Goal: Information Seeking & Learning: Learn about a topic

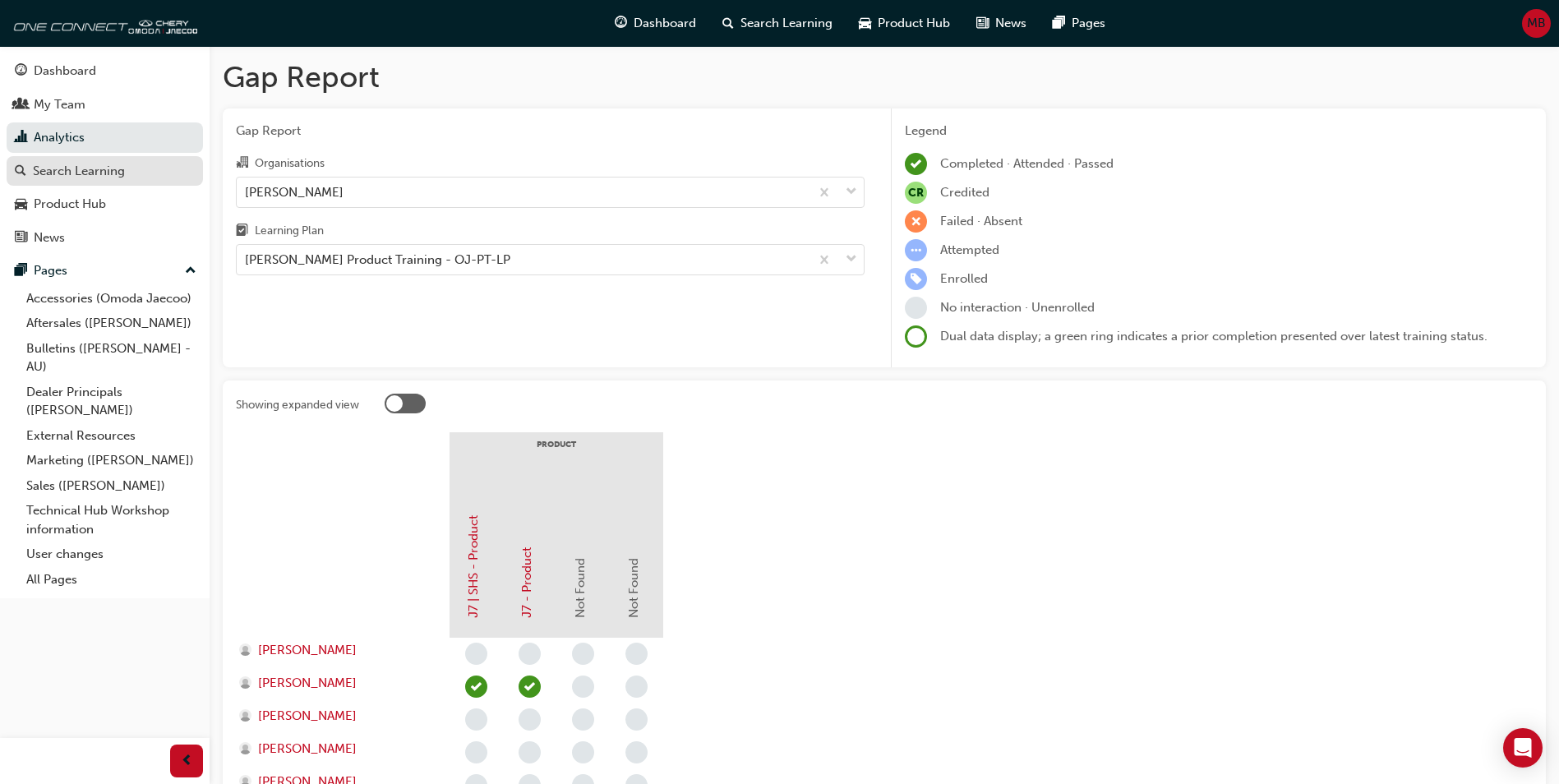
click at [51, 166] on div "Search Learning" at bounding box center [79, 171] width 92 height 19
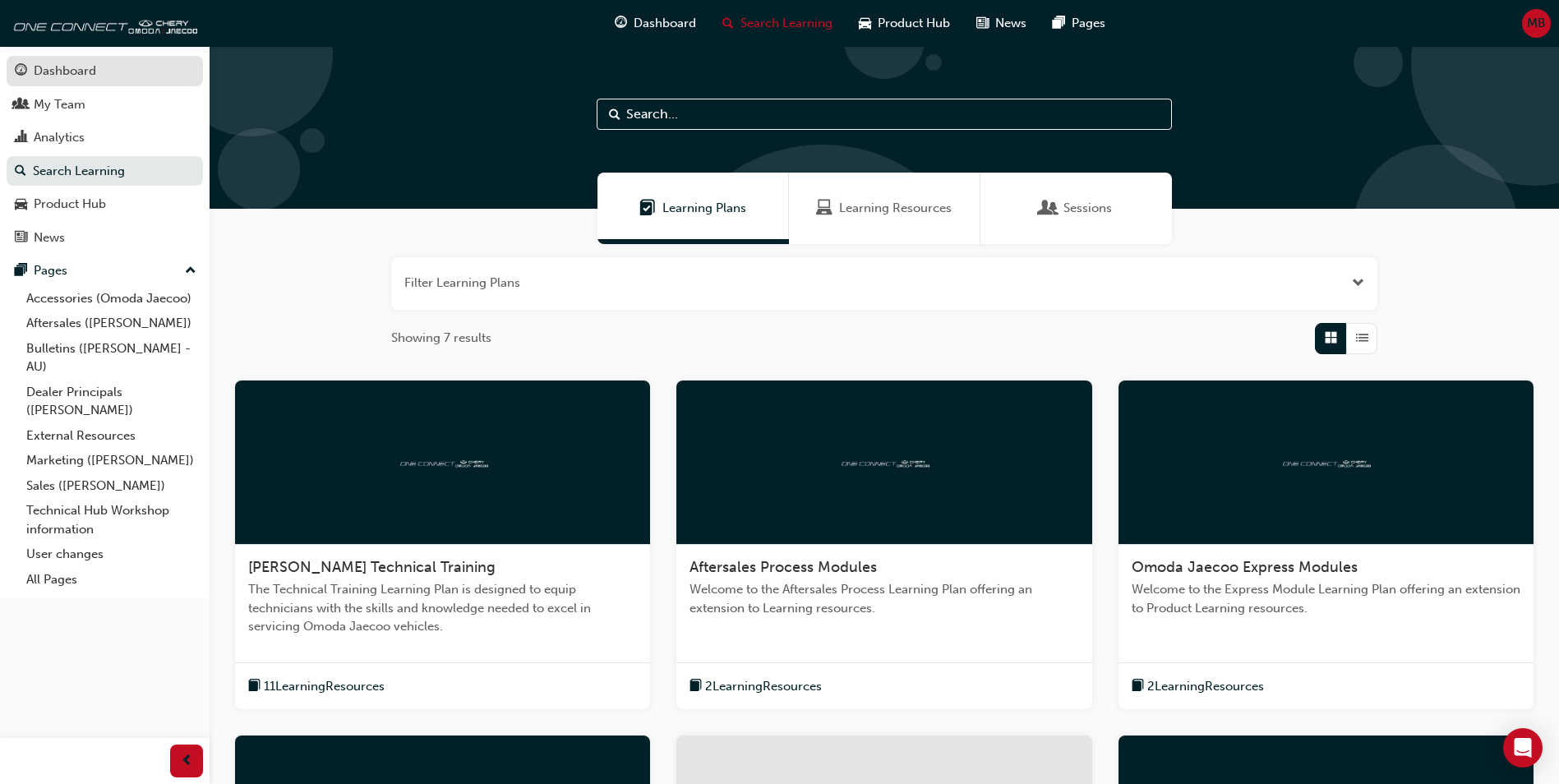
click at [62, 63] on div "Dashboard" at bounding box center [65, 71] width 63 height 19
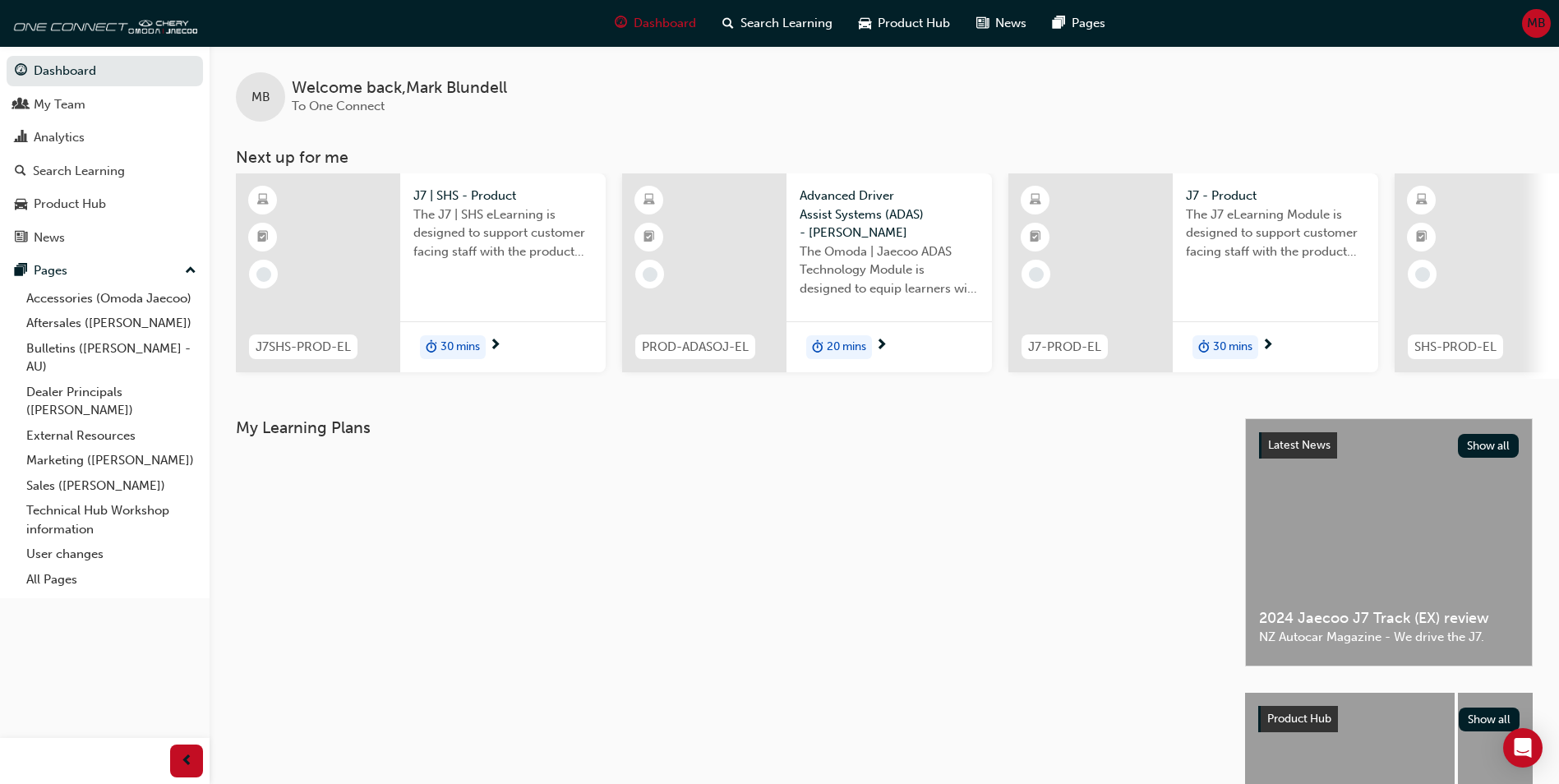
click at [386, 245] on div at bounding box center [318, 273] width 164 height 199
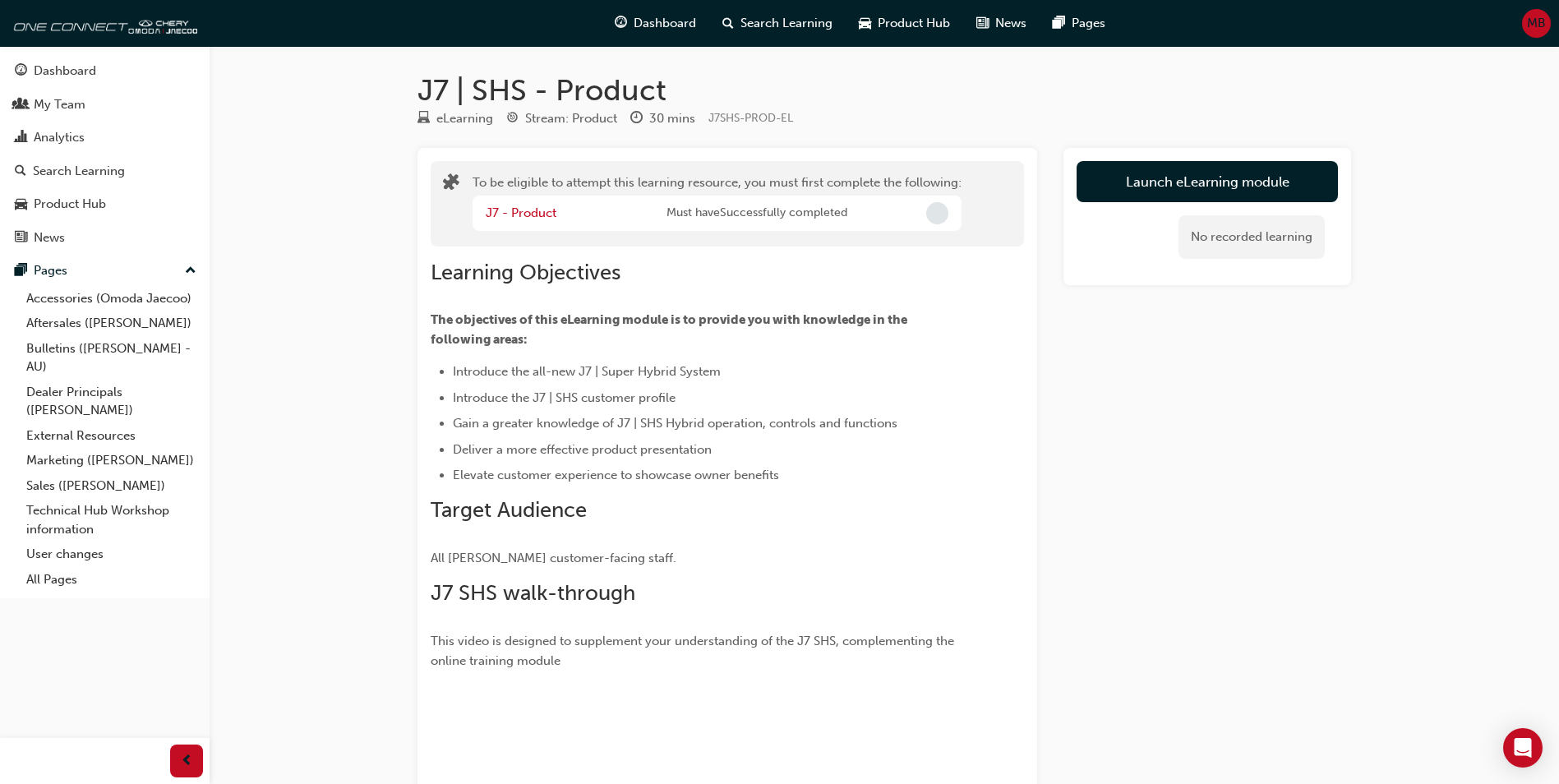
click at [1543, 21] on span "MB" at bounding box center [1536, 23] width 19 height 19
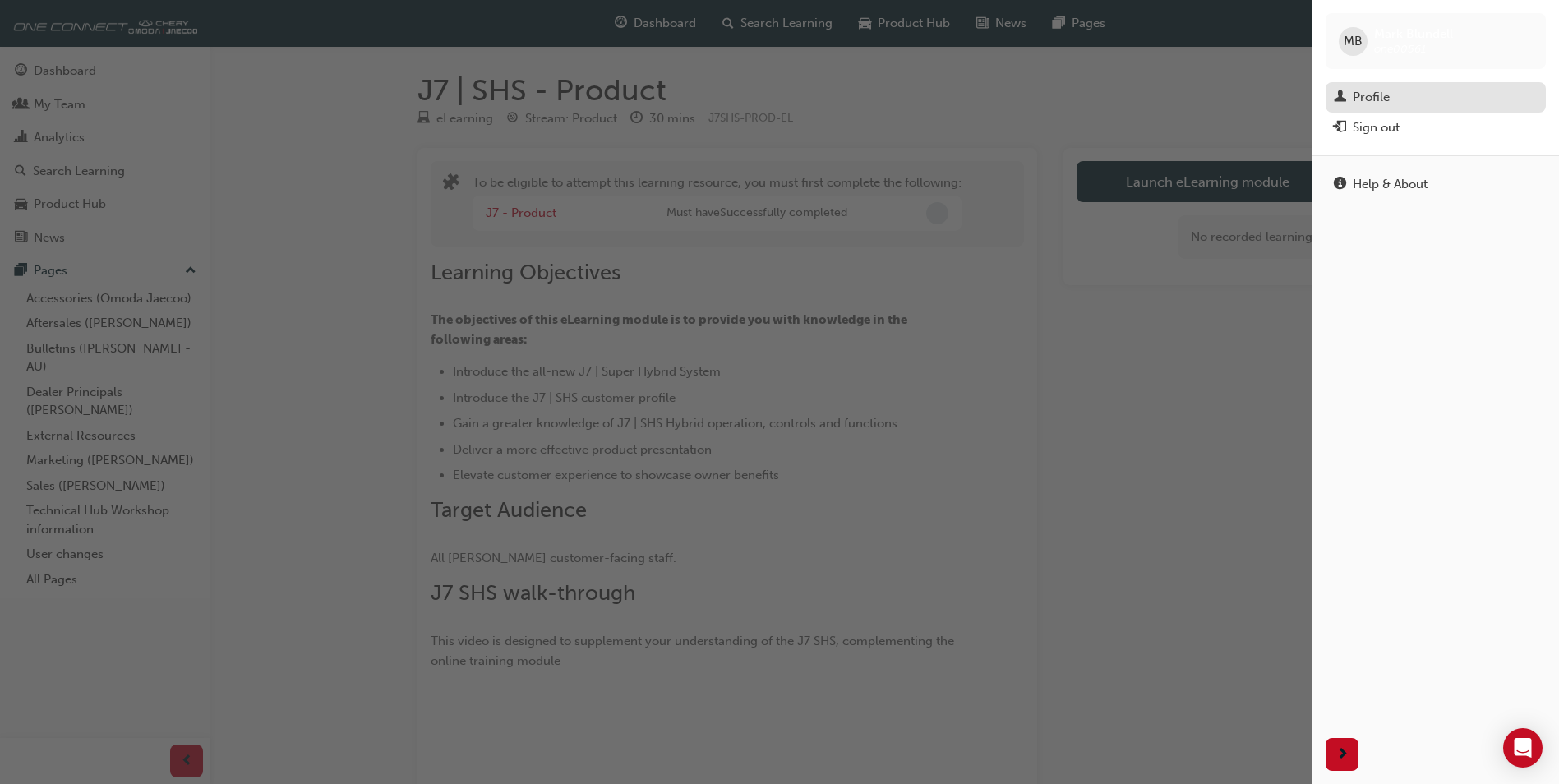
click at [1348, 94] on div "Profile" at bounding box center [1436, 97] width 204 height 21
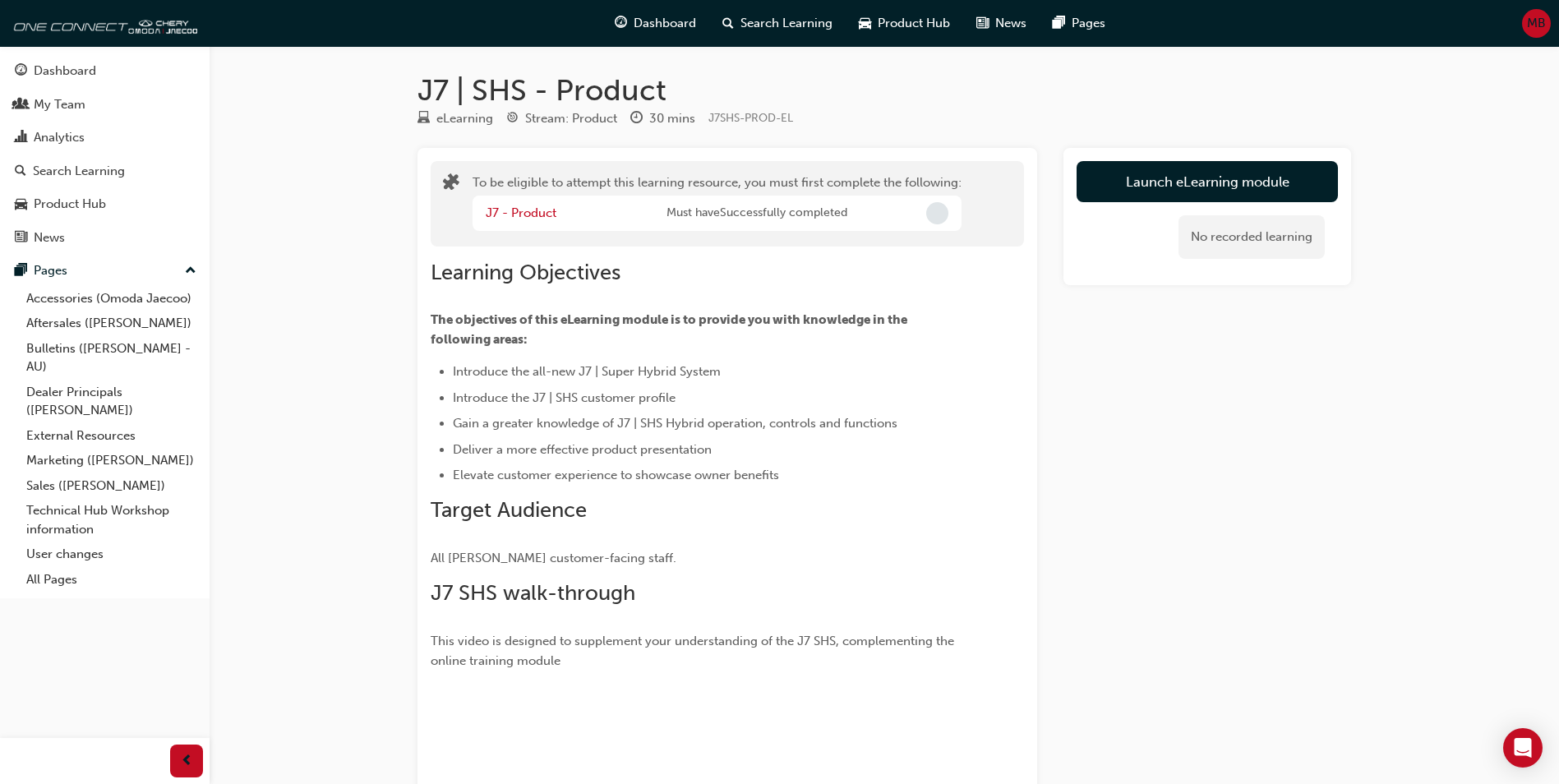
click at [1539, 29] on span "MB" at bounding box center [1536, 23] width 19 height 19
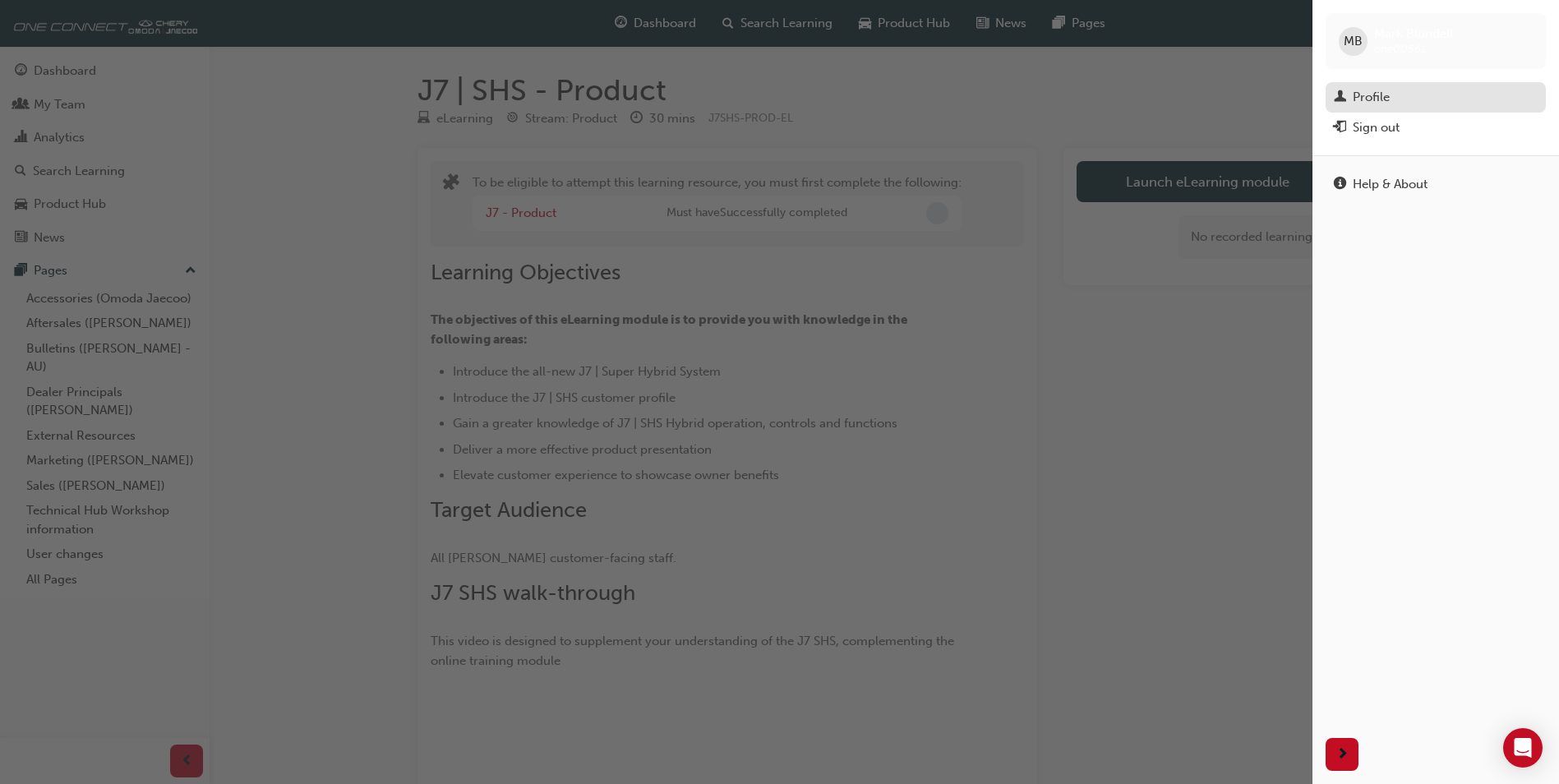
click at [1355, 100] on div "Profile" at bounding box center [1371, 97] width 37 height 19
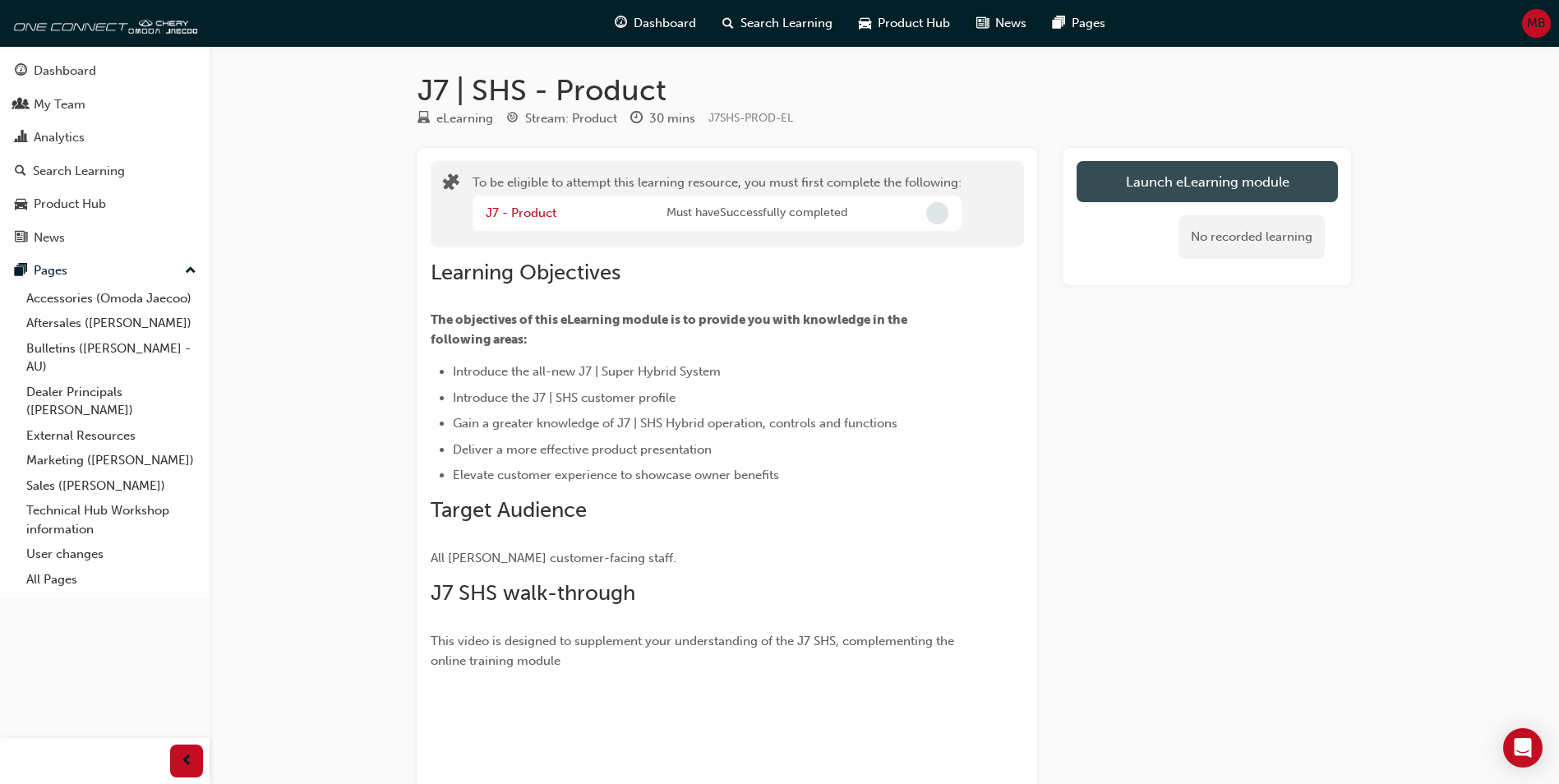
click at [1183, 192] on button "Launch eLearning module" at bounding box center [1207, 181] width 262 height 41
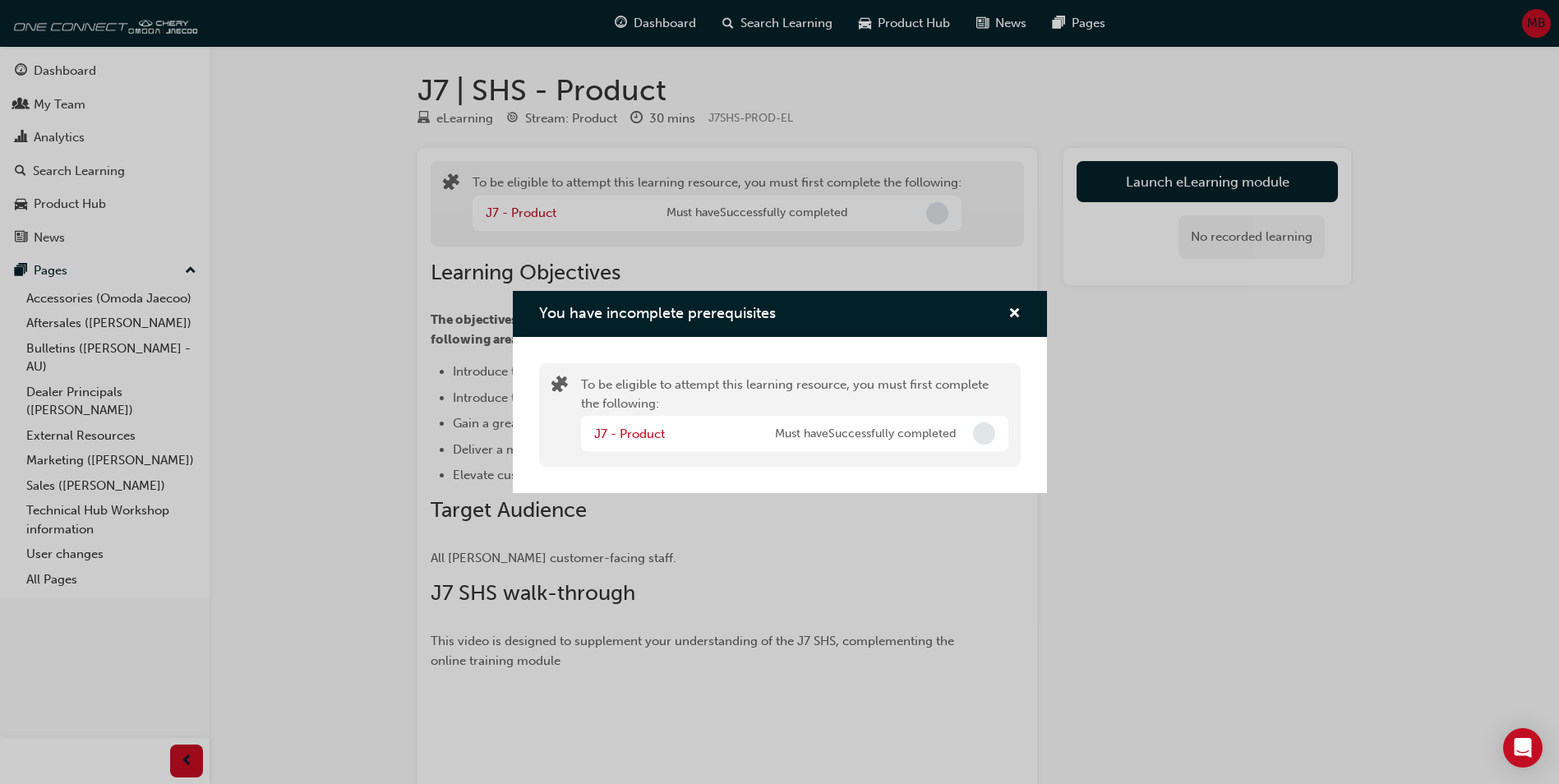
click at [988, 434] on span "Incomplete" at bounding box center [984, 433] width 22 height 22
click at [1014, 312] on span "cross-icon" at bounding box center [1014, 315] width 12 height 15
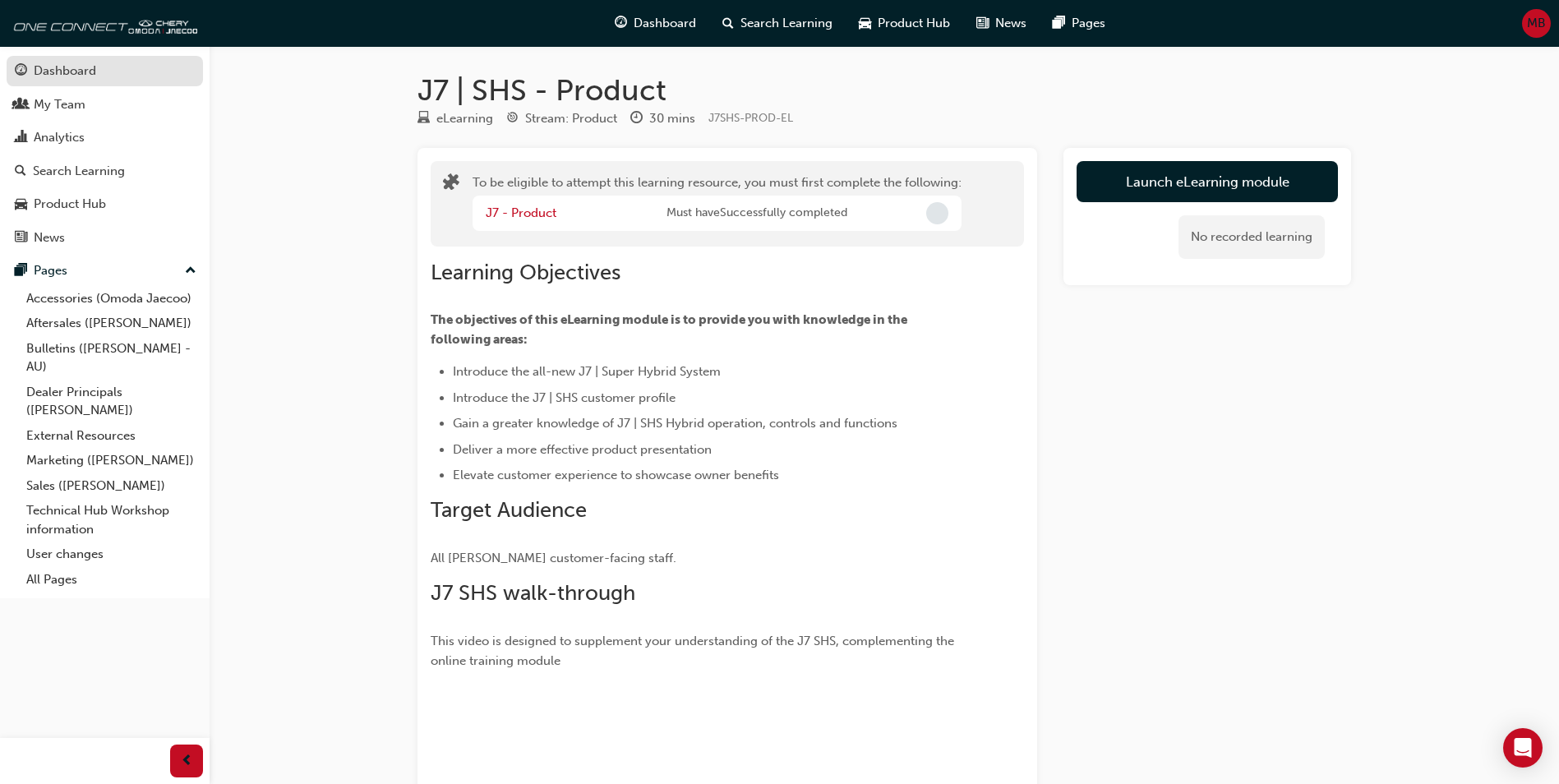
click at [59, 76] on div "Dashboard" at bounding box center [65, 71] width 63 height 19
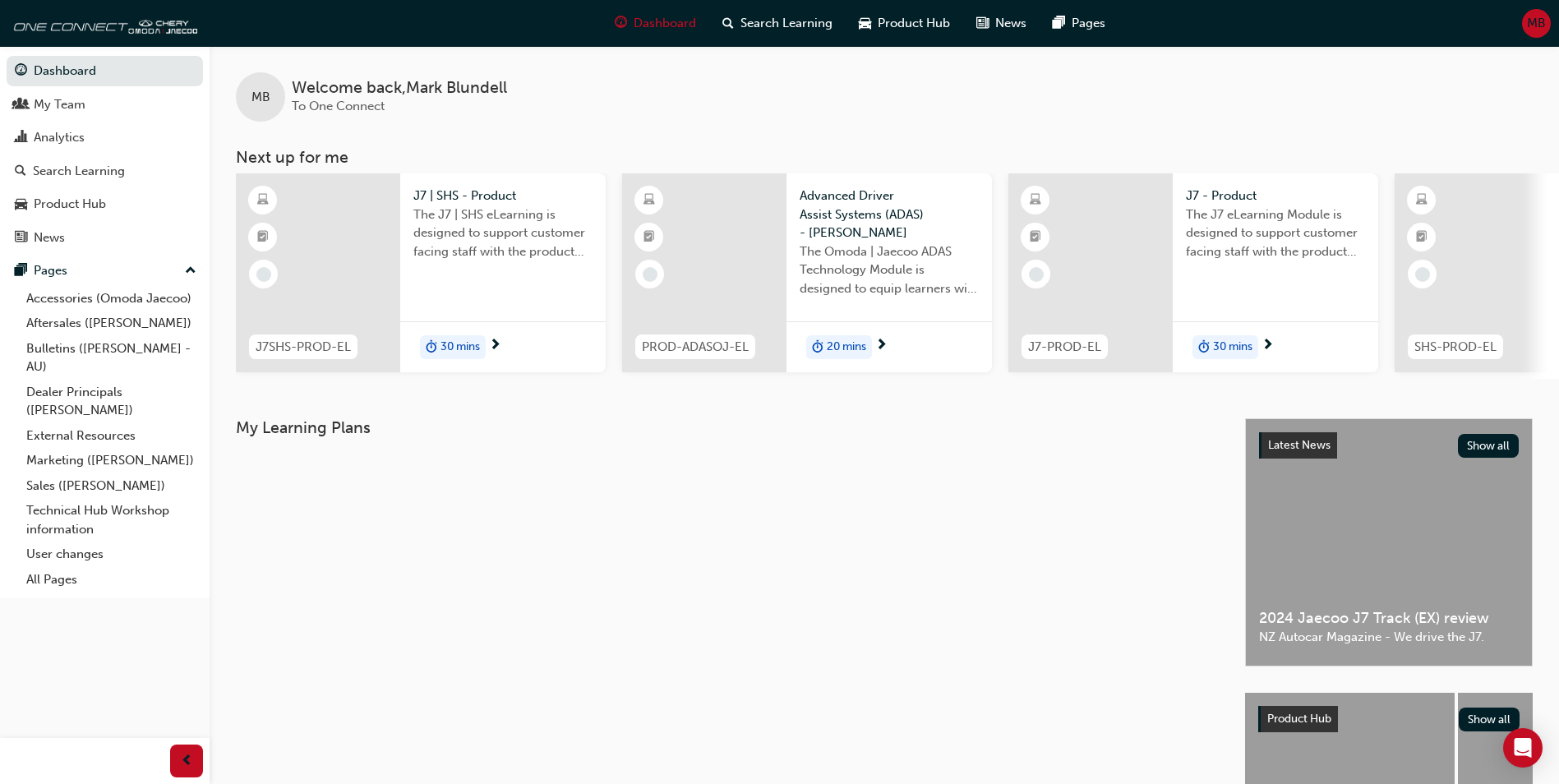
click at [1176, 249] on div "J7 - Product The J7 eLearning Module is designed to support customer facing sta…" at bounding box center [1276, 229] width 206 height 111
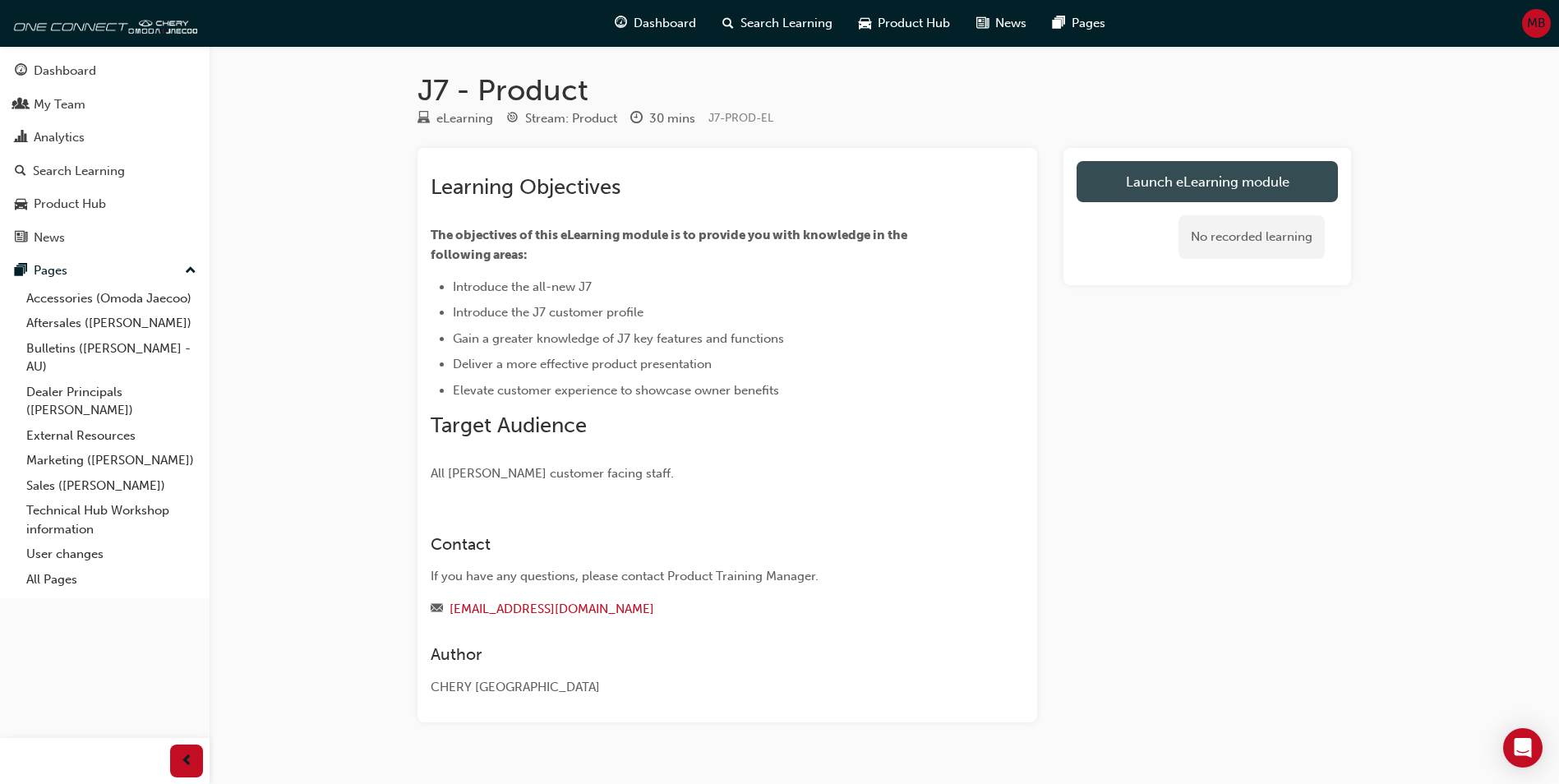
click at [1195, 180] on link "Launch eLearning module" at bounding box center [1207, 181] width 262 height 41
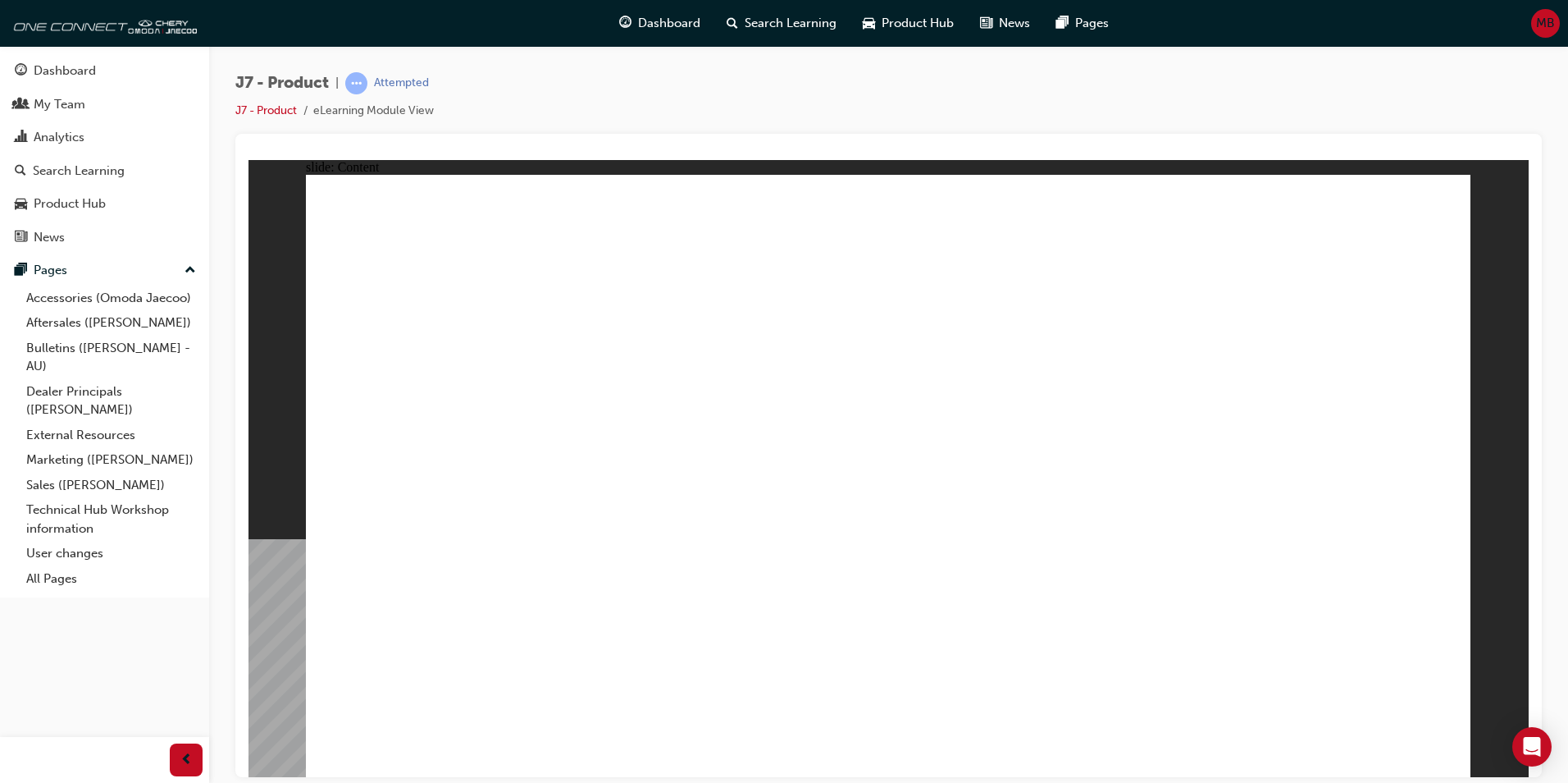
drag, startPoint x: 866, startPoint y: 501, endPoint x: 941, endPoint y: 506, distance: 75.2
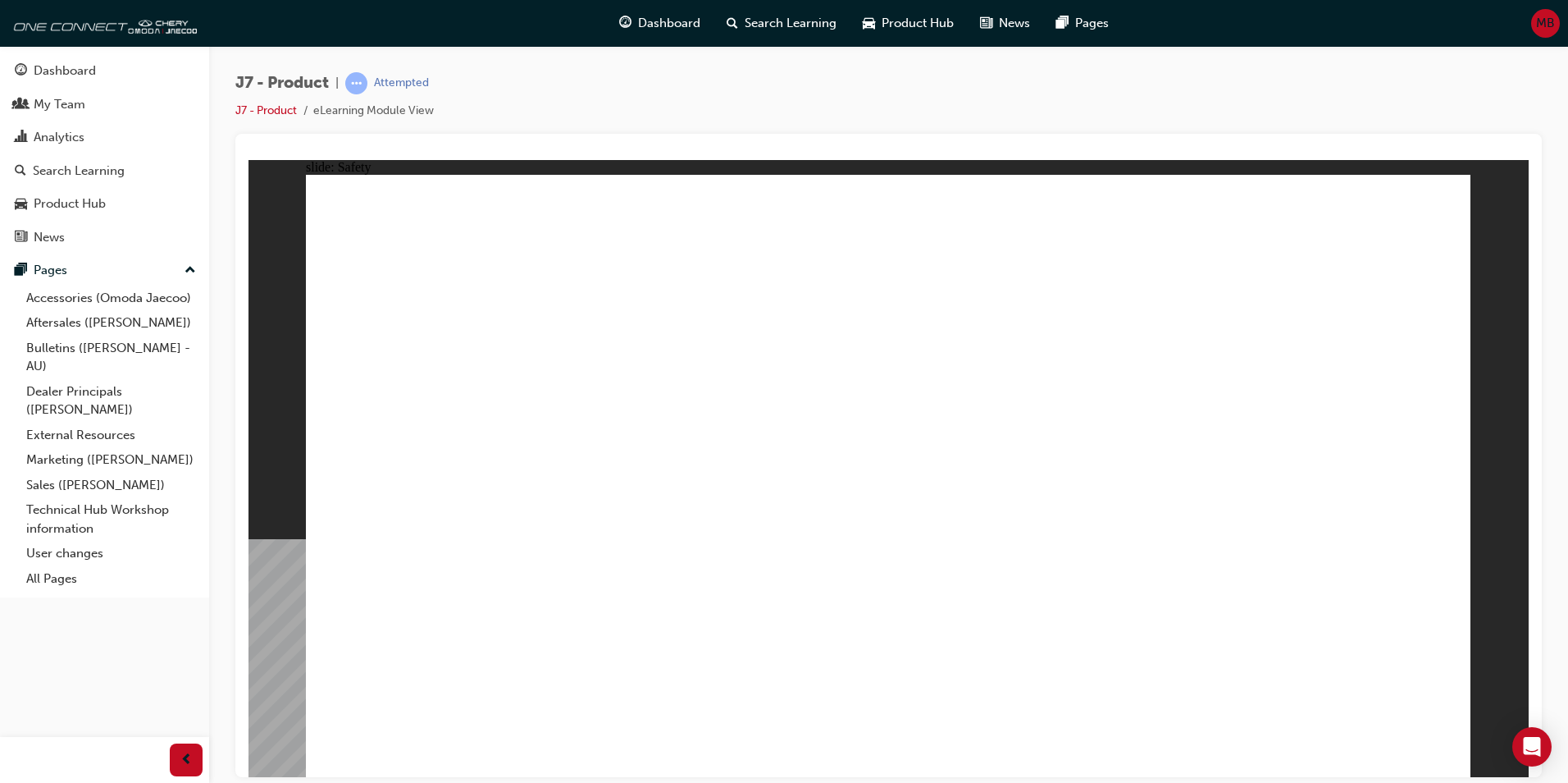
drag, startPoint x: 928, startPoint y: 282, endPoint x: 978, endPoint y: 344, distance: 79.6
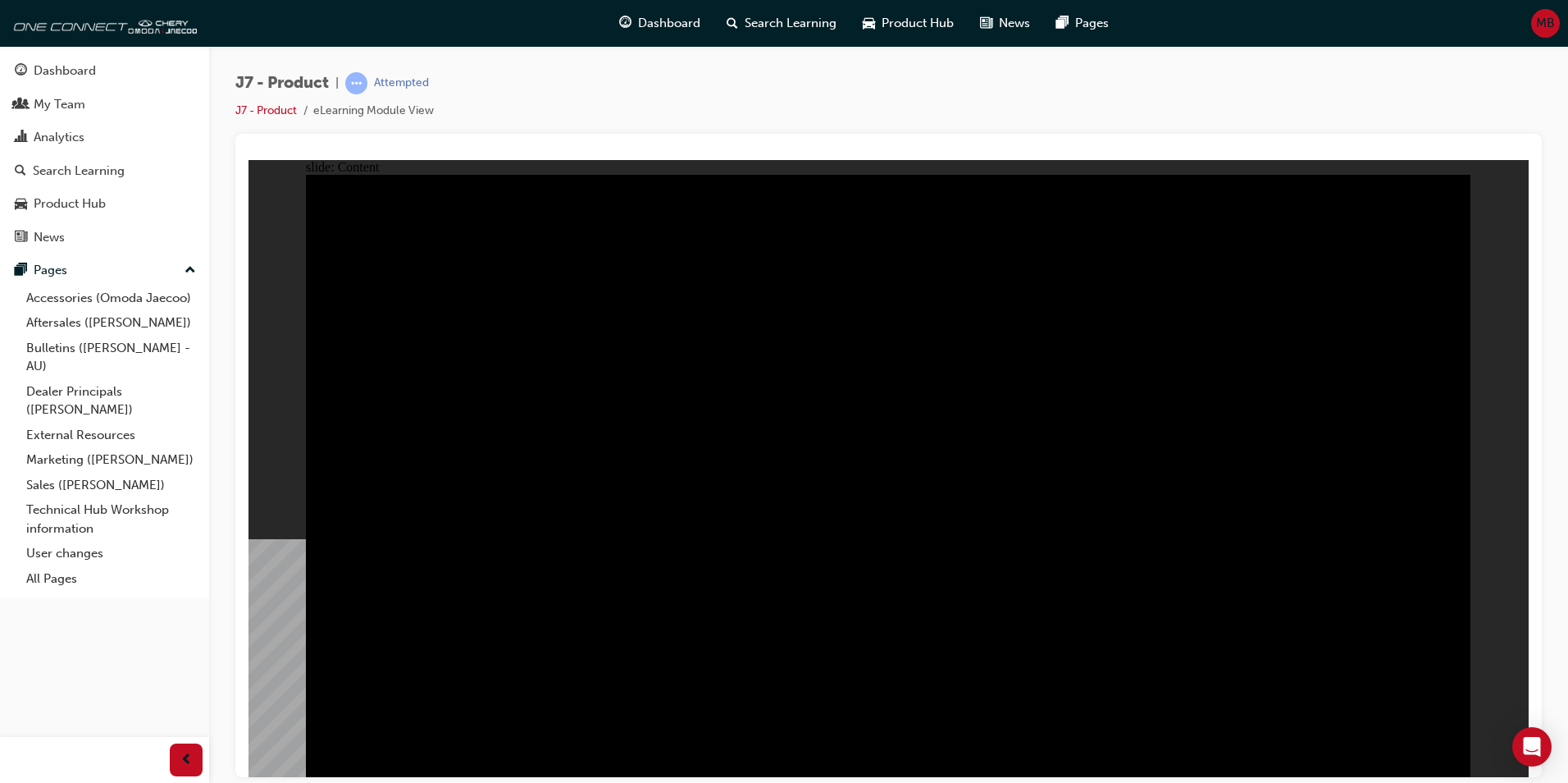
drag, startPoint x: 1255, startPoint y: 332, endPoint x: 1257, endPoint y: 320, distance: 12.2
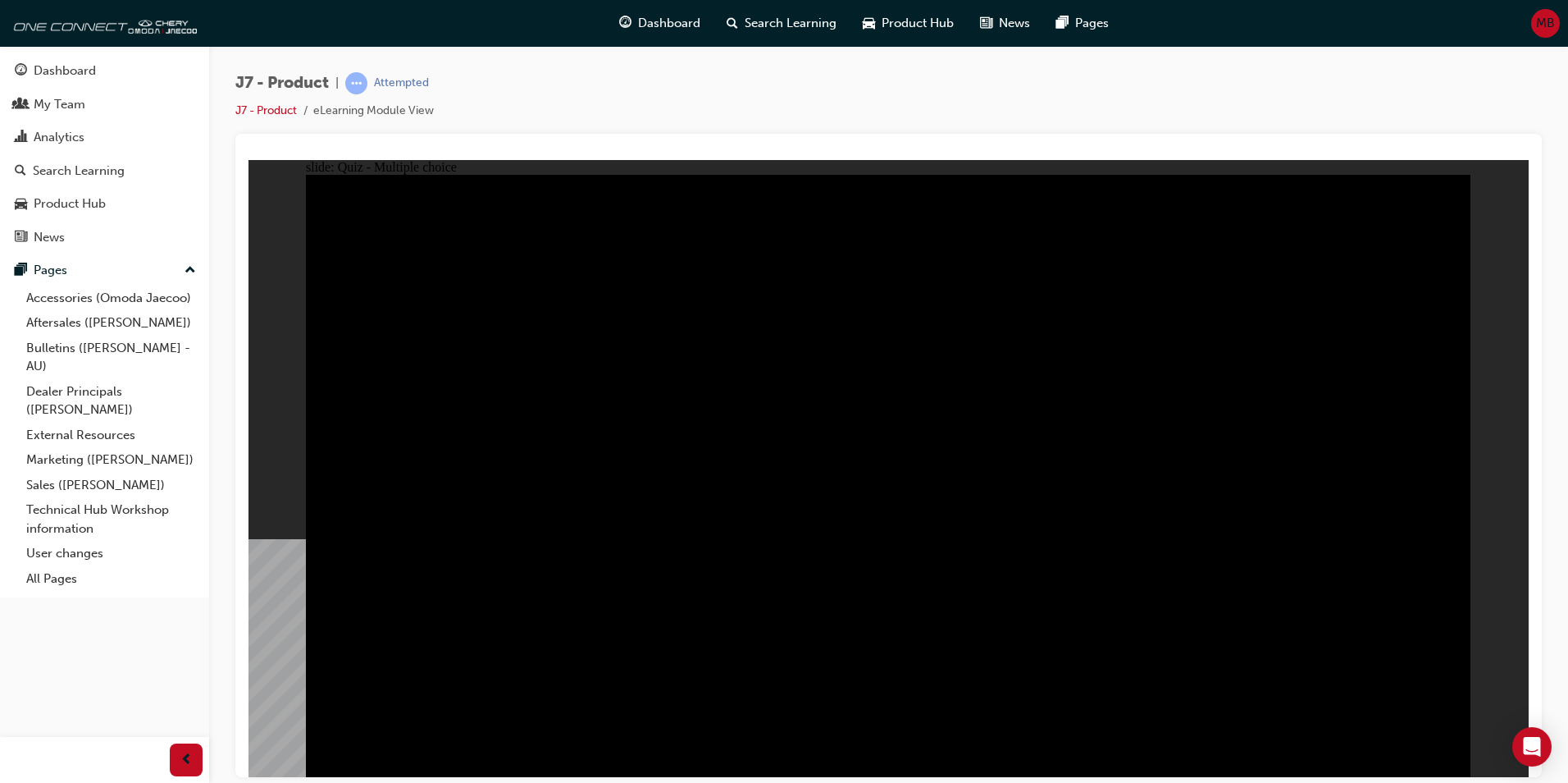
radio input "true"
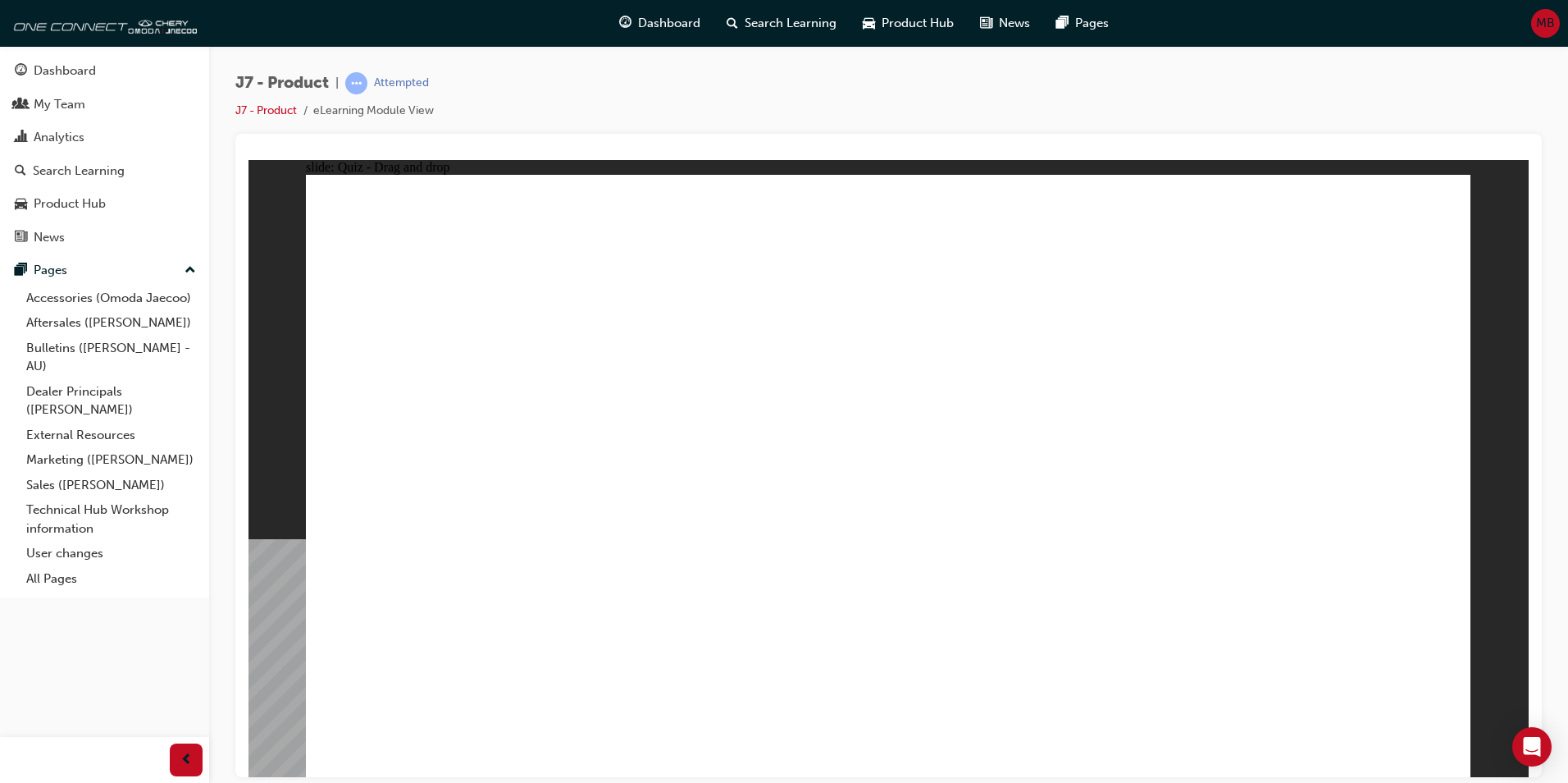
drag, startPoint x: 1369, startPoint y: 234, endPoint x: 1351, endPoint y: 247, distance: 22.2
drag, startPoint x: 1341, startPoint y: 214, endPoint x: 456, endPoint y: 480, distance: 924.1
drag, startPoint x: 1106, startPoint y: 235, endPoint x: 706, endPoint y: 492, distance: 475.4
drag, startPoint x: 980, startPoint y: 349, endPoint x: 895, endPoint y: 491, distance: 165.5
drag, startPoint x: 855, startPoint y: 249, endPoint x: 1104, endPoint y: 521, distance: 368.8
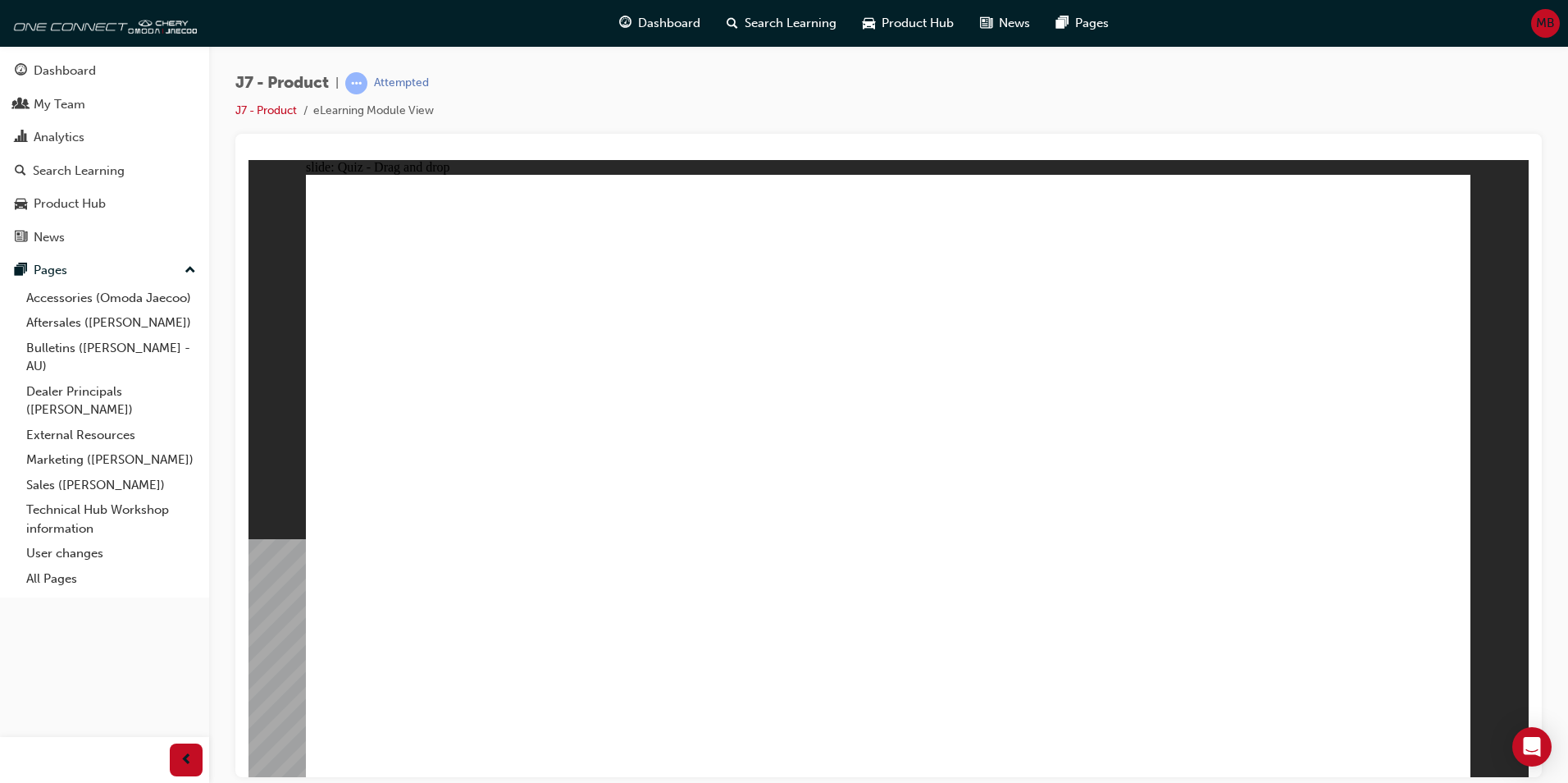
drag, startPoint x: 1161, startPoint y: 341, endPoint x: 1301, endPoint y: 501, distance: 212.6
drag, startPoint x: 1090, startPoint y: 237, endPoint x: 459, endPoint y: 499, distance: 683.2
drag, startPoint x: 1201, startPoint y: 374, endPoint x: 1069, endPoint y: 489, distance: 175.1
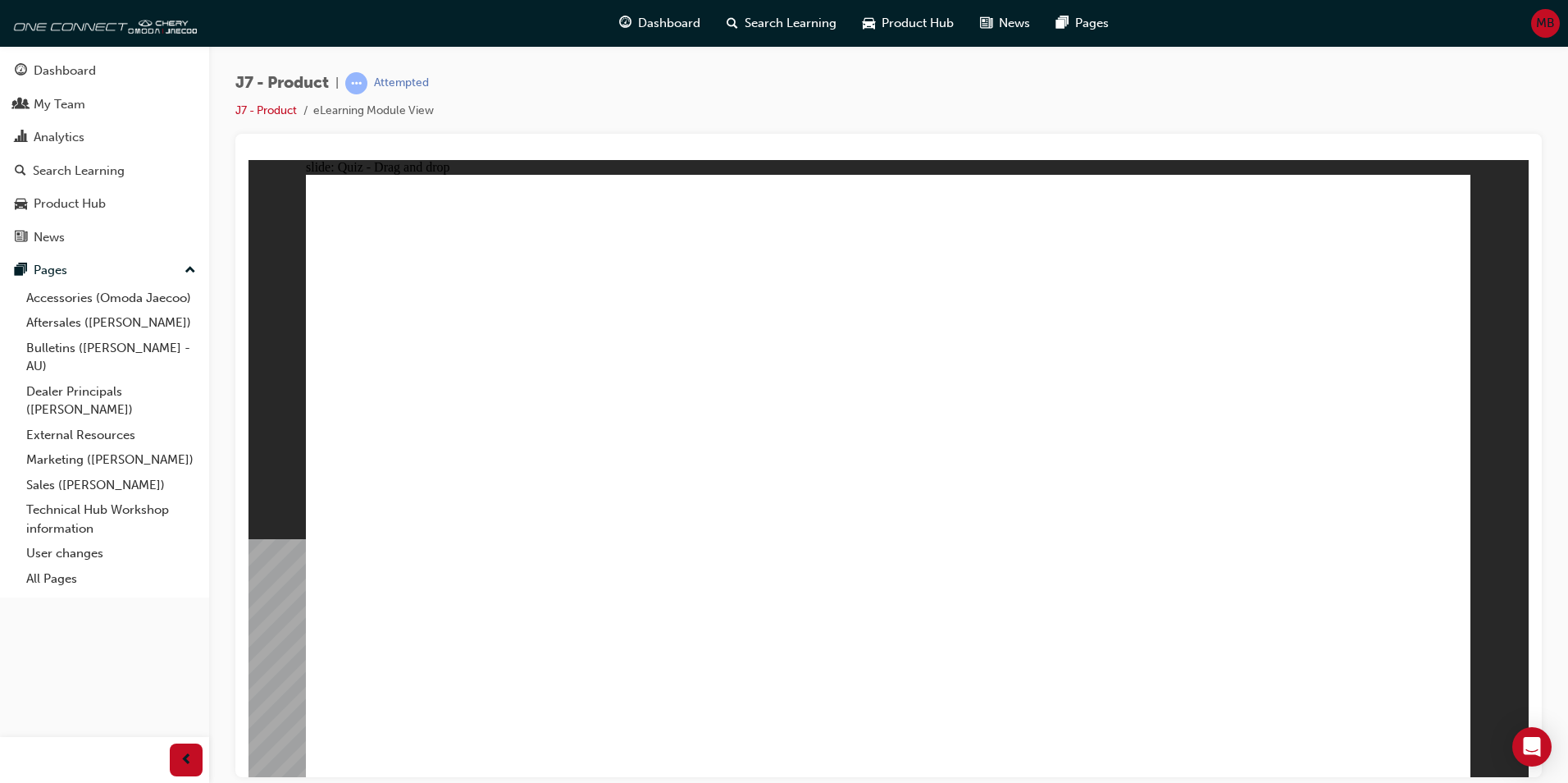
drag, startPoint x: 859, startPoint y: 241, endPoint x: 1369, endPoint y: 494, distance: 569.3
drag, startPoint x: 971, startPoint y: 375, endPoint x: 924, endPoint y: 473, distance: 108.7
drag, startPoint x: 940, startPoint y: 482, endPoint x: 1041, endPoint y: 288, distance: 218.7
drag, startPoint x: 923, startPoint y: 394, endPoint x: 675, endPoint y: 507, distance: 272.5
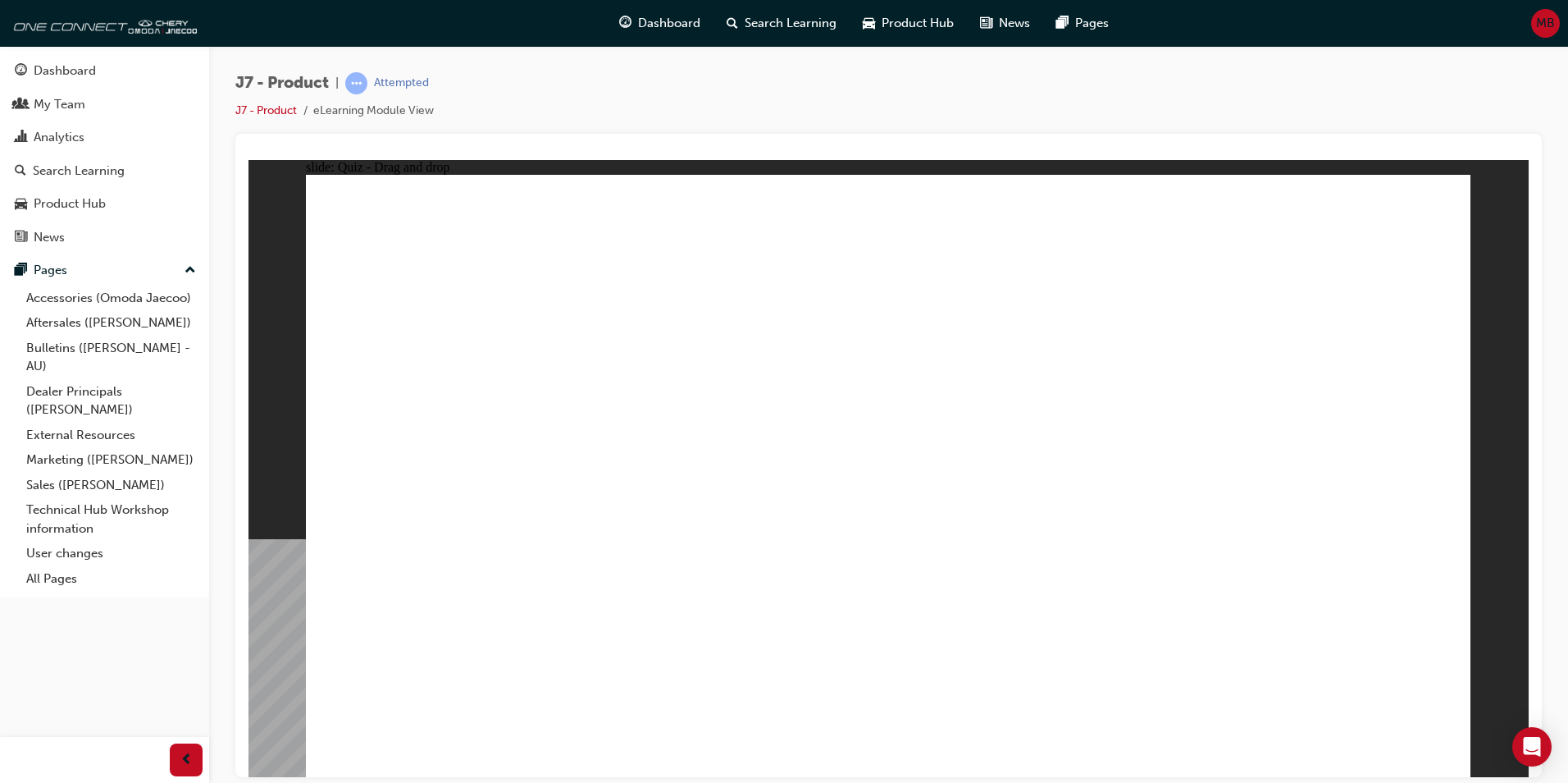
drag, startPoint x: 1296, startPoint y: 272, endPoint x: 907, endPoint y: 489, distance: 445.4
radio input "true"
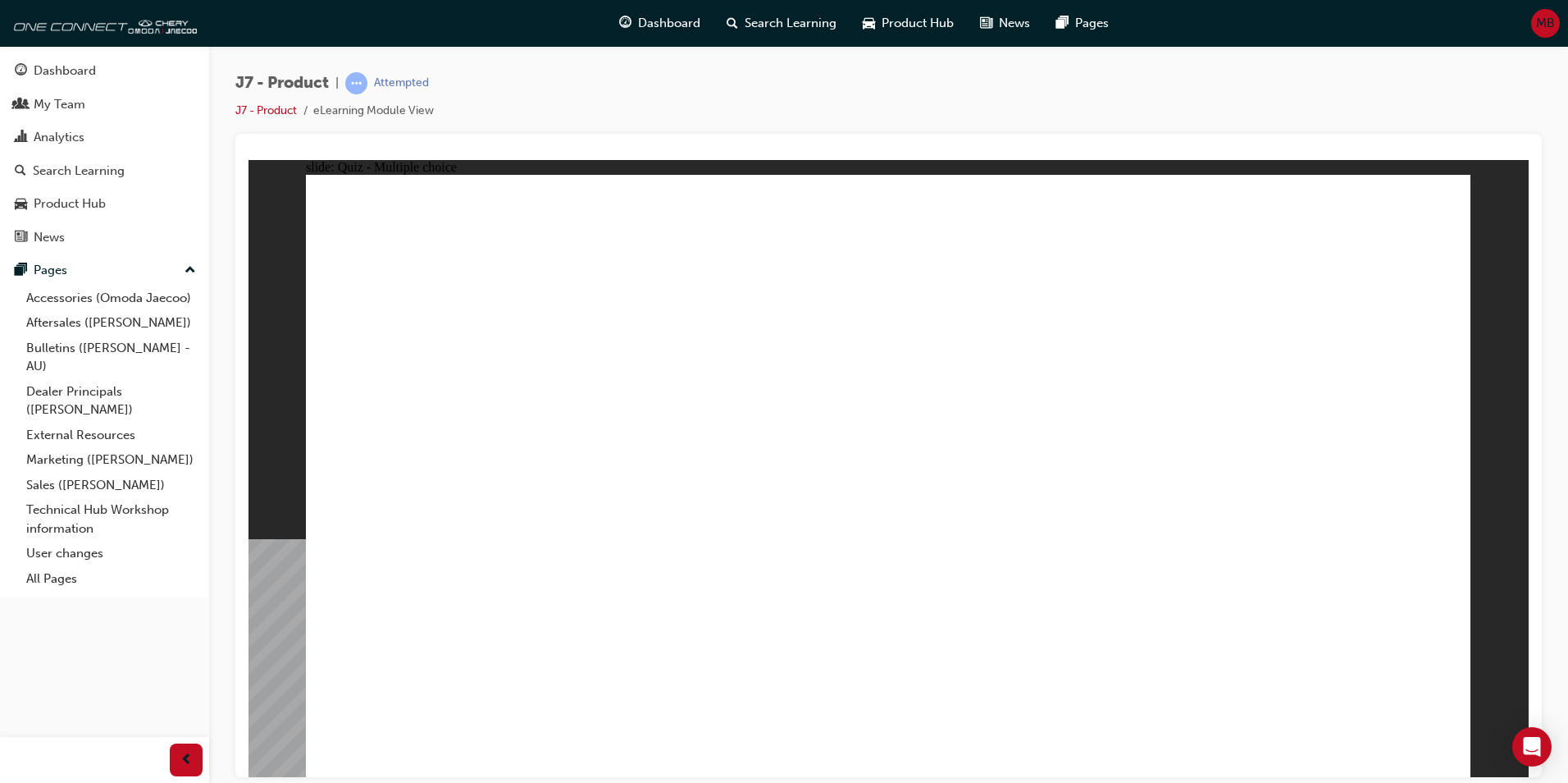
drag, startPoint x: 997, startPoint y: 337, endPoint x: 1031, endPoint y: 558, distance: 223.6
drag, startPoint x: 1059, startPoint y: 300, endPoint x: 1056, endPoint y: 534, distance: 234.0
drag, startPoint x: 1050, startPoint y: 219, endPoint x: 1057, endPoint y: 456, distance: 237.1
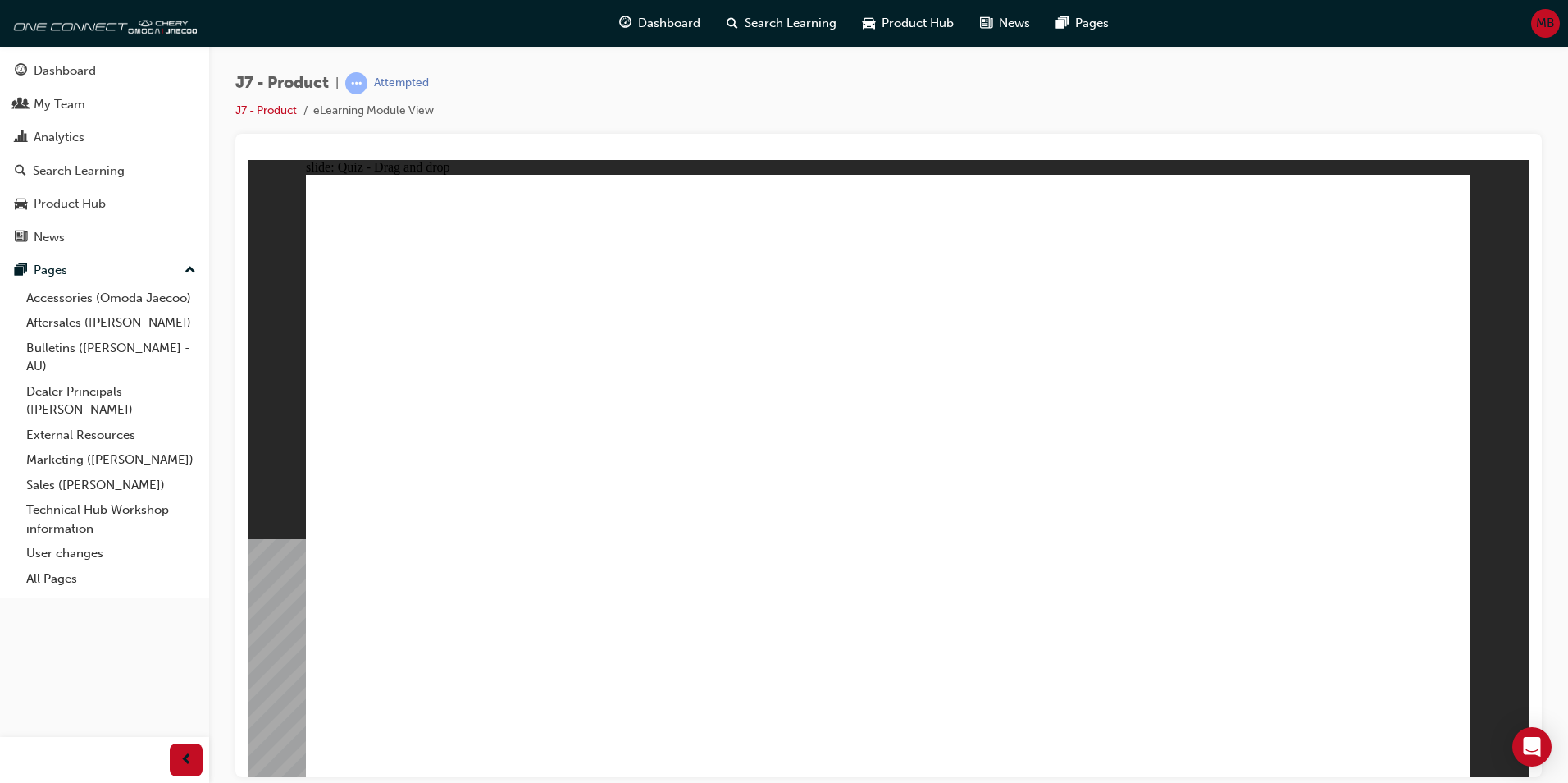
drag, startPoint x: 1080, startPoint y: 249, endPoint x: 965, endPoint y: 428, distance: 212.8
drag, startPoint x: 908, startPoint y: 291, endPoint x: 954, endPoint y: 587, distance: 299.6
drag, startPoint x: 917, startPoint y: 241, endPoint x: 947, endPoint y: 585, distance: 345.3
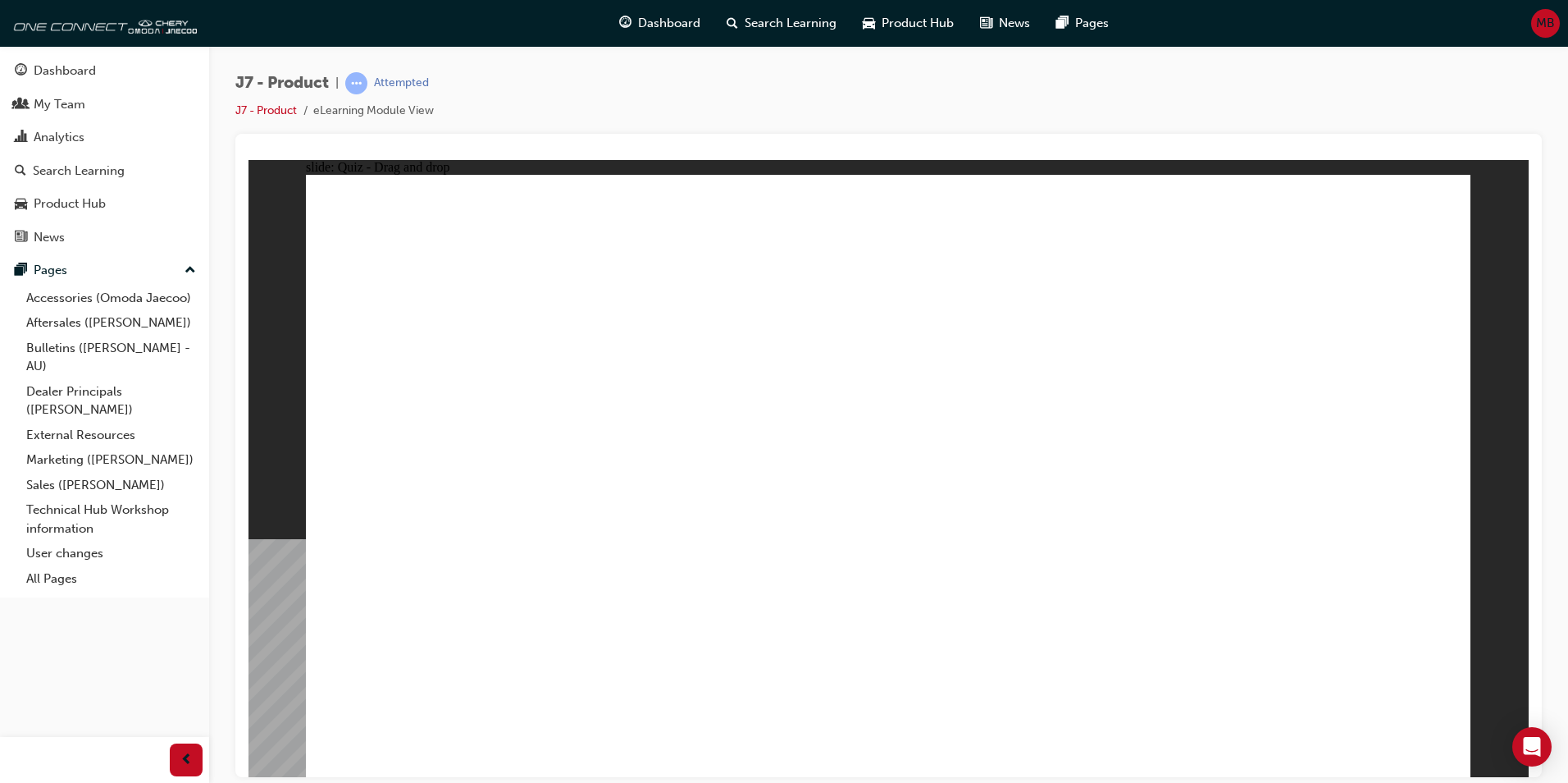
drag, startPoint x: 1180, startPoint y: 257, endPoint x: 581, endPoint y: 548, distance: 665.9
drag, startPoint x: 931, startPoint y: 416, endPoint x: 918, endPoint y: 583, distance: 167.5
drag, startPoint x: 884, startPoint y: 252, endPoint x: 621, endPoint y: 554, distance: 400.5
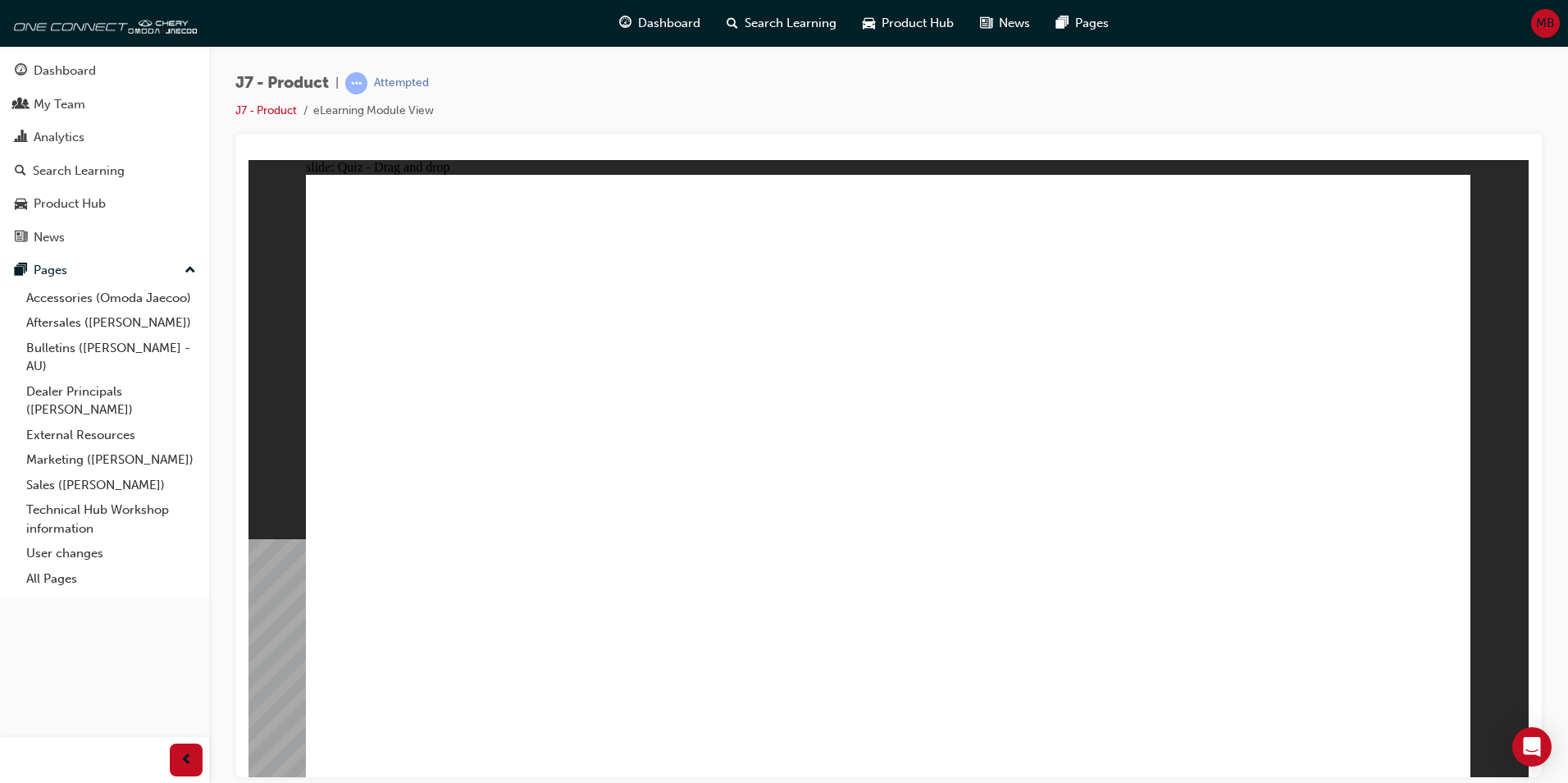
drag, startPoint x: 1046, startPoint y: 246, endPoint x: 627, endPoint y: 598, distance: 547.2
drag, startPoint x: 1311, startPoint y: 228, endPoint x: 1023, endPoint y: 597, distance: 468.1
drag, startPoint x: 830, startPoint y: 236, endPoint x: 1041, endPoint y: 581, distance: 404.4
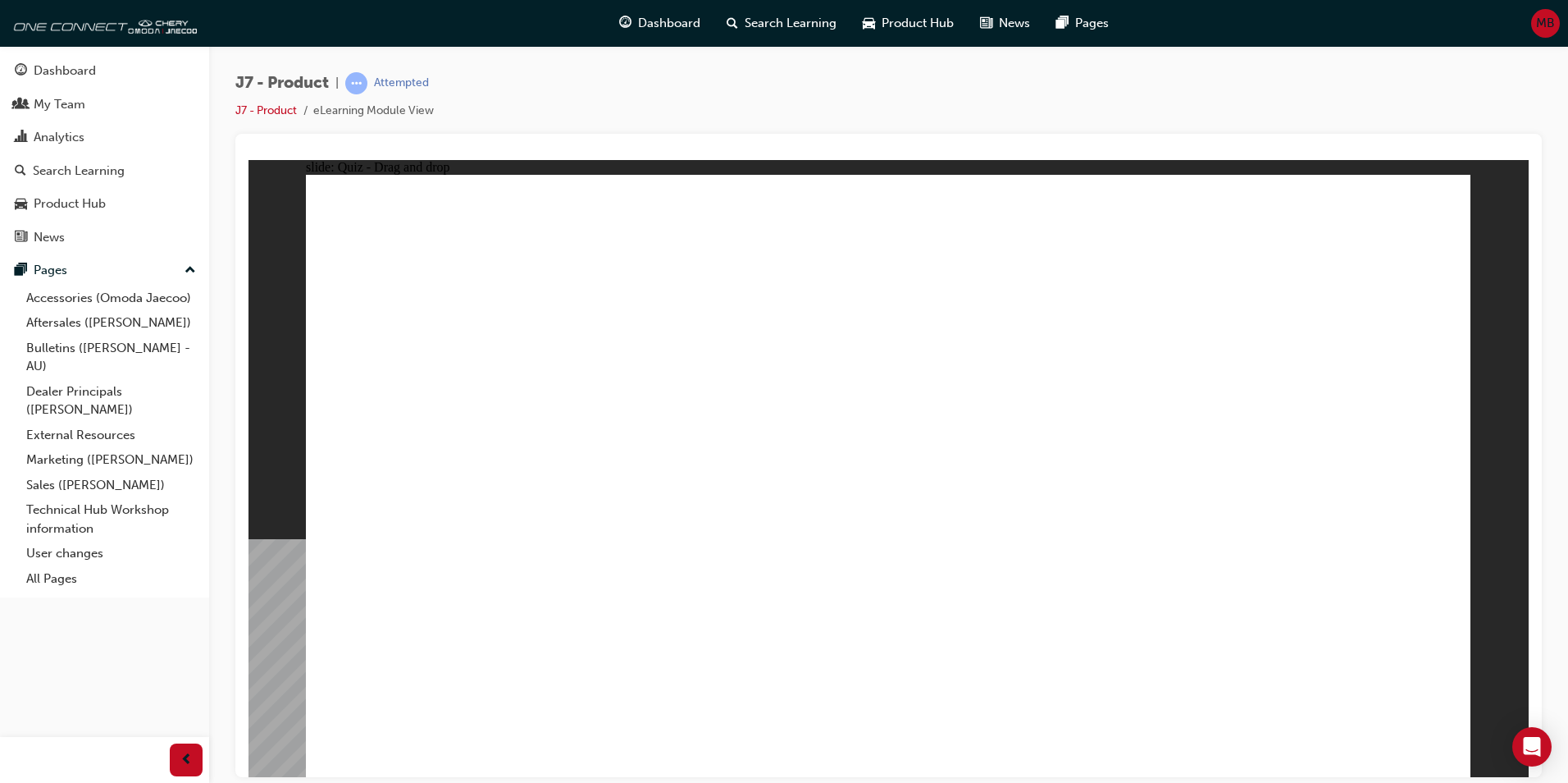
drag, startPoint x: 926, startPoint y: 245, endPoint x: 953, endPoint y: 574, distance: 330.1
drag, startPoint x: 1011, startPoint y: 237, endPoint x: 573, endPoint y: 561, distance: 544.8
drag, startPoint x: 1124, startPoint y: 225, endPoint x: 1083, endPoint y: 571, distance: 348.4
drag, startPoint x: 1187, startPoint y: 244, endPoint x: 1183, endPoint y: 515, distance: 271.0
drag, startPoint x: 1291, startPoint y: 238, endPoint x: 1236, endPoint y: 532, distance: 299.1
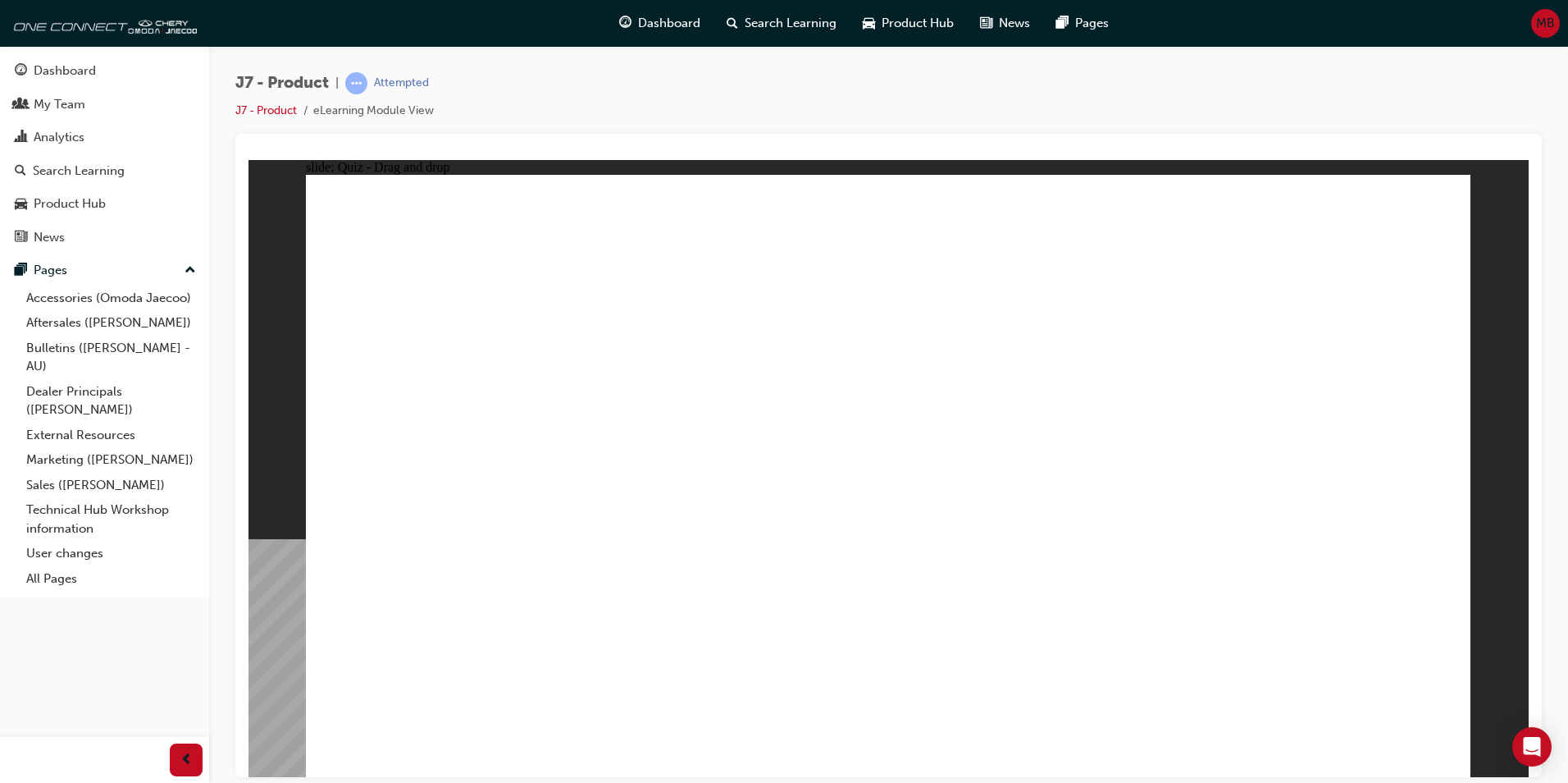
drag, startPoint x: 841, startPoint y: 292, endPoint x: 913, endPoint y: 601, distance: 317.3
drag, startPoint x: 937, startPoint y: 295, endPoint x: 1015, endPoint y: 600, distance: 314.8
drag, startPoint x: 1032, startPoint y: 396, endPoint x: 1038, endPoint y: 580, distance: 184.1
drag, startPoint x: 1089, startPoint y: 299, endPoint x: 1134, endPoint y: 611, distance: 315.2
drag, startPoint x: 1163, startPoint y: 296, endPoint x: 1214, endPoint y: 587, distance: 295.4
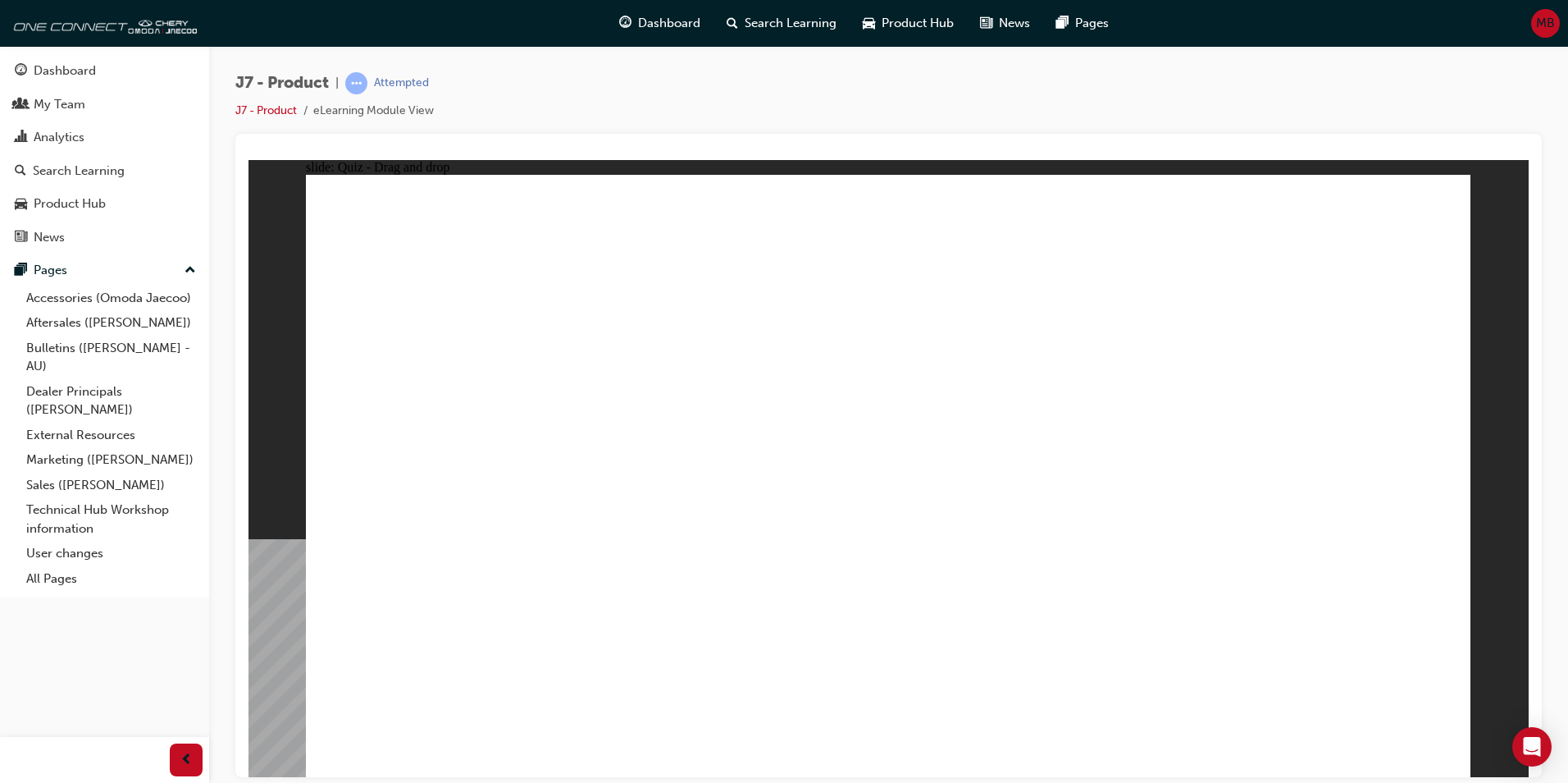
drag, startPoint x: 1125, startPoint y: 549, endPoint x: 632, endPoint y: 563, distance: 493.2
drag, startPoint x: 1111, startPoint y: 551, endPoint x: 619, endPoint y: 560, distance: 492.1
drag, startPoint x: 588, startPoint y: 514, endPoint x: 1074, endPoint y: 600, distance: 493.6
drag, startPoint x: 1284, startPoint y: 296, endPoint x: 690, endPoint y: 562, distance: 650.8
drag, startPoint x: 1374, startPoint y: 272, endPoint x: 1225, endPoint y: 583, distance: 344.9
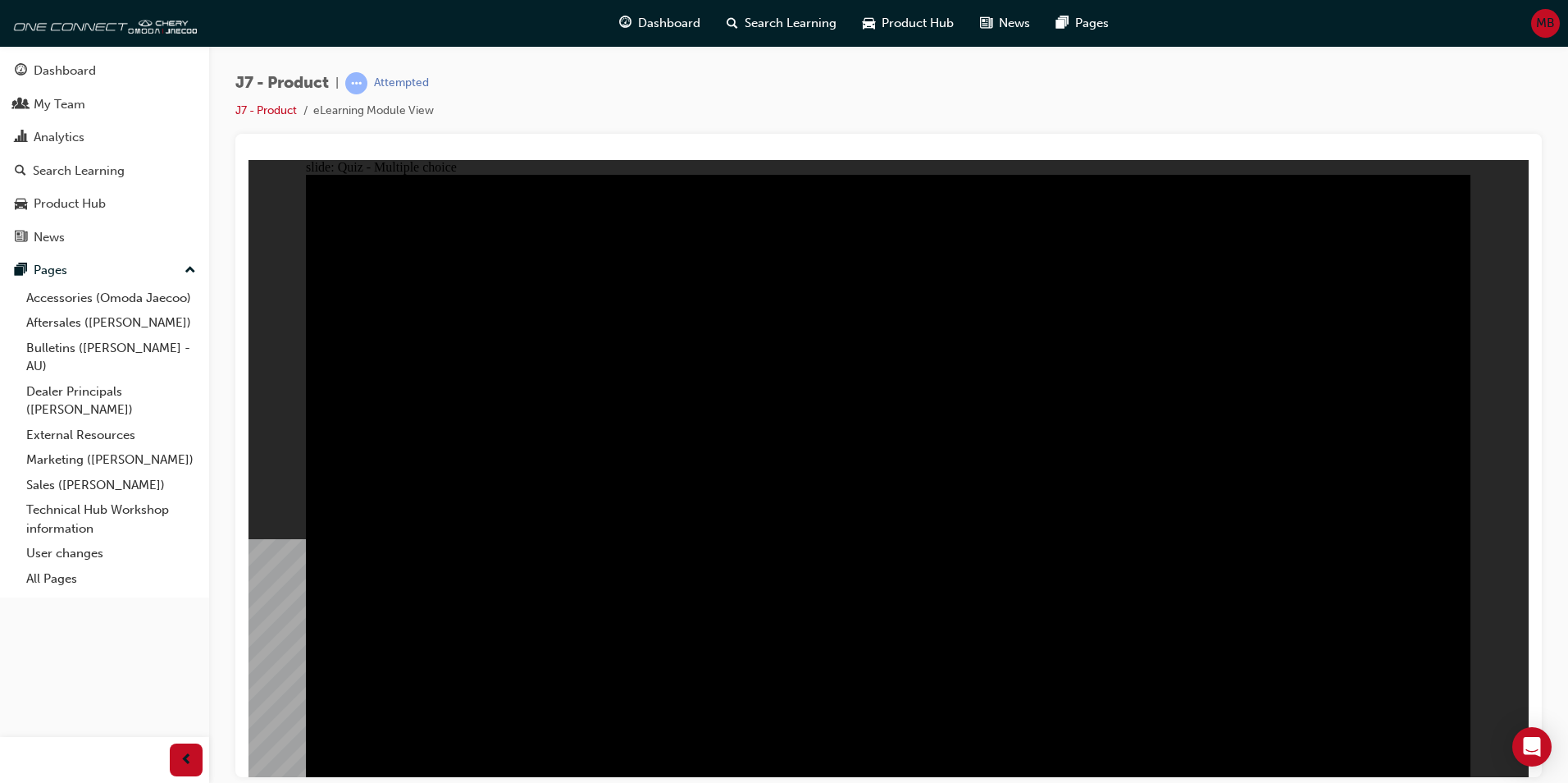
radio input "true"
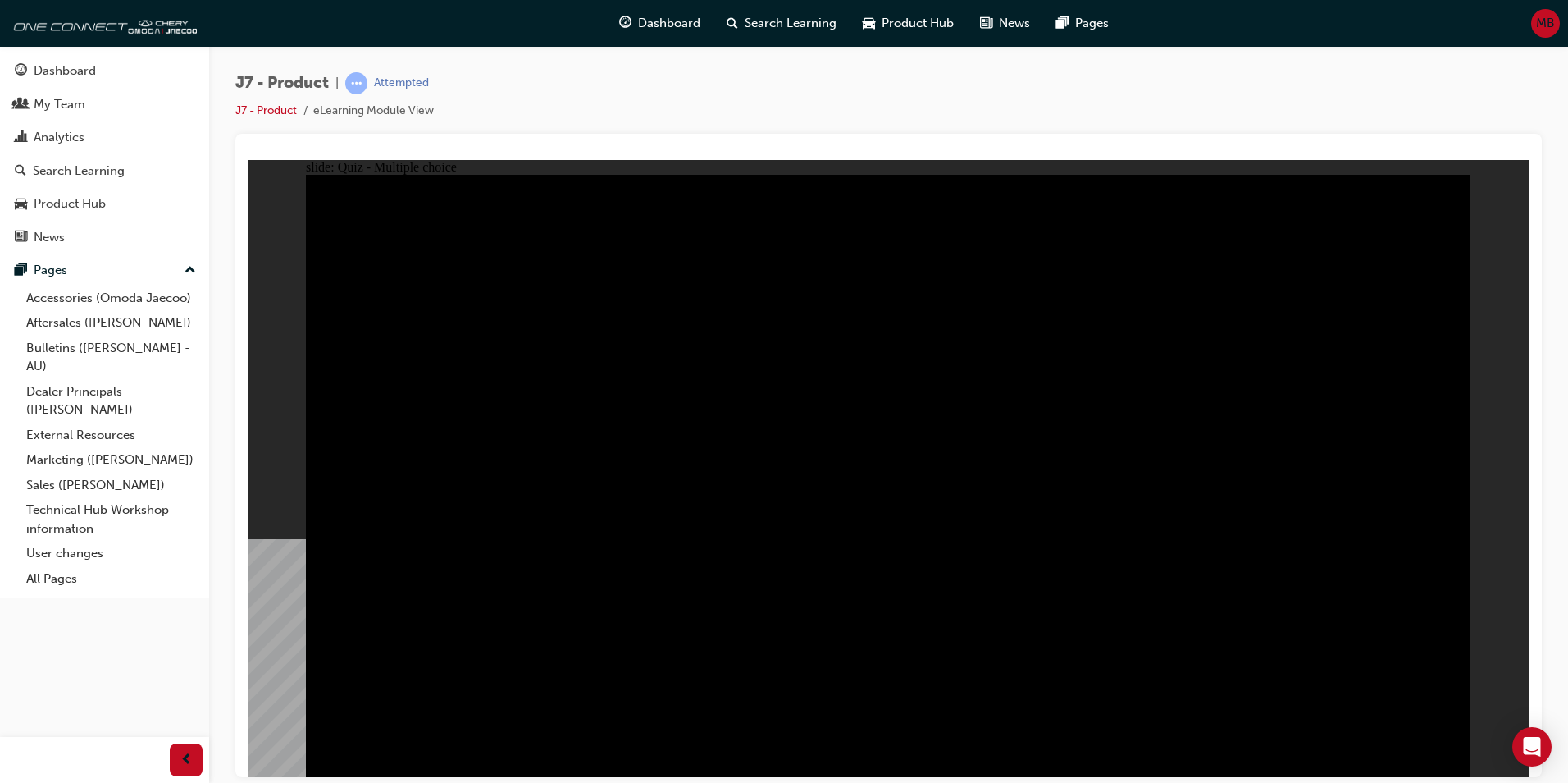
radio input "true"
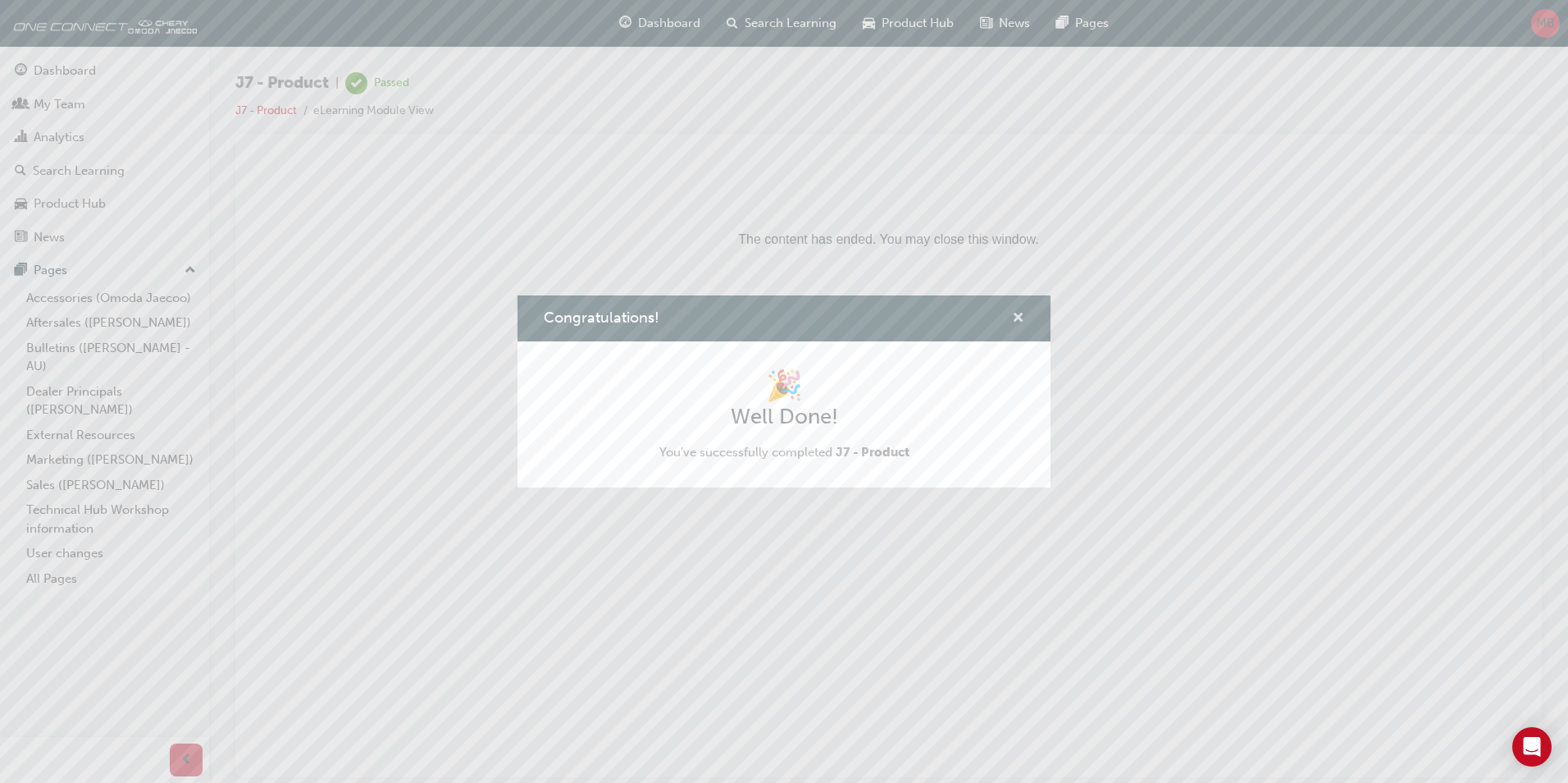
click at [1018, 316] on span "cross-icon" at bounding box center [1018, 319] width 12 height 15
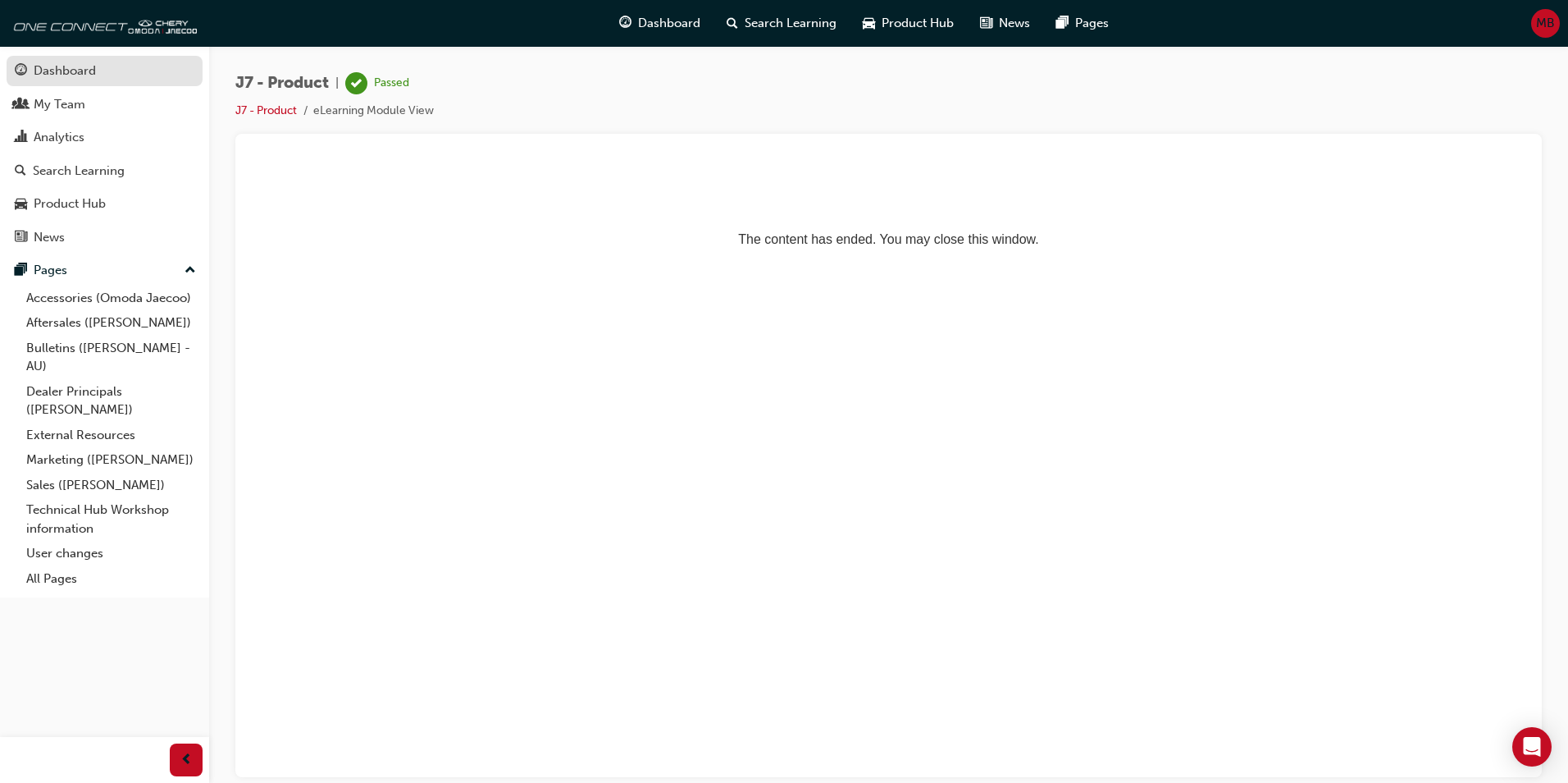
click at [57, 74] on div "Dashboard" at bounding box center [65, 71] width 63 height 19
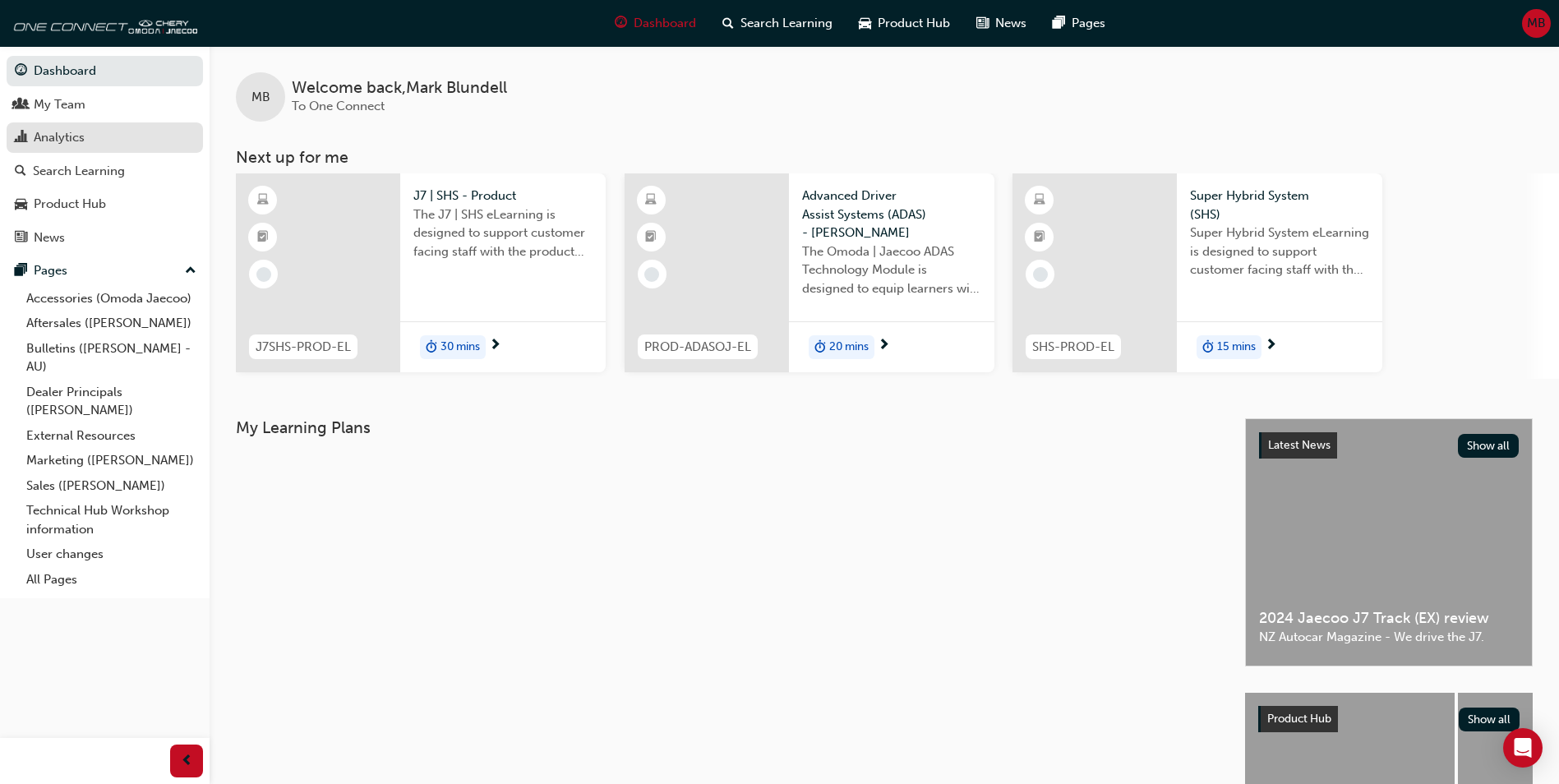
click at [42, 139] on div "Analytics" at bounding box center [59, 137] width 51 height 19
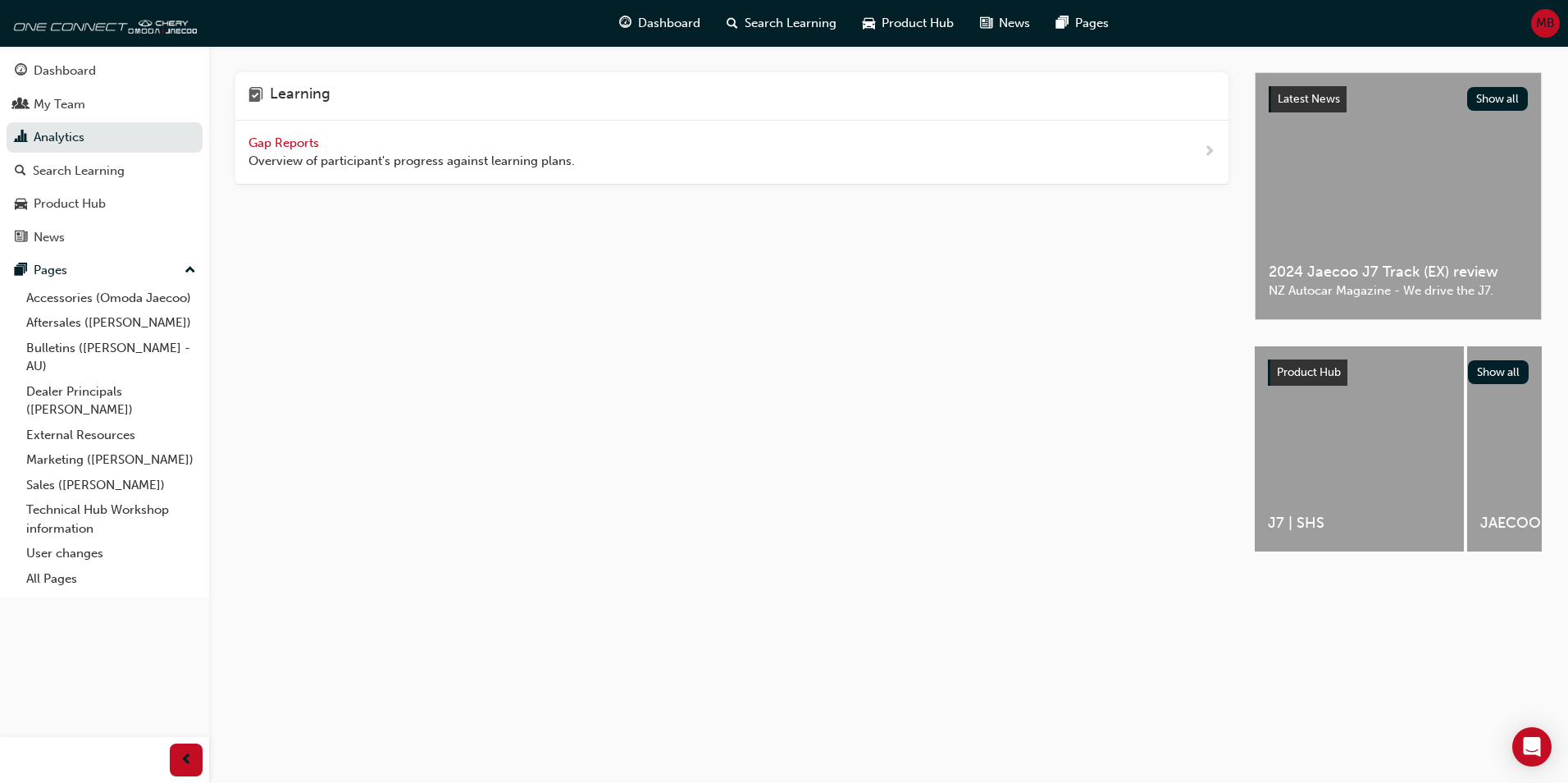
click at [259, 143] on span "Gap Reports" at bounding box center [285, 143] width 74 height 15
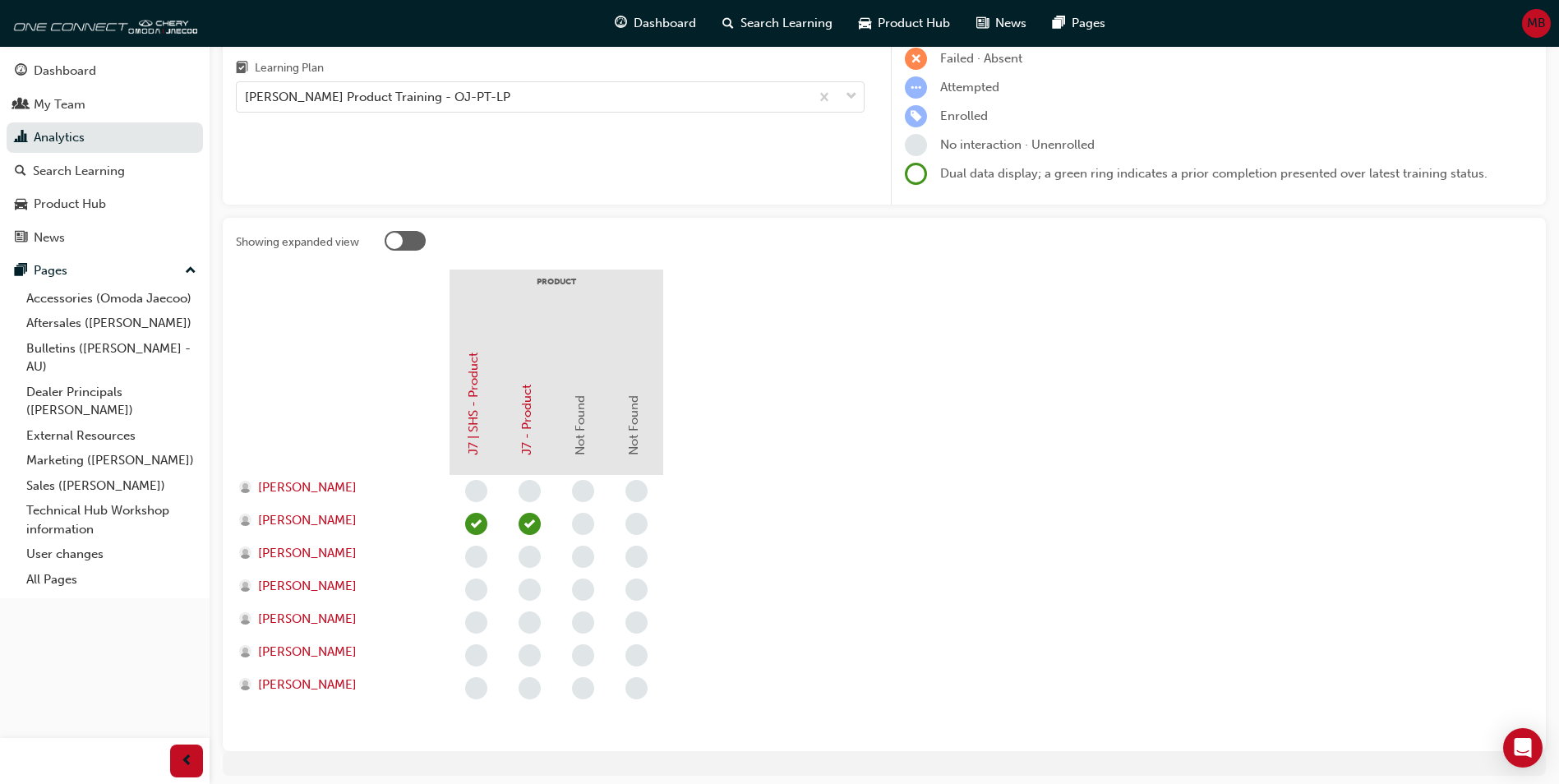
scroll to position [164, 0]
click at [407, 242] on div at bounding box center [405, 240] width 41 height 20
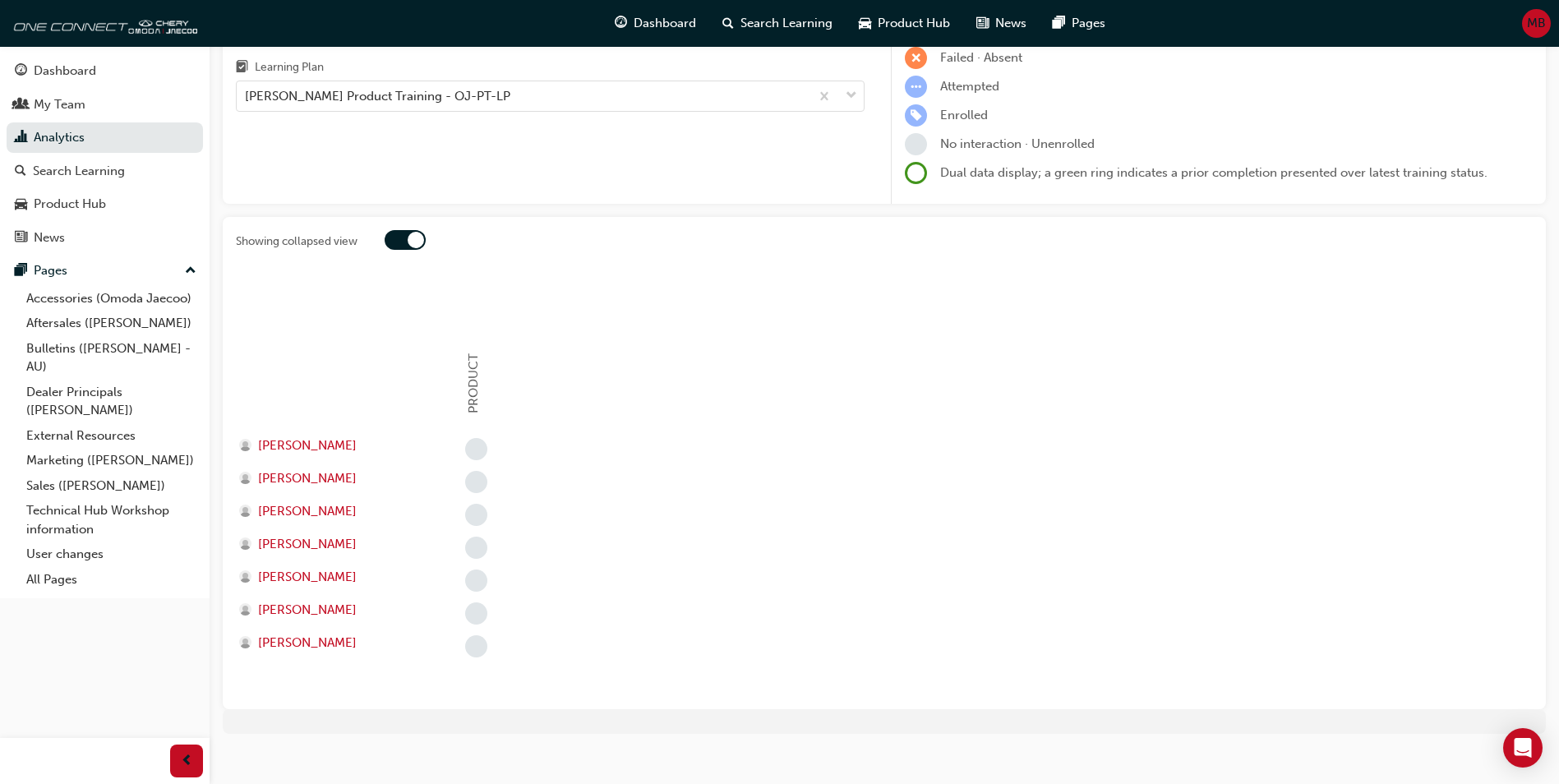
click at [397, 240] on div at bounding box center [405, 240] width 41 height 20
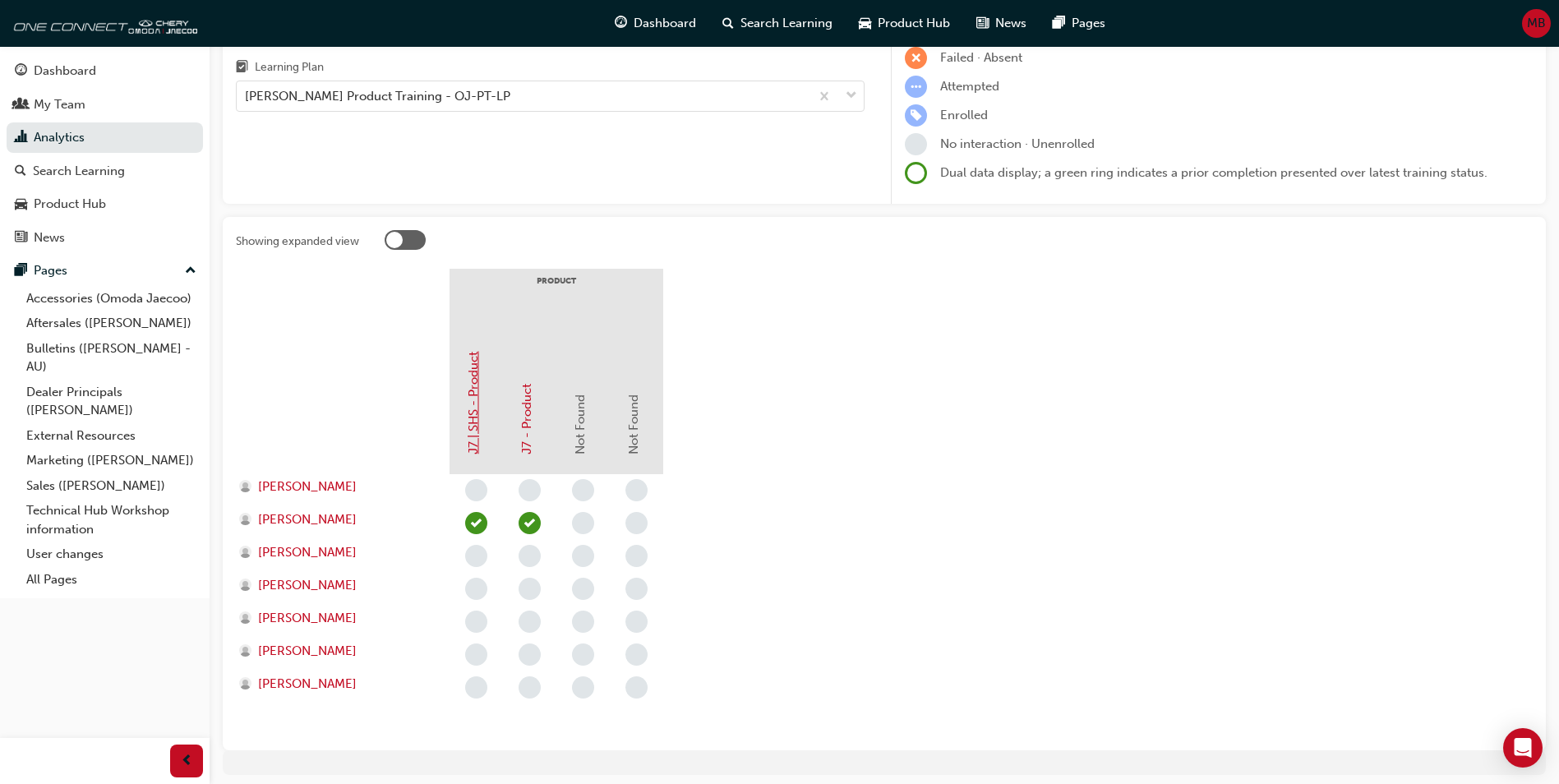
click at [472, 418] on link "J7 | SHS - Product" at bounding box center [473, 402] width 15 height 103
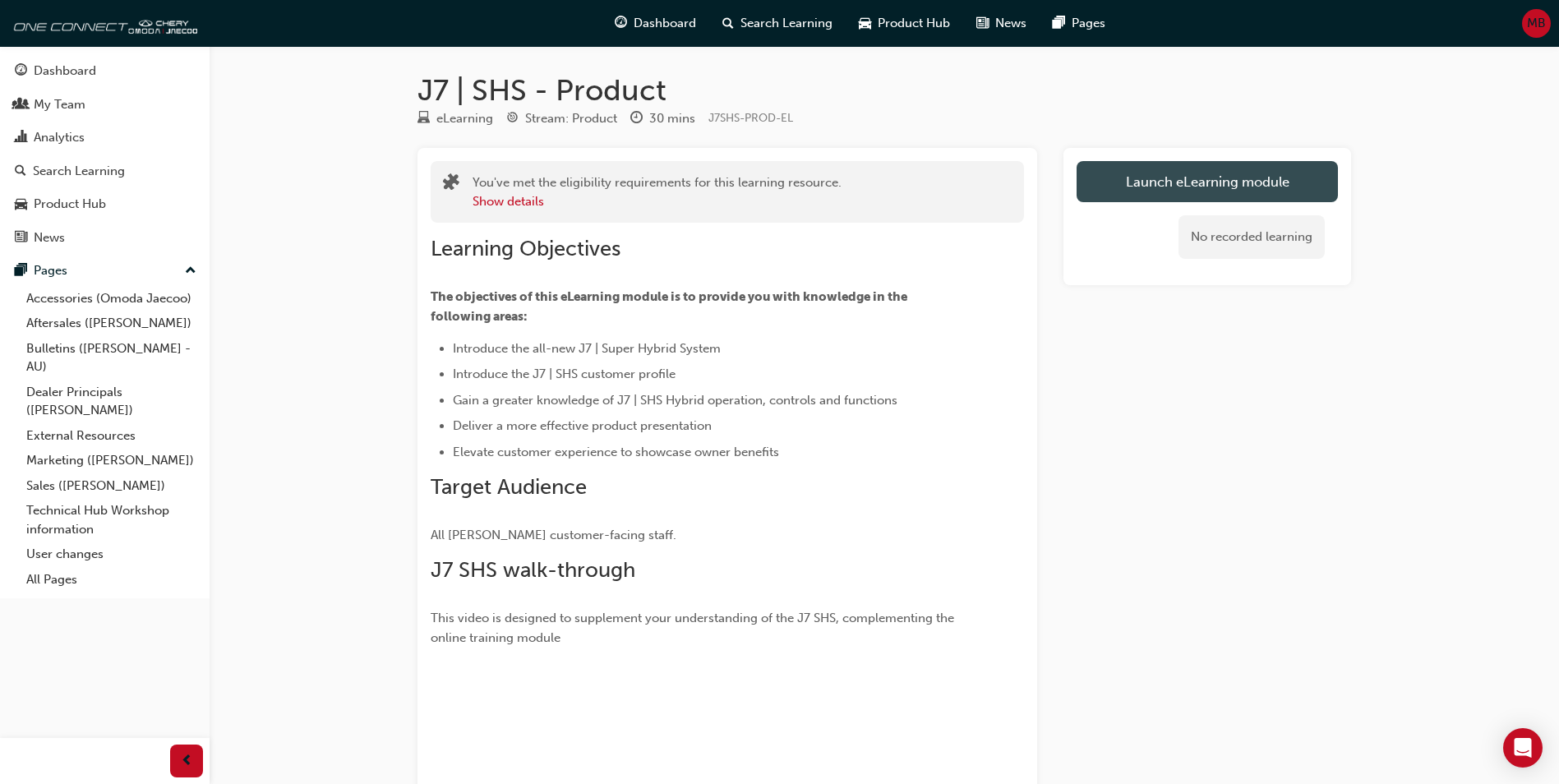
click at [1203, 183] on link "Launch eLearning module" at bounding box center [1207, 181] width 262 height 41
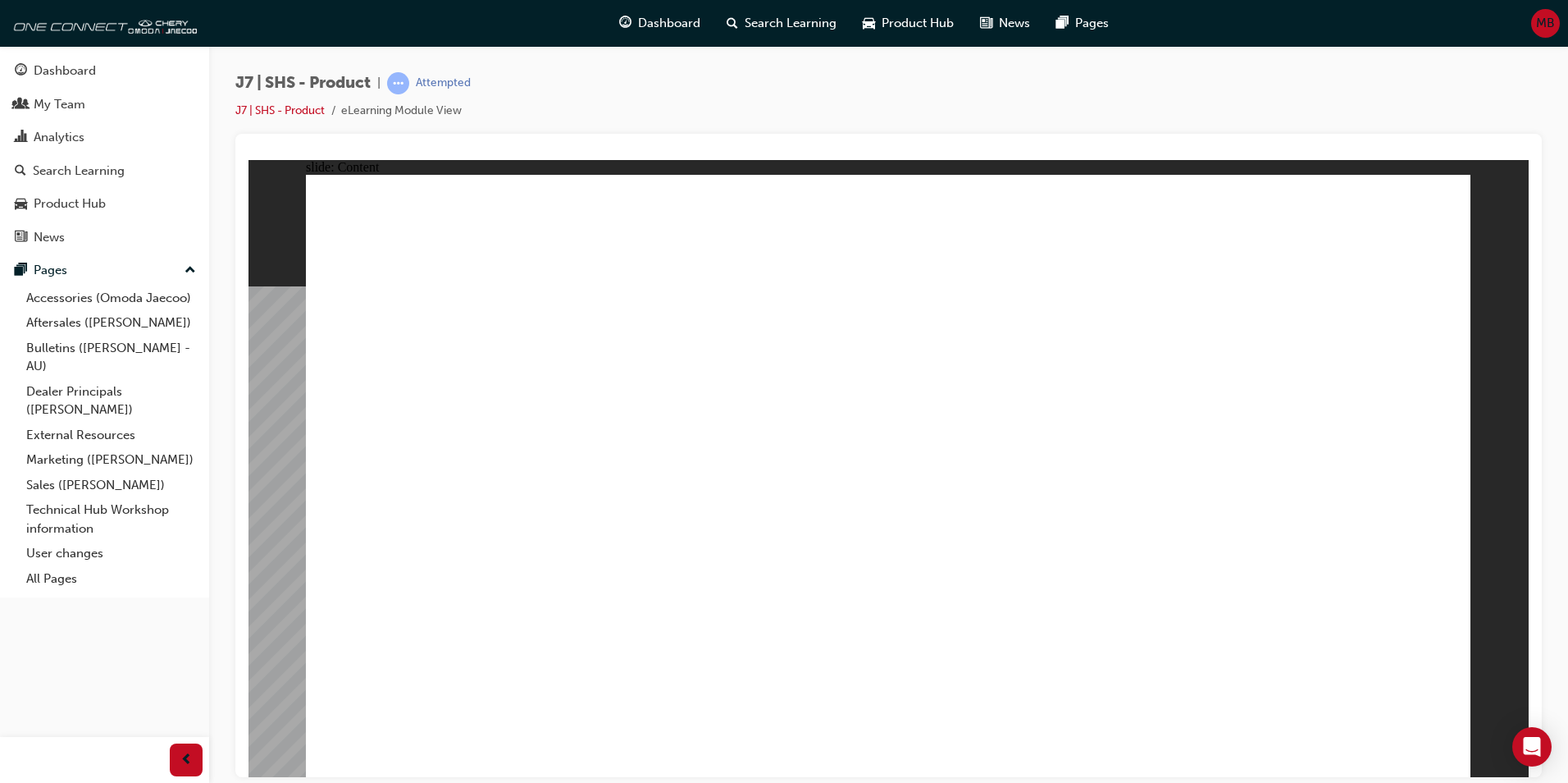
drag, startPoint x: 871, startPoint y: 527, endPoint x: 824, endPoint y: 542, distance: 49.3
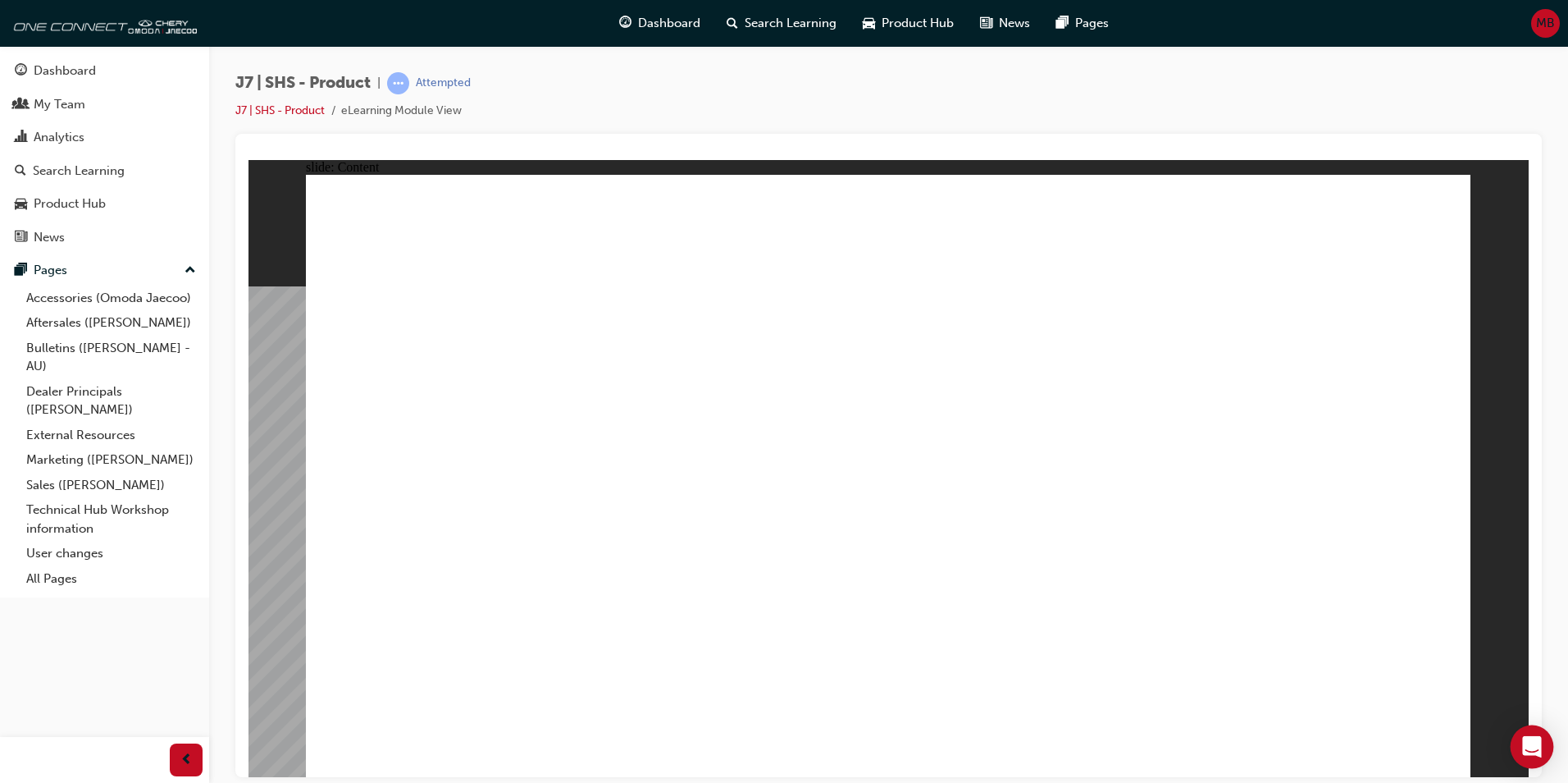
click at [1536, 742] on icon "Open Intercom Messenger" at bounding box center [1531, 746] width 19 height 21
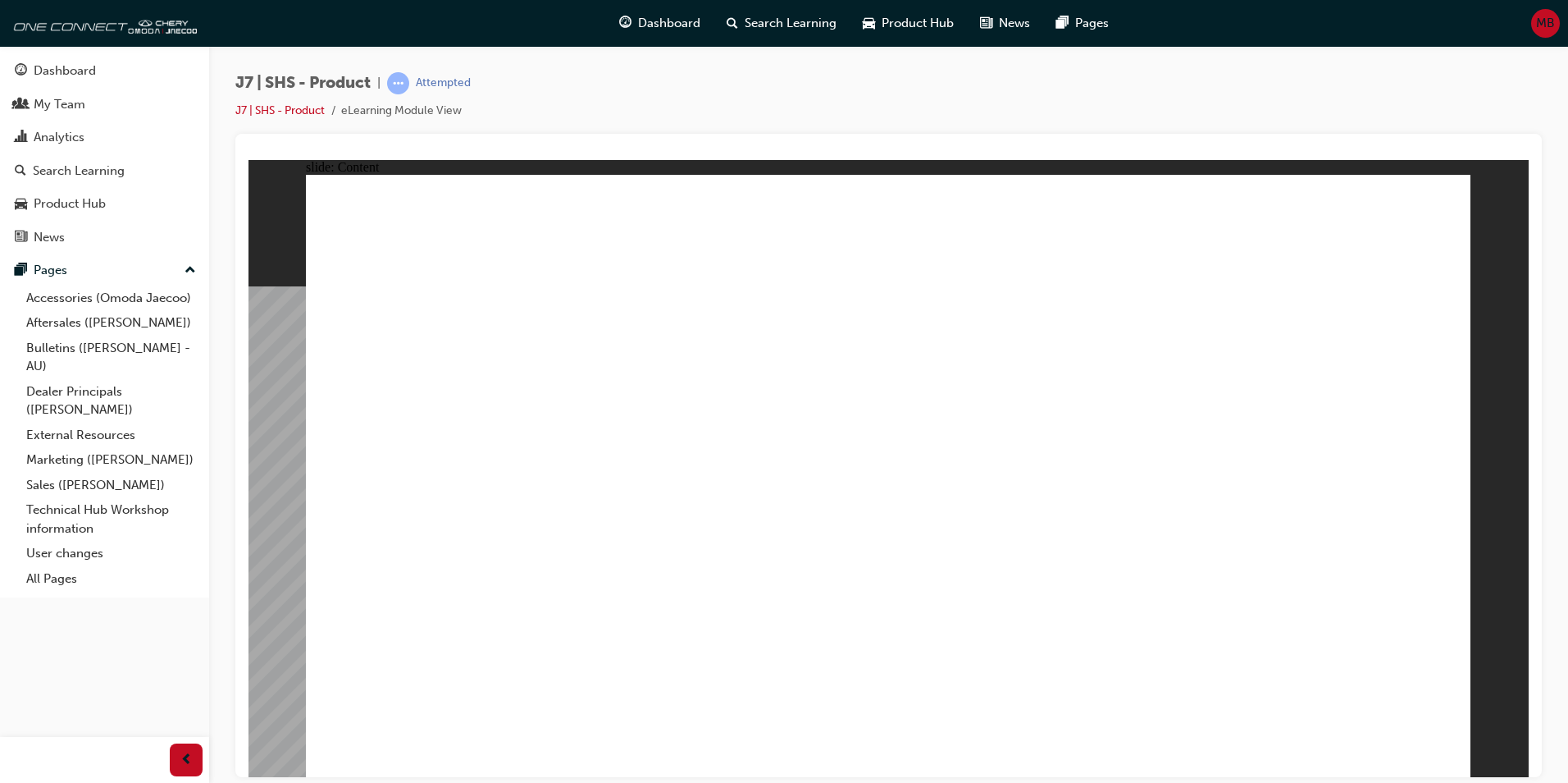
click at [640, 21] on span "Dashboard" at bounding box center [669, 23] width 63 height 19
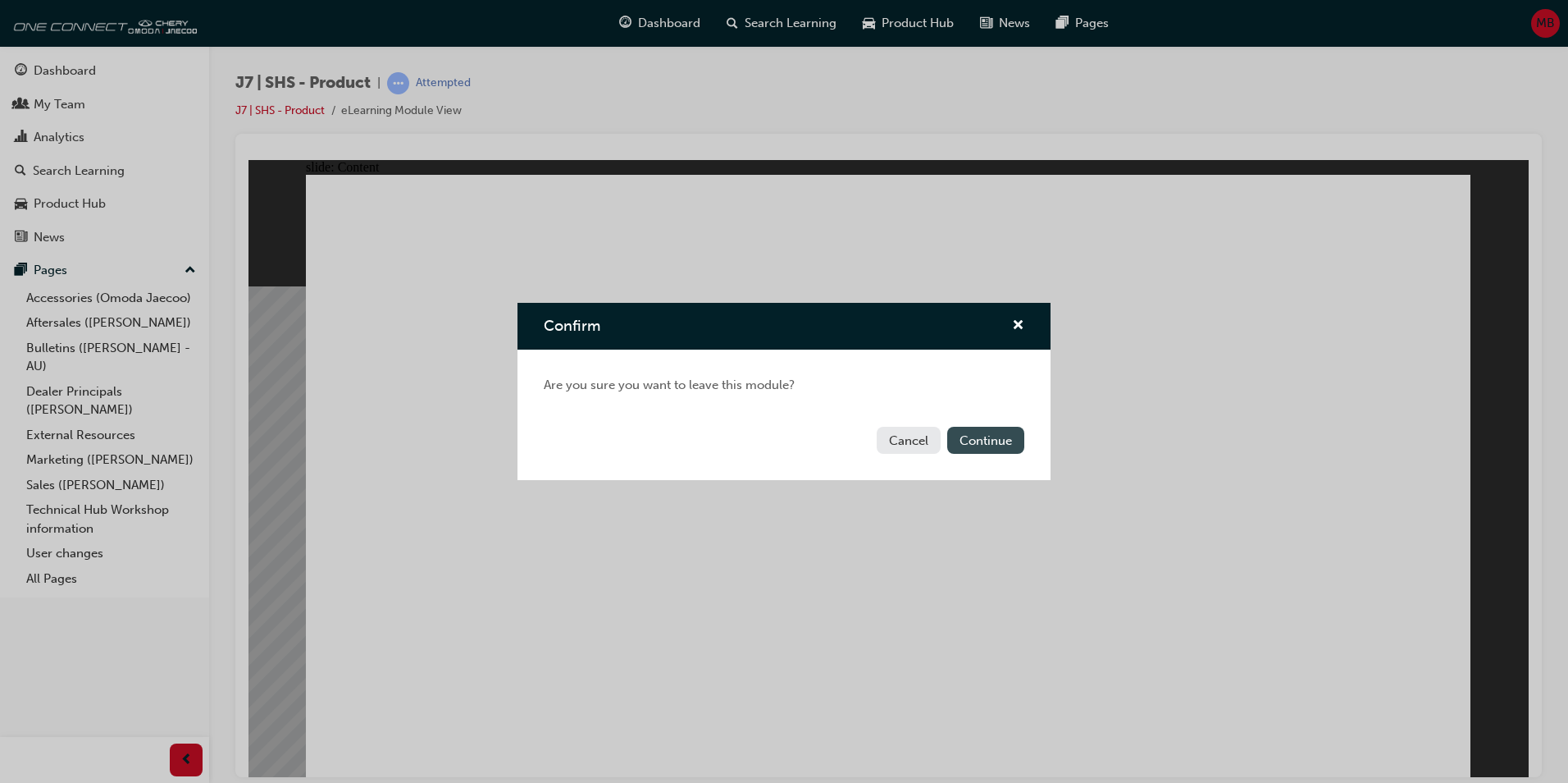
click at [1000, 440] on button "Continue" at bounding box center [985, 440] width 77 height 27
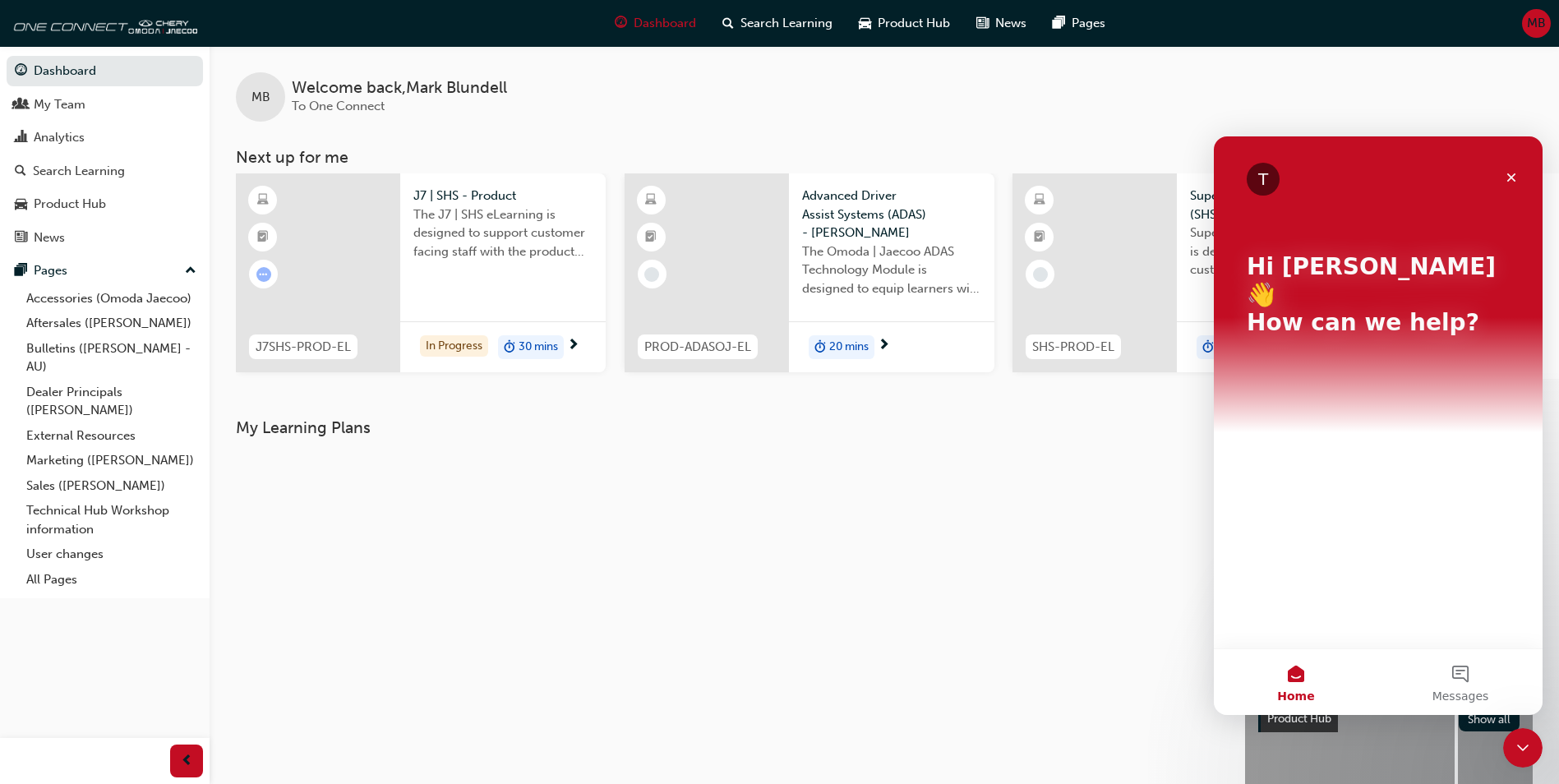
click at [469, 224] on span "The J7 | SHS eLearning is designed to support customer facing staff with the pr…" at bounding box center [503, 234] width 179 height 56
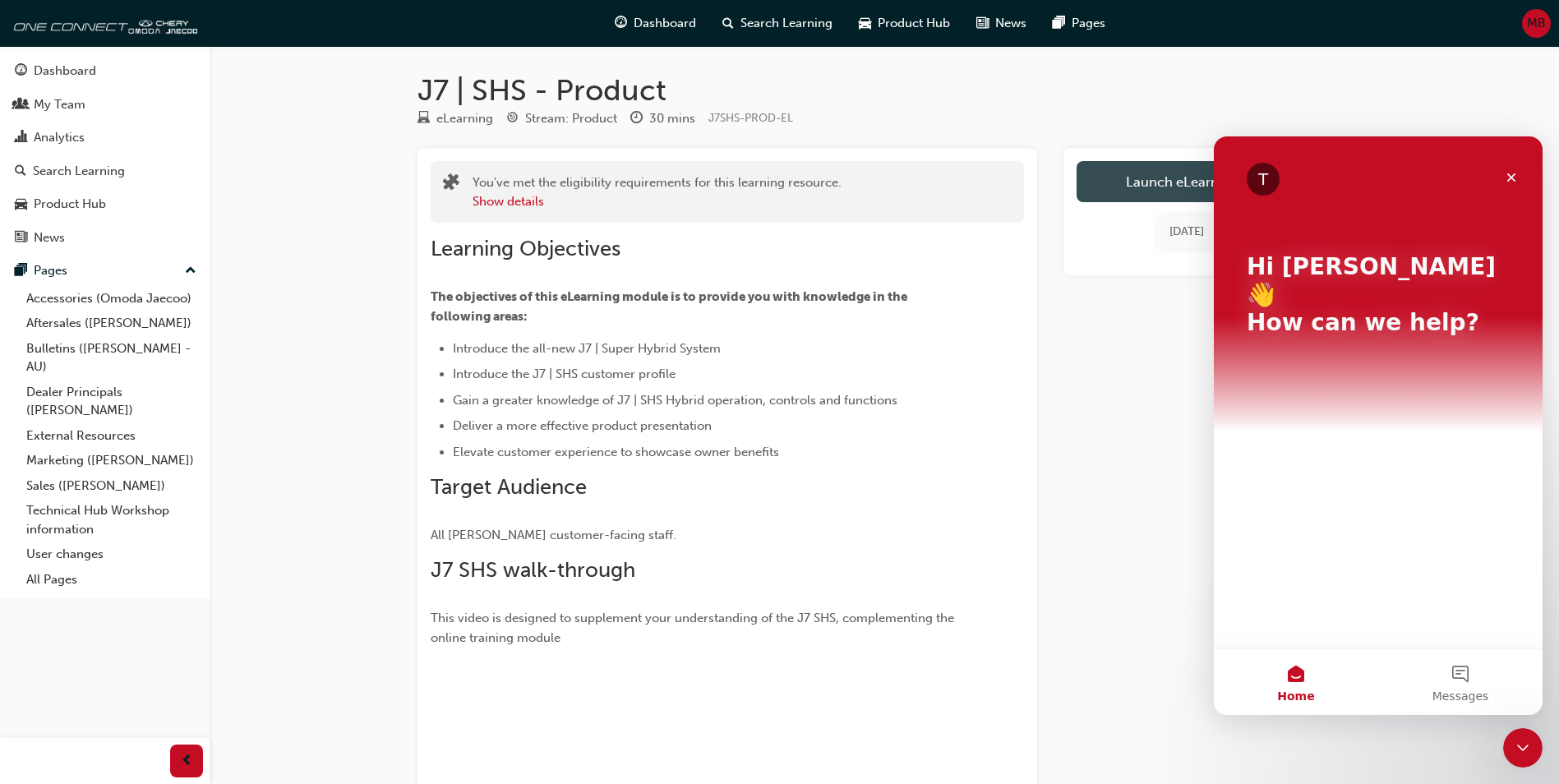
click at [1145, 188] on link "Launch eLearning module" at bounding box center [1207, 181] width 262 height 41
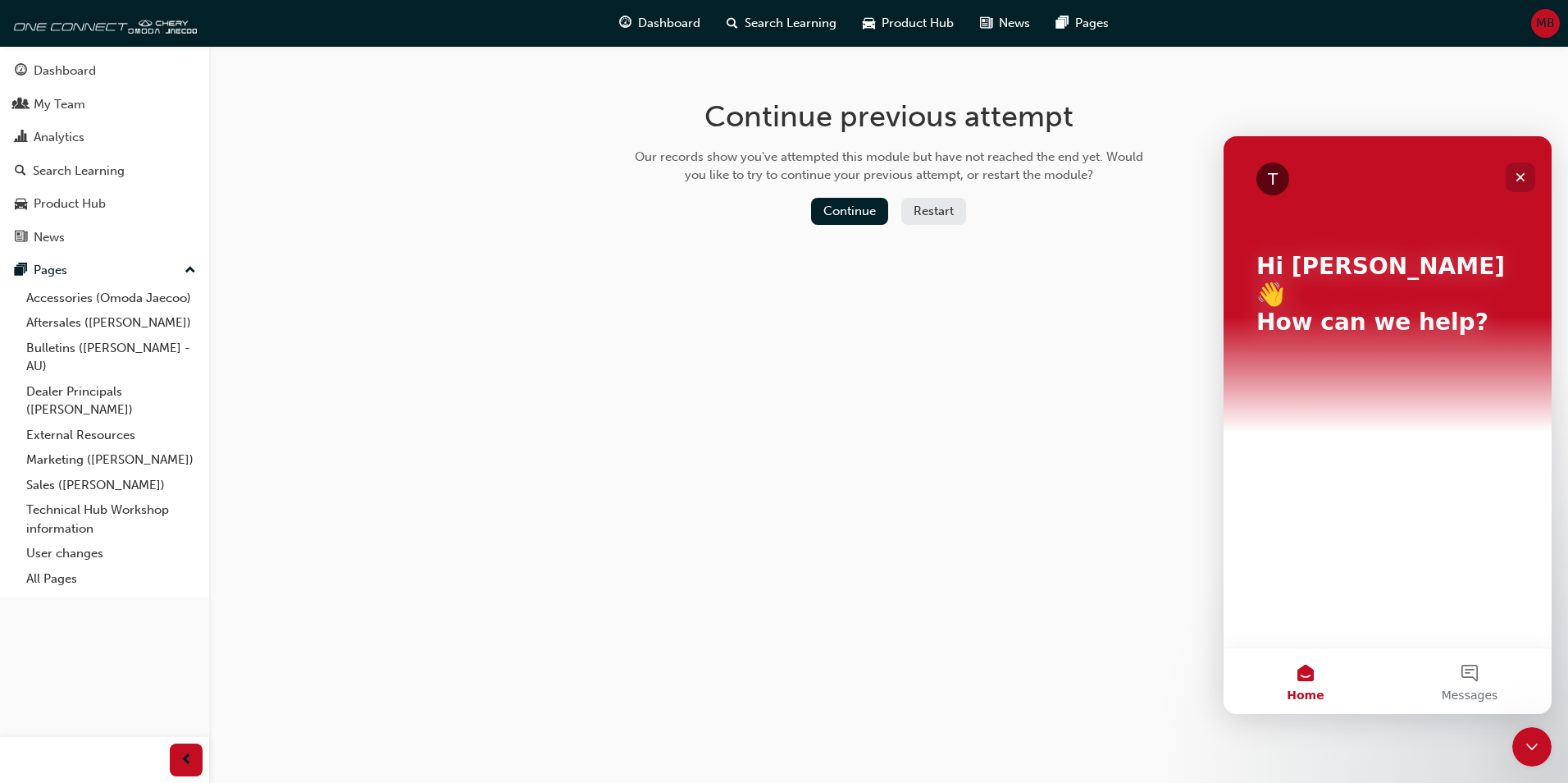
click at [1522, 172] on icon "Close" at bounding box center [1520, 177] width 13 height 13
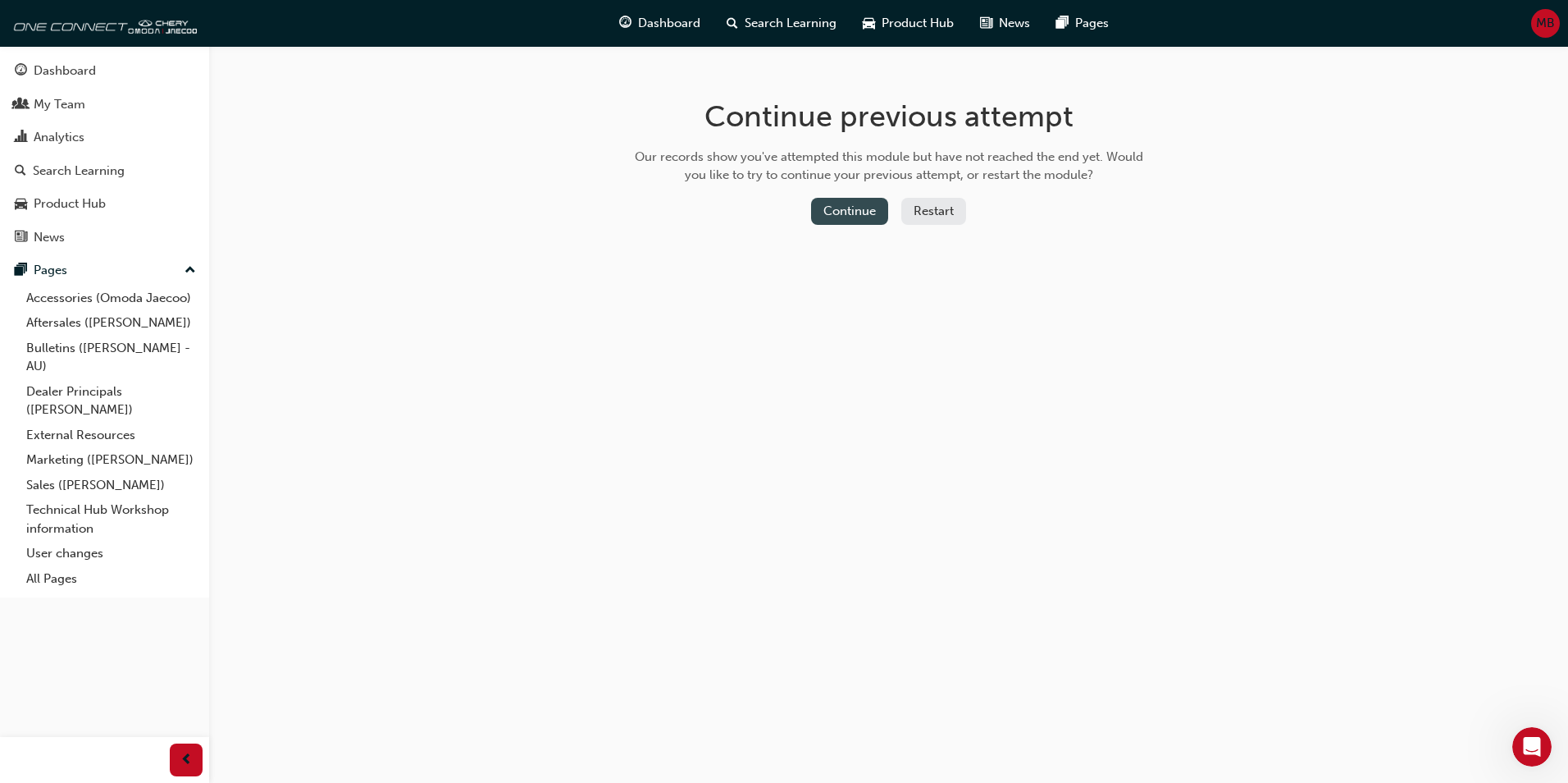
click at [844, 208] on button "Continue" at bounding box center [849, 210] width 77 height 27
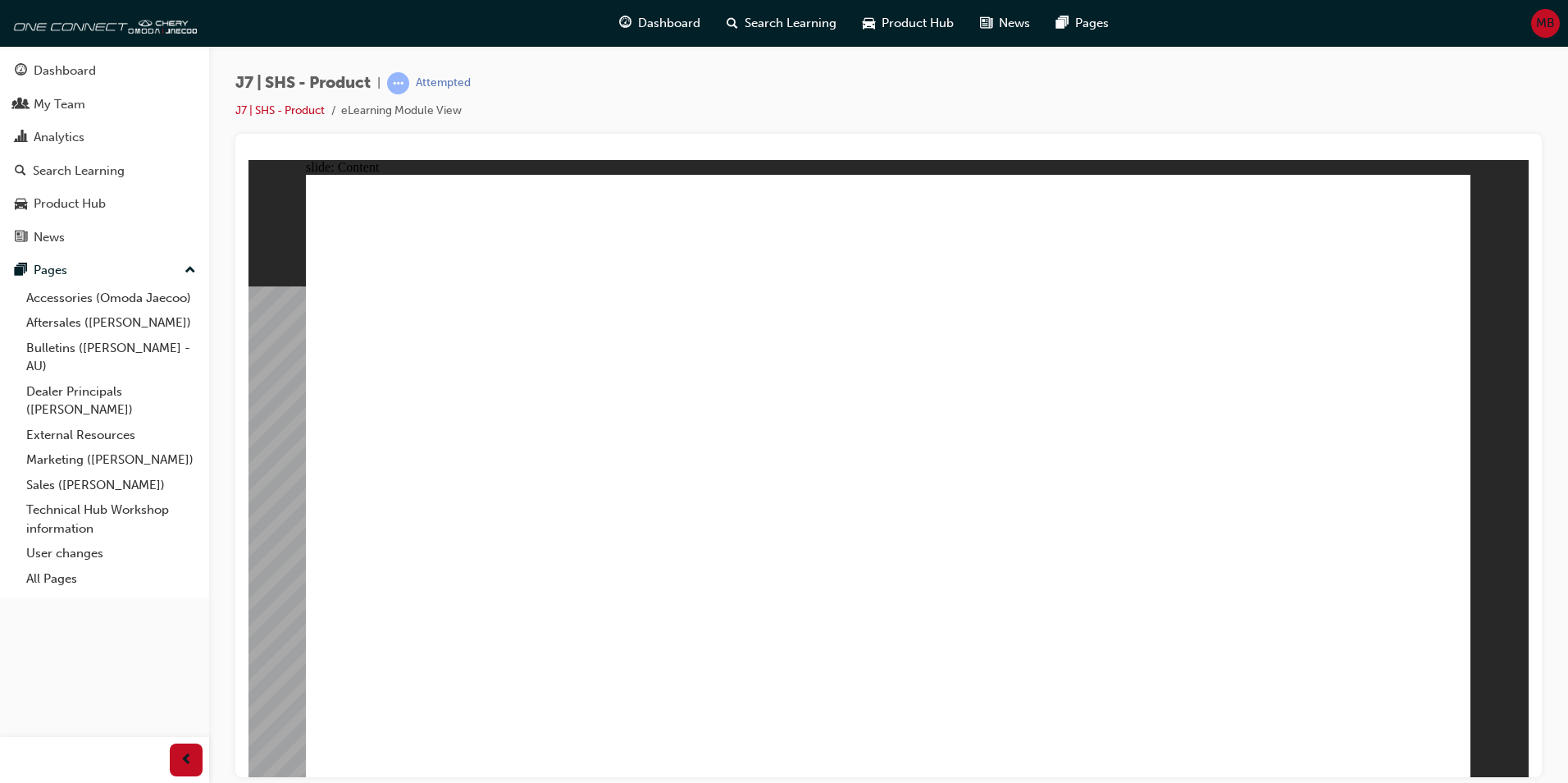
drag, startPoint x: 732, startPoint y: 636, endPoint x: 742, endPoint y: 628, distance: 12.8
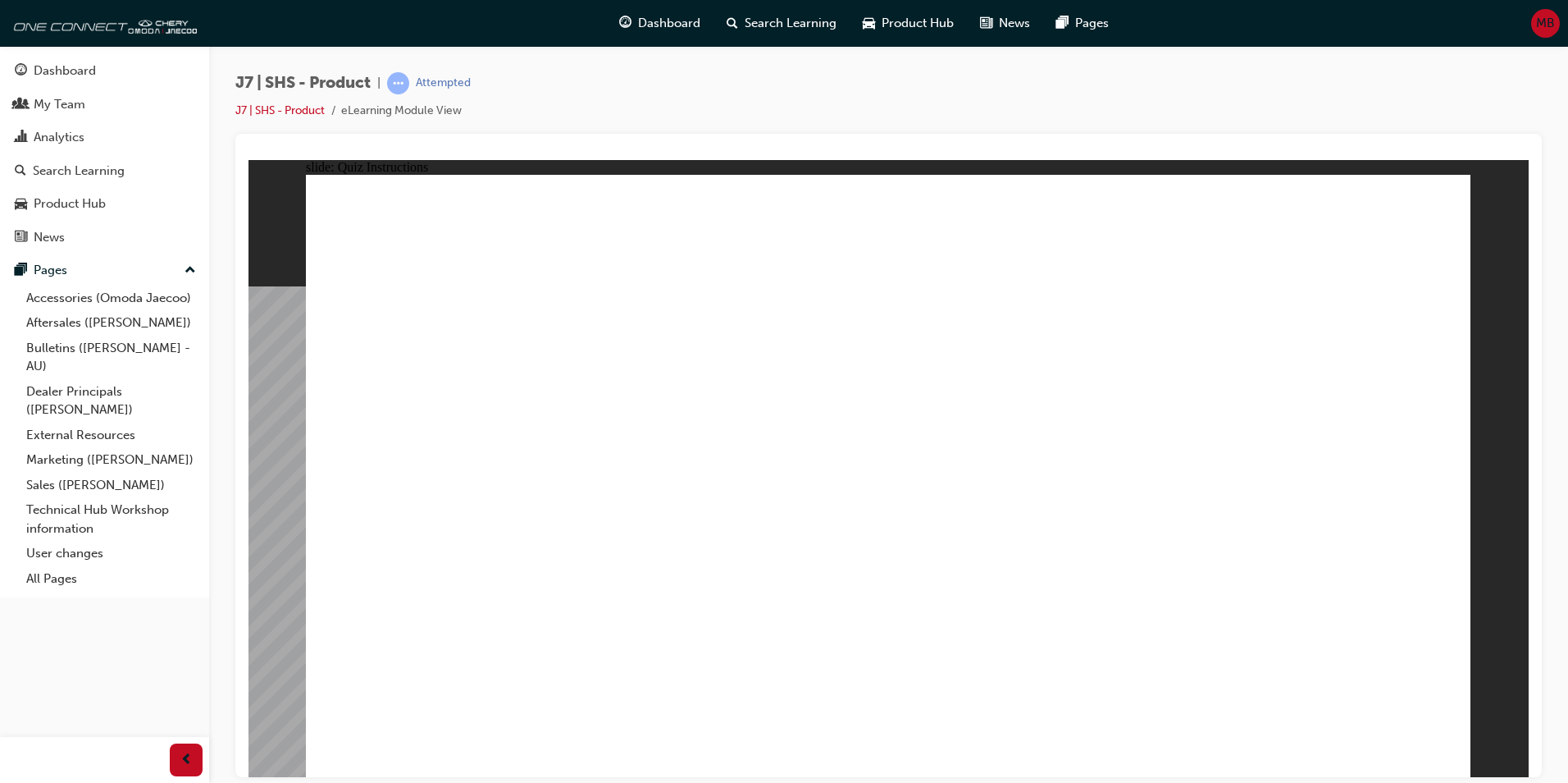
radio input "true"
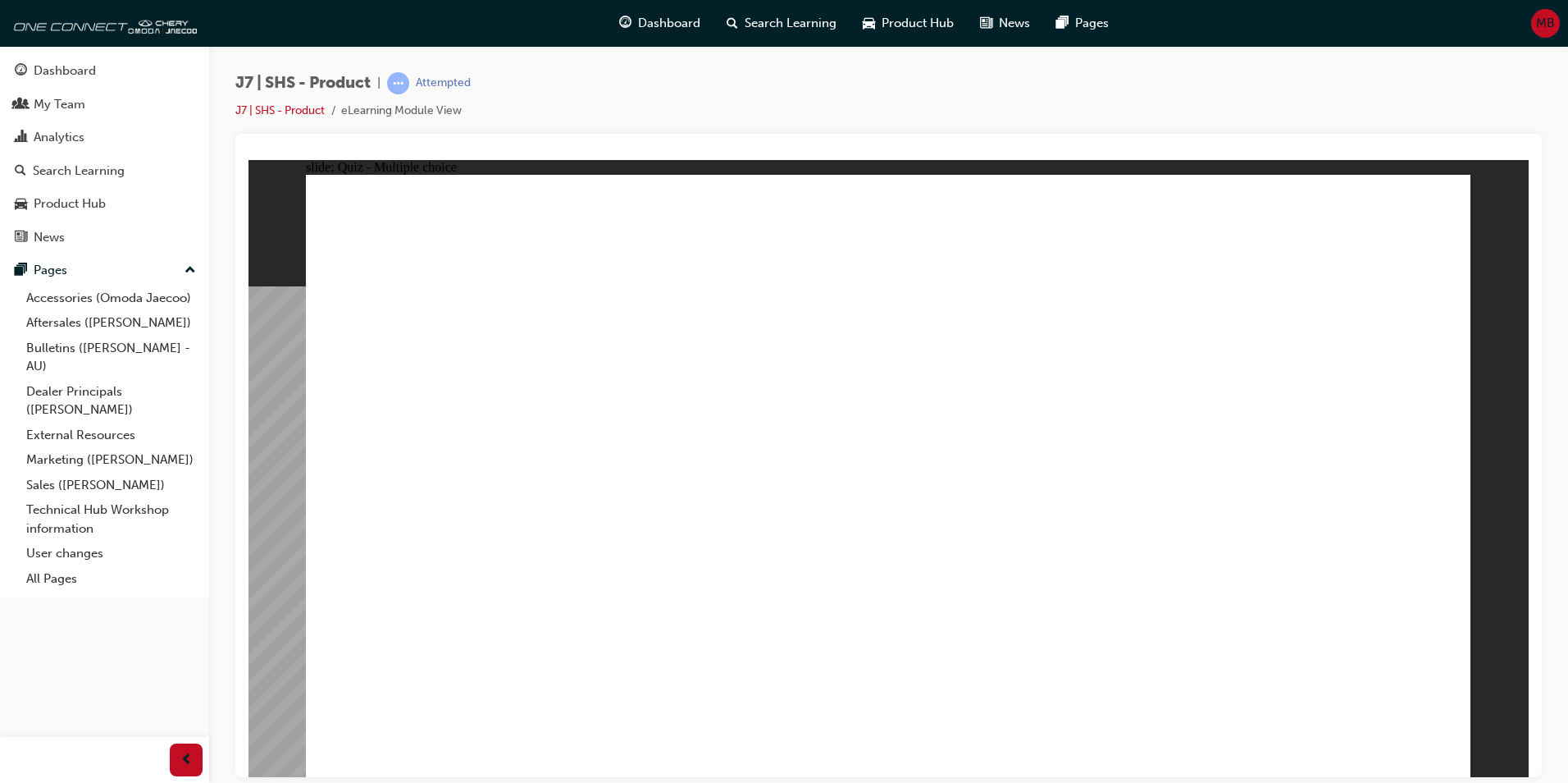
radio input "true"
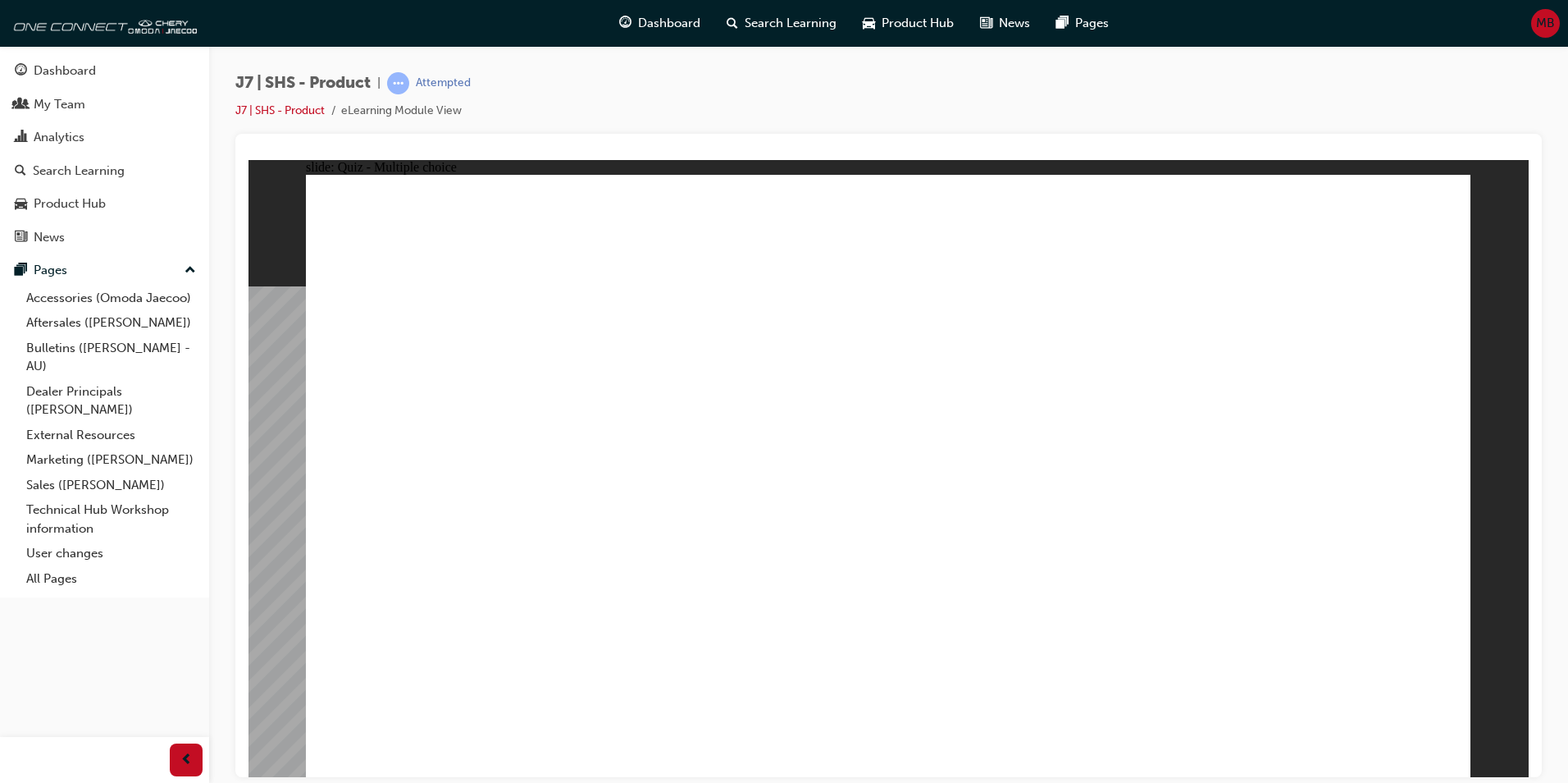
radio input "true"
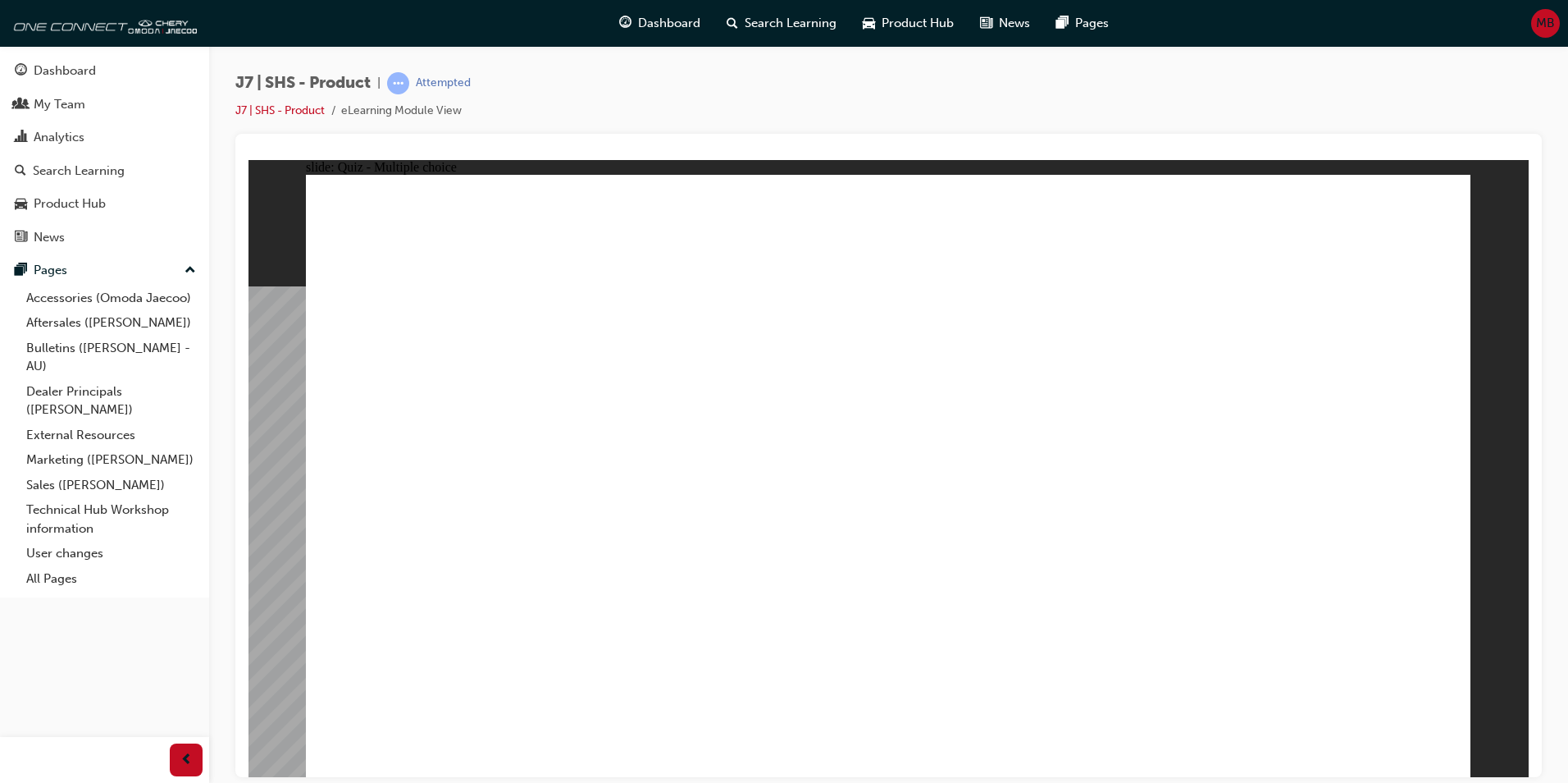
radio input "true"
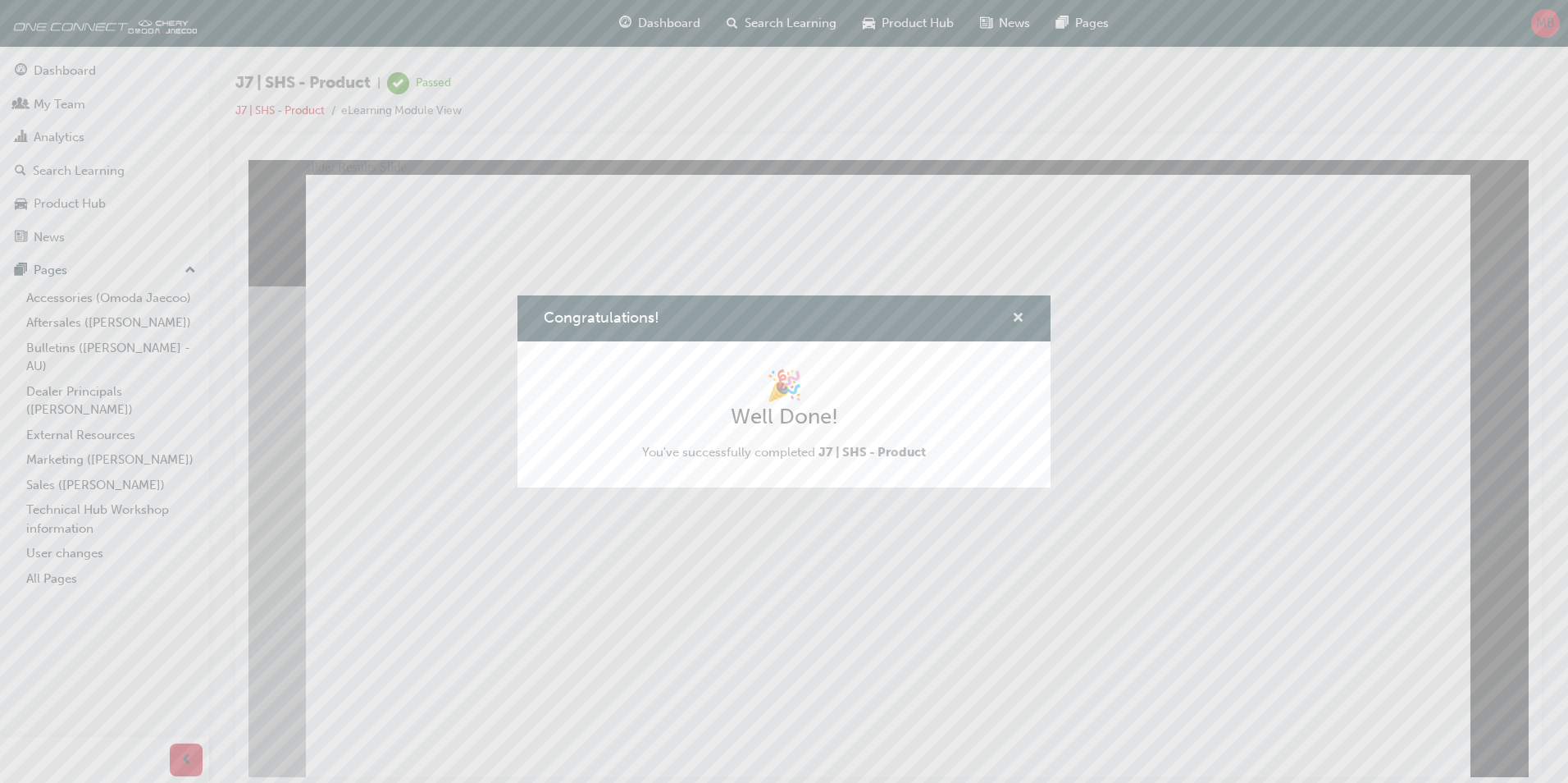
click at [1019, 315] on span "cross-icon" at bounding box center [1018, 319] width 12 height 15
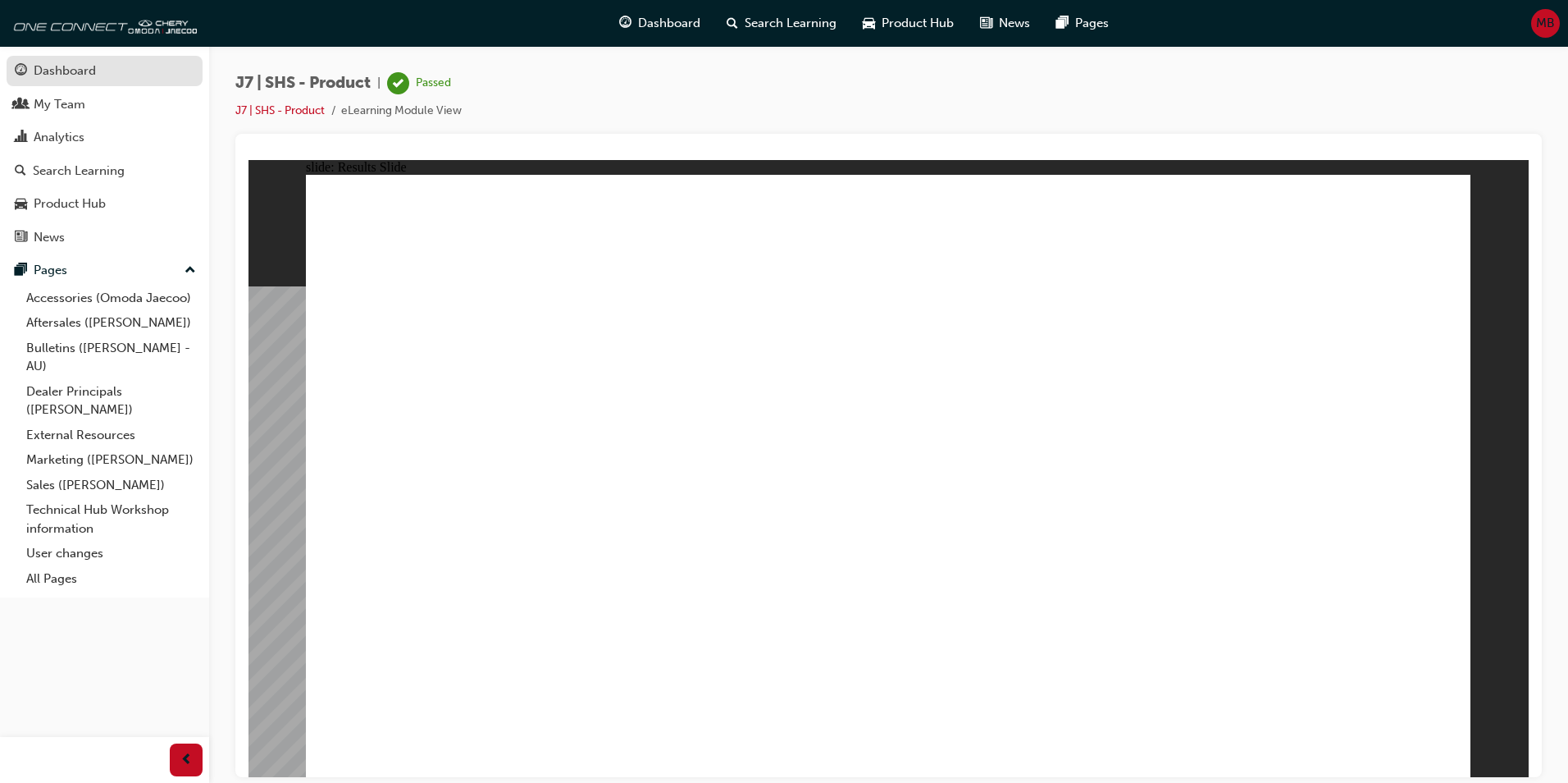
click at [55, 75] on div "Dashboard" at bounding box center [65, 71] width 63 height 19
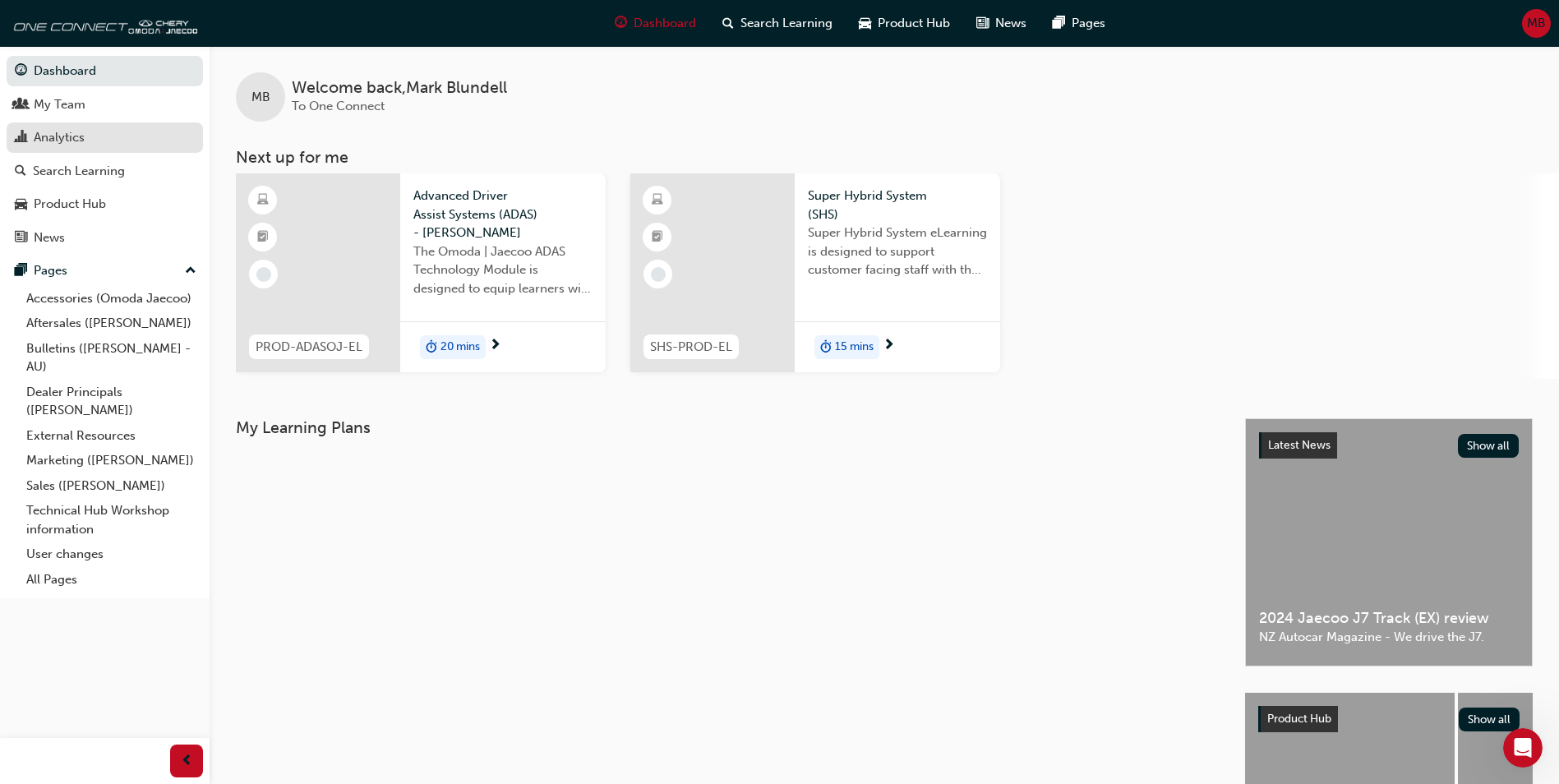
click at [47, 130] on div "Analytics" at bounding box center [59, 137] width 51 height 19
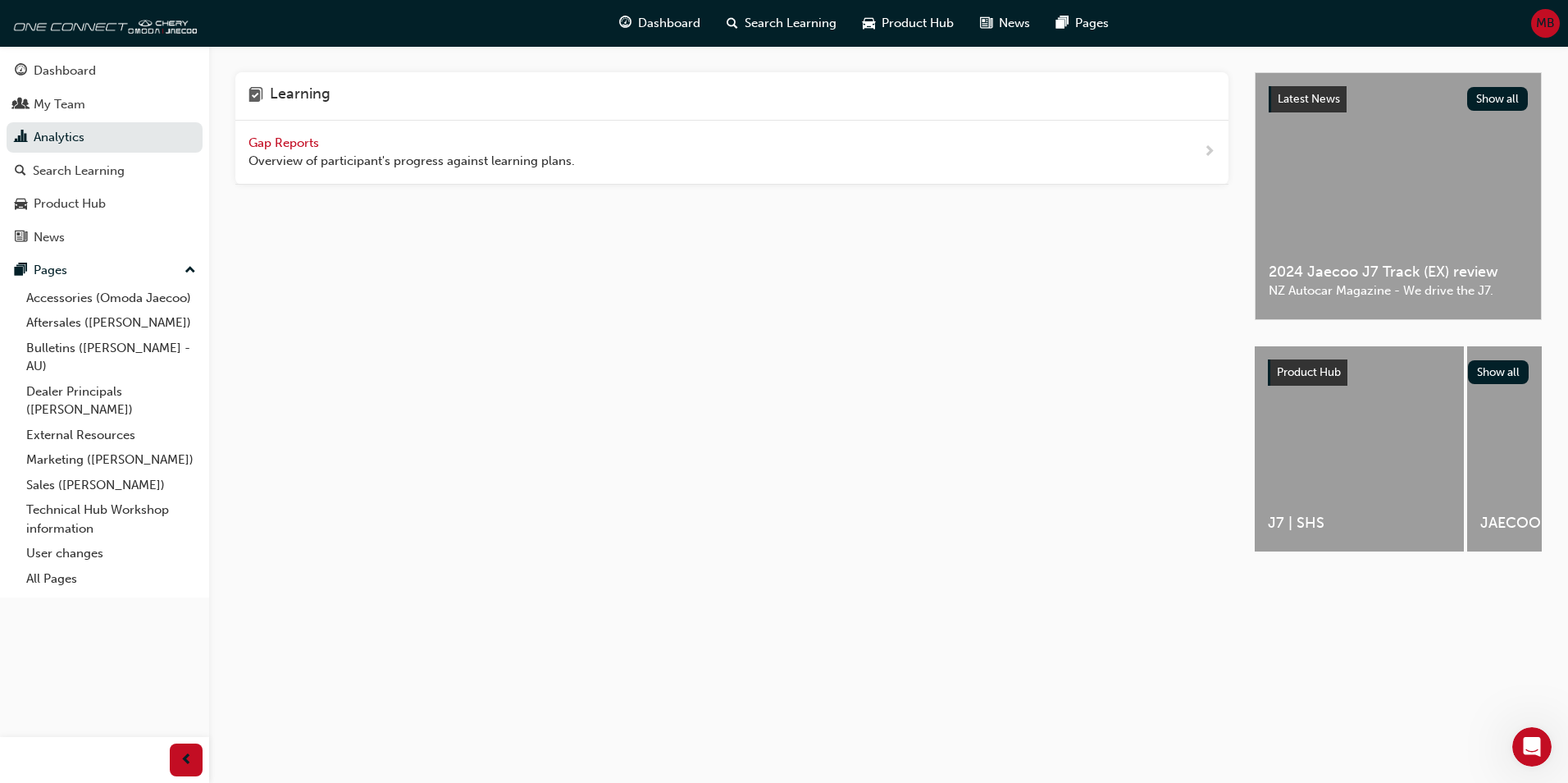
click at [293, 136] on span "Gap Reports" at bounding box center [285, 143] width 74 height 15
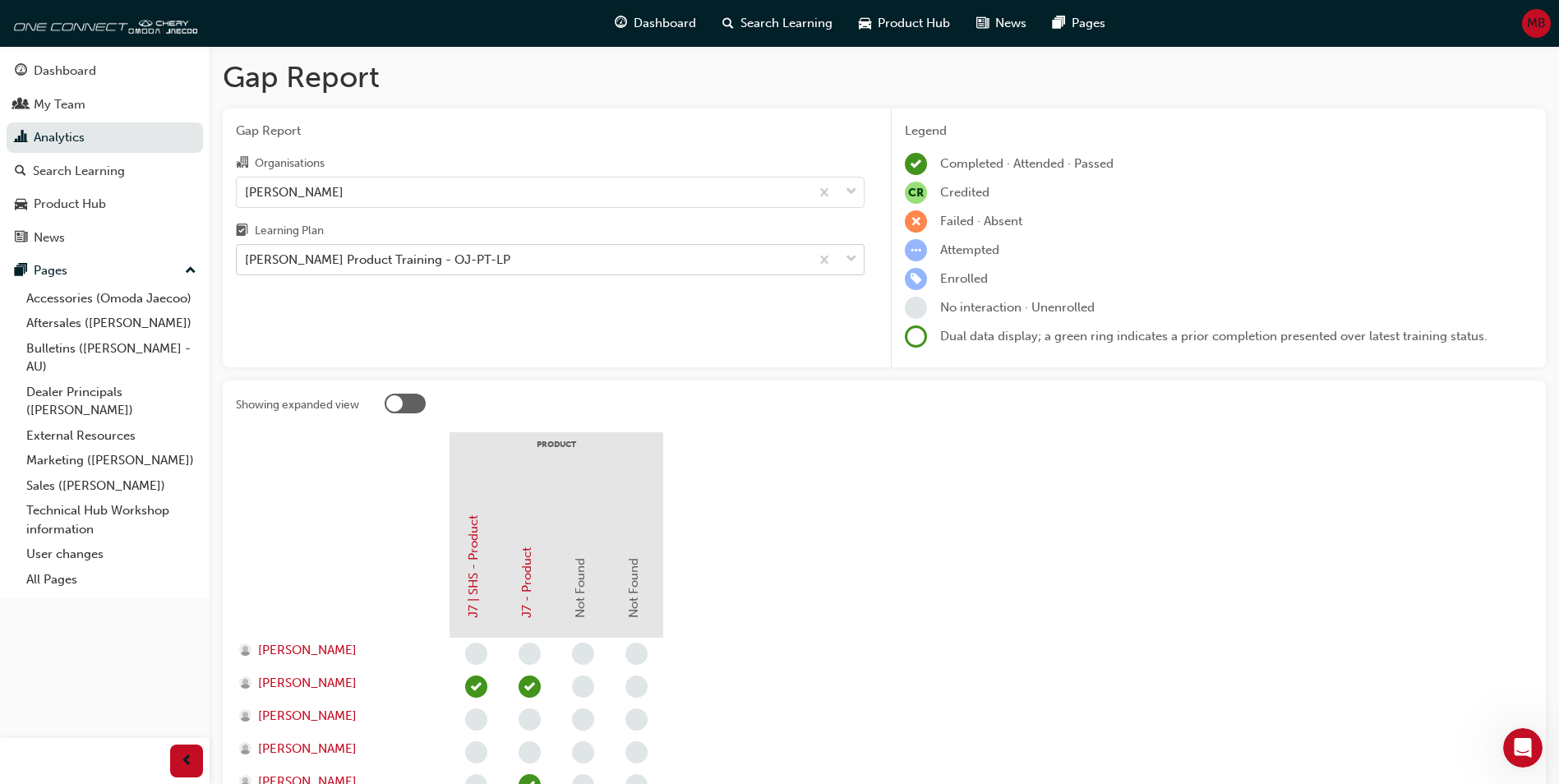
click at [289, 261] on div "[PERSON_NAME] Product Training - OJ-PT-LP" at bounding box center [378, 260] width 266 height 19
click at [247, 261] on input "Learning Plan Omoda Jaecoo Product Training - OJ-PT-LP" at bounding box center [246, 259] width 2 height 14
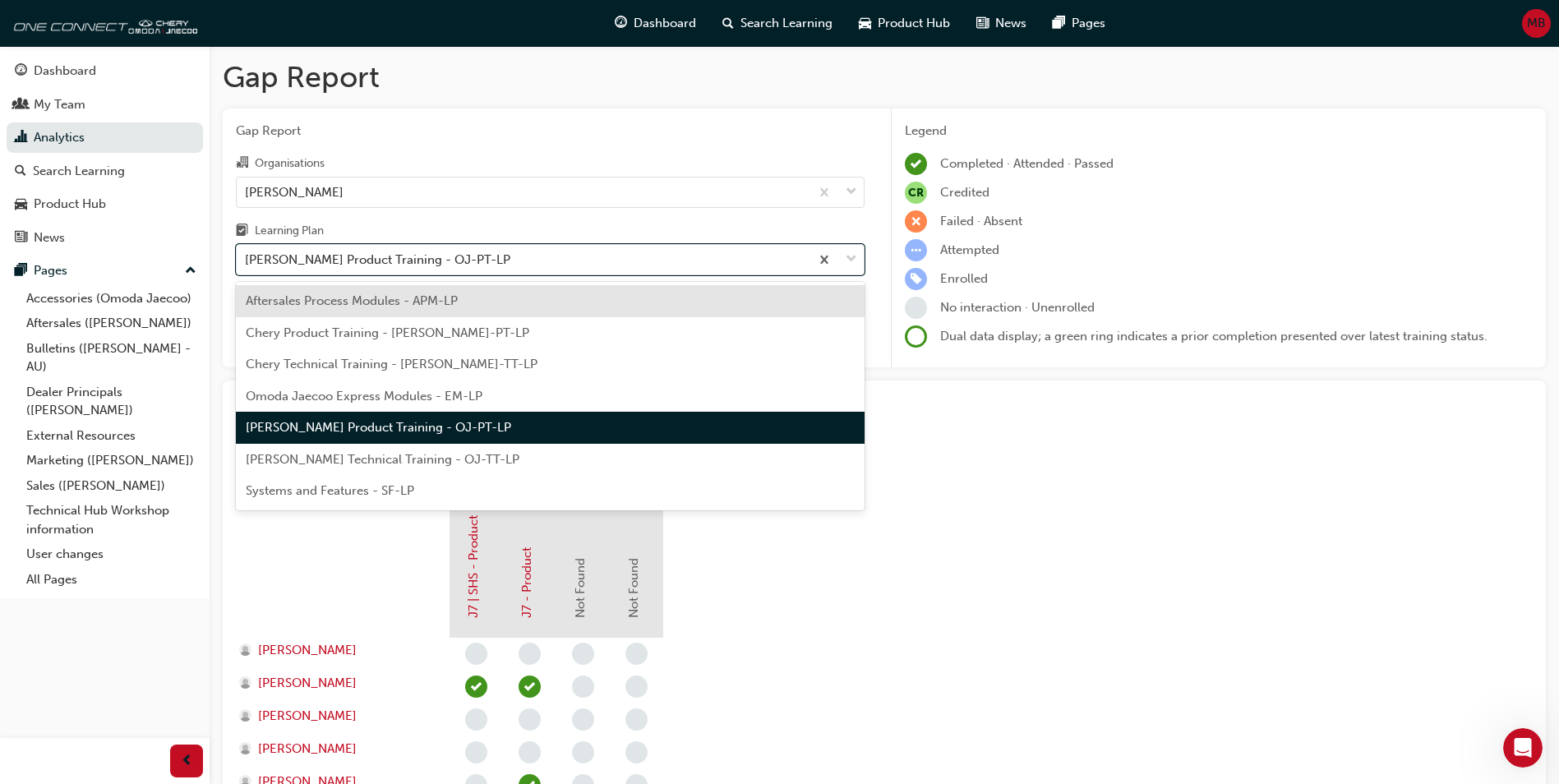
click at [359, 392] on span "Omoda Jaecoo Express Modules - EM-LP" at bounding box center [364, 395] width 237 height 15
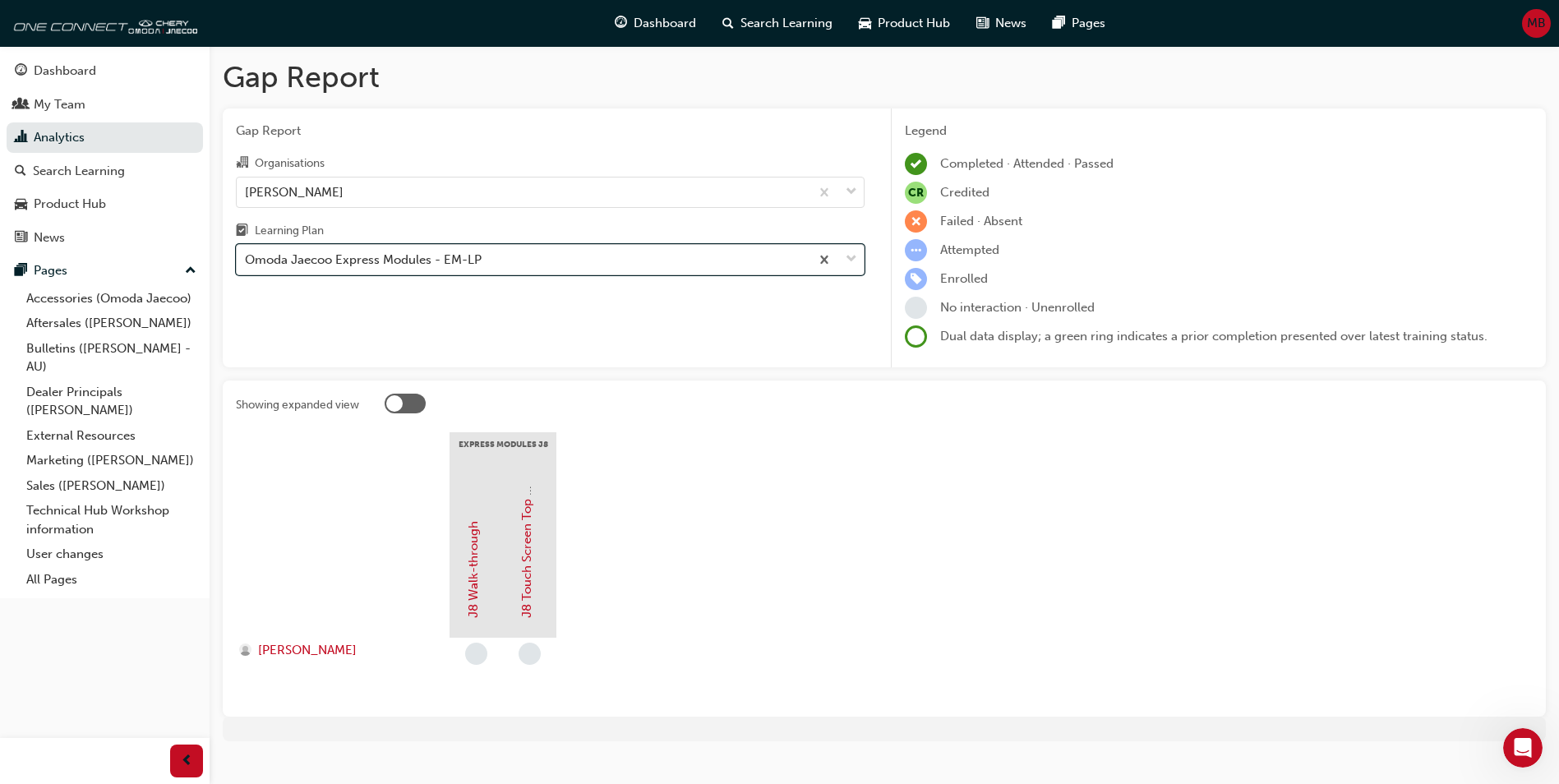
click at [459, 266] on div "Omoda Jaecoo Express Modules - EM-LP" at bounding box center [363, 260] width 237 height 19
click at [247, 266] on input "Learning Plan option Omoda Jaecoo Express Modules - EM-LP, selected. 0 results …" at bounding box center [246, 259] width 2 height 14
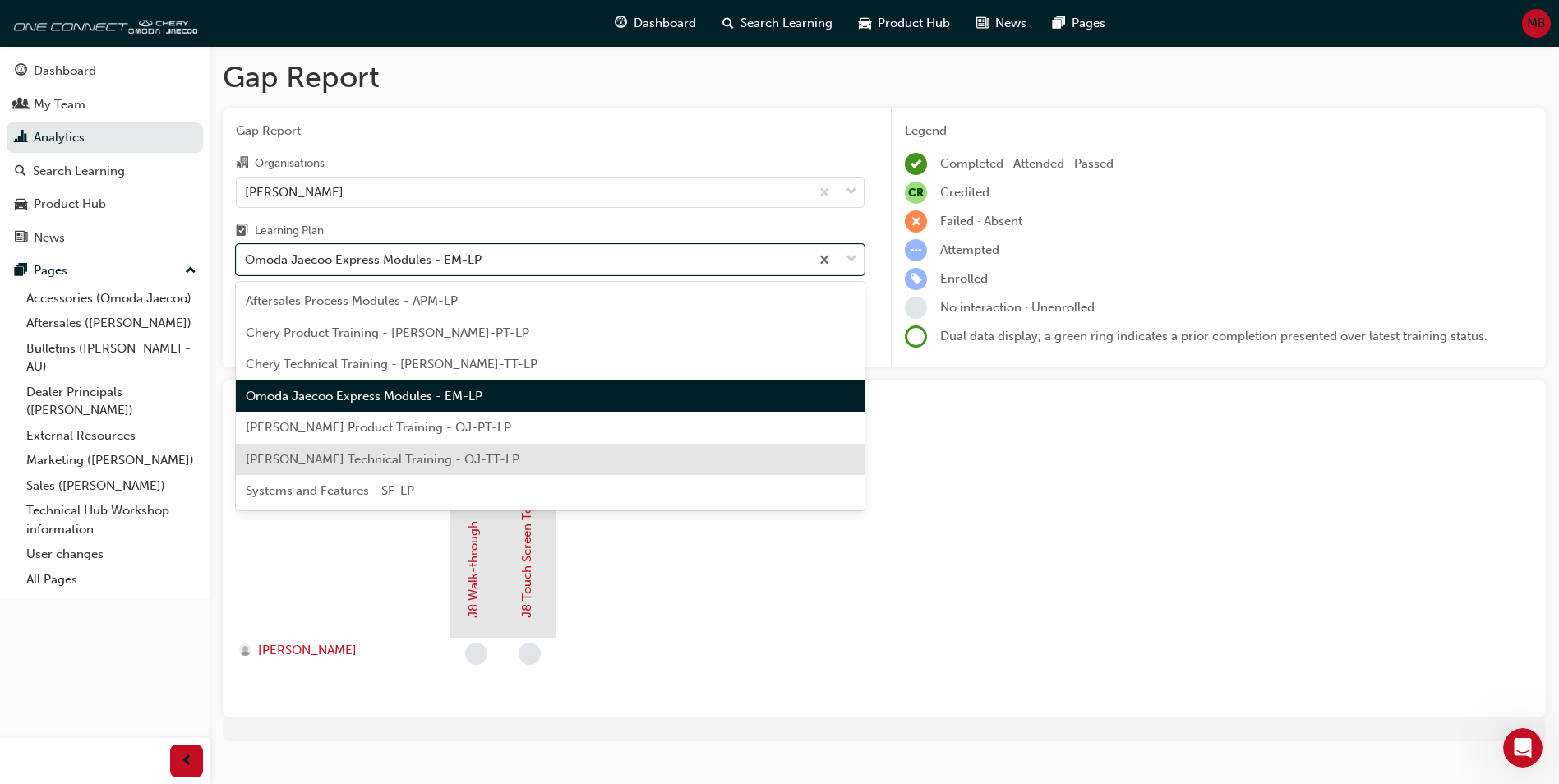
click at [348, 450] on div "Omoda Jaecoo Technical Training - OJ-TT-LP" at bounding box center [550, 459] width 629 height 32
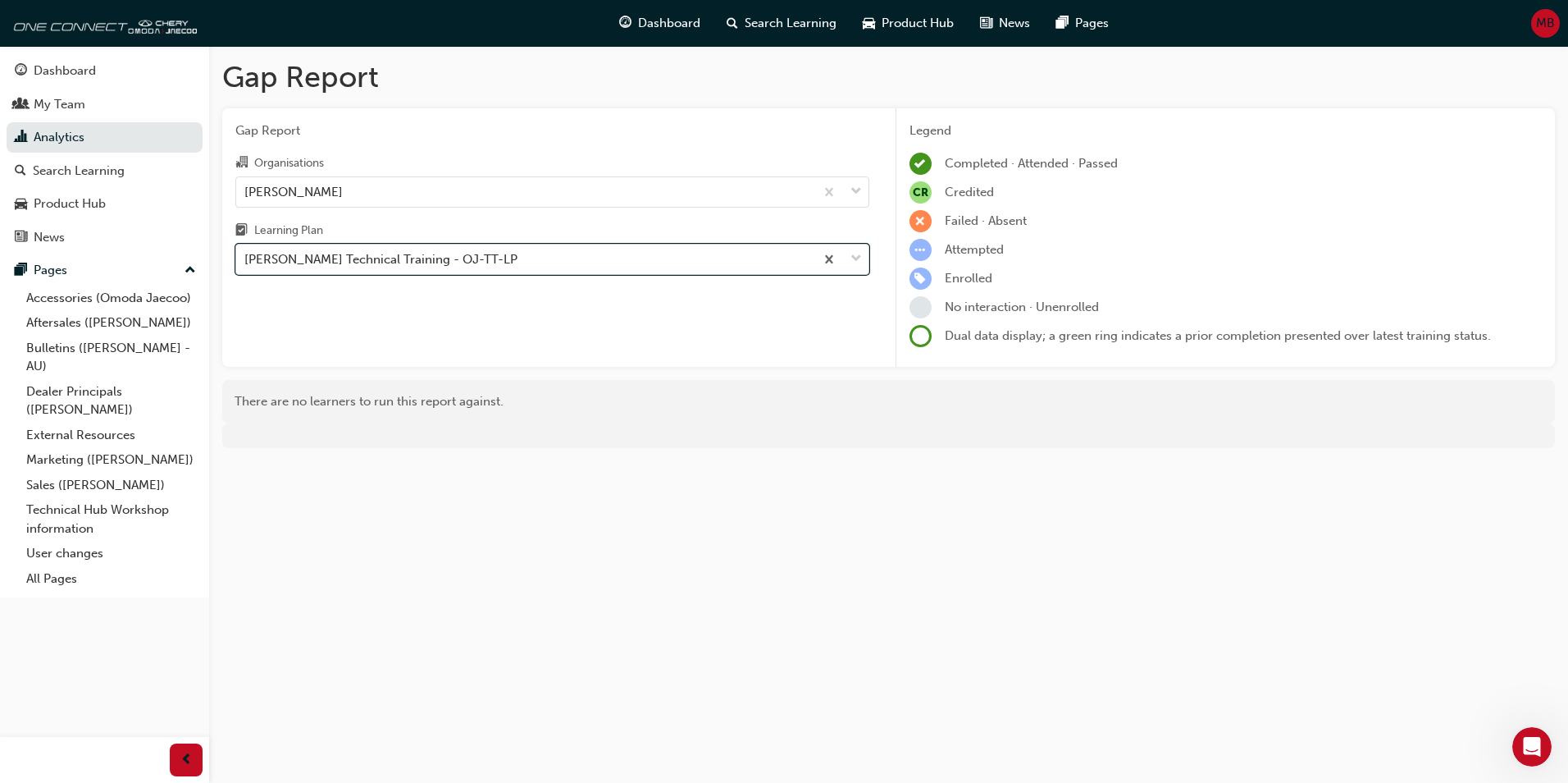
click at [413, 263] on div "Omoda Jaecoo Technical Training - OJ-TT-LP" at bounding box center [381, 259] width 273 height 19
click at [246, 263] on input "Learning Plan option Omoda Jaecoo Technical Training - OJ-TT-LP, selected. 0 re…" at bounding box center [245, 258] width 2 height 14
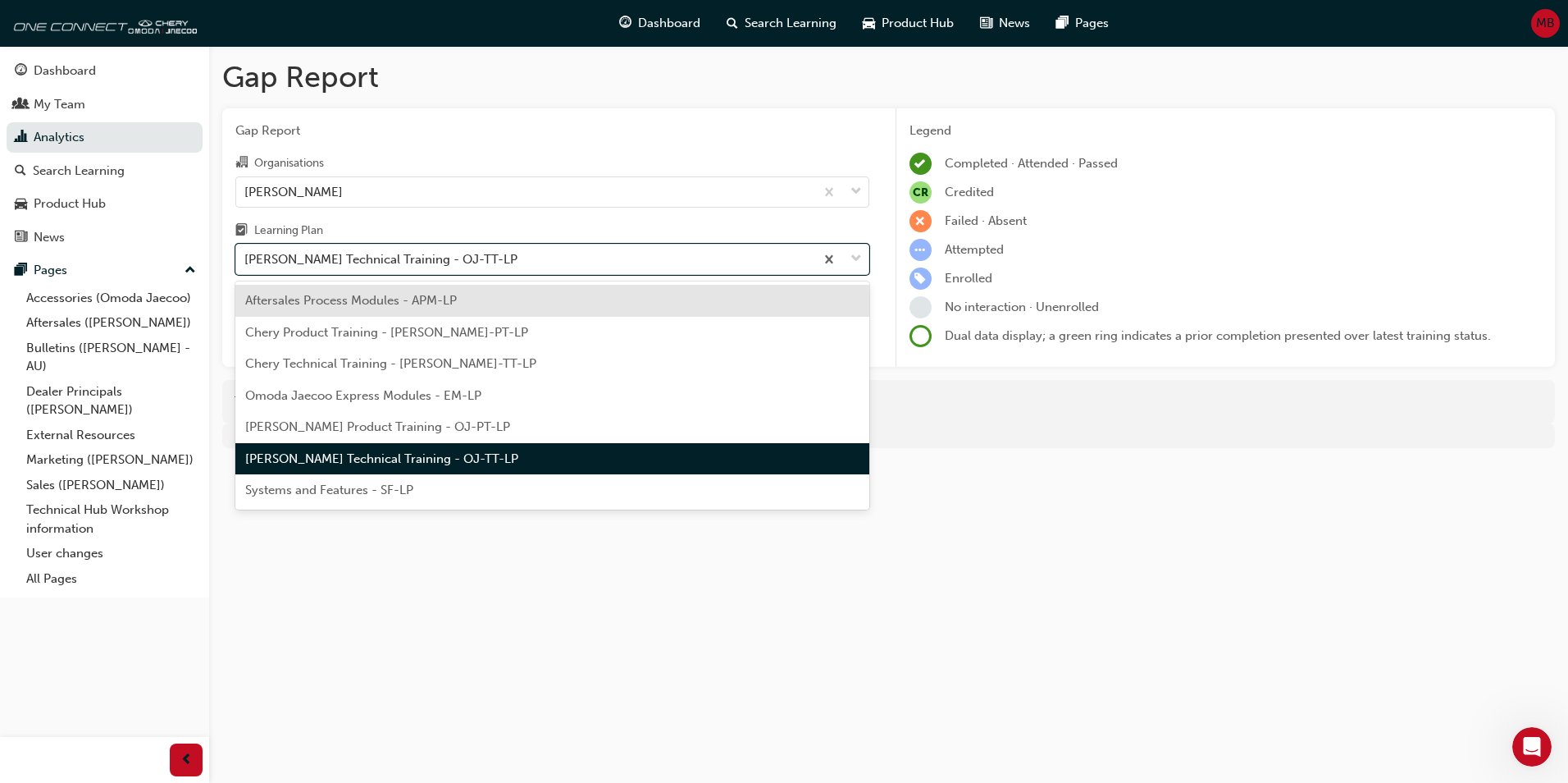
click at [378, 312] on div "Aftersales Process Modules - APM-LP" at bounding box center [553, 300] width 634 height 32
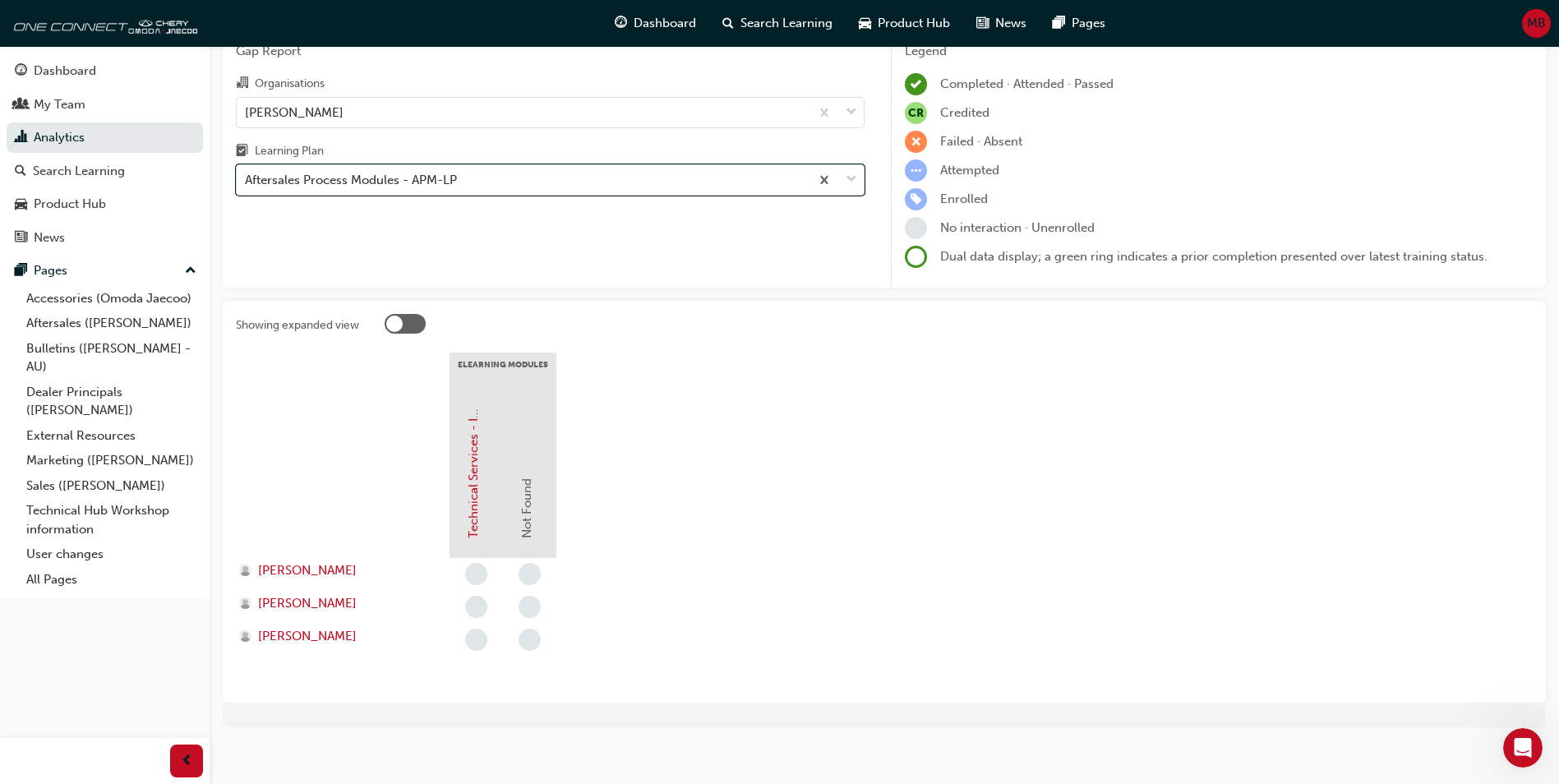
scroll to position [81, 0]
click at [438, 182] on div "Aftersales Process Modules - APM-LP" at bounding box center [351, 179] width 212 height 19
click at [247, 182] on input "Learning Plan option Aftersales Process Modules - APM-LP, selected. 0 results a…" at bounding box center [246, 179] width 2 height 14
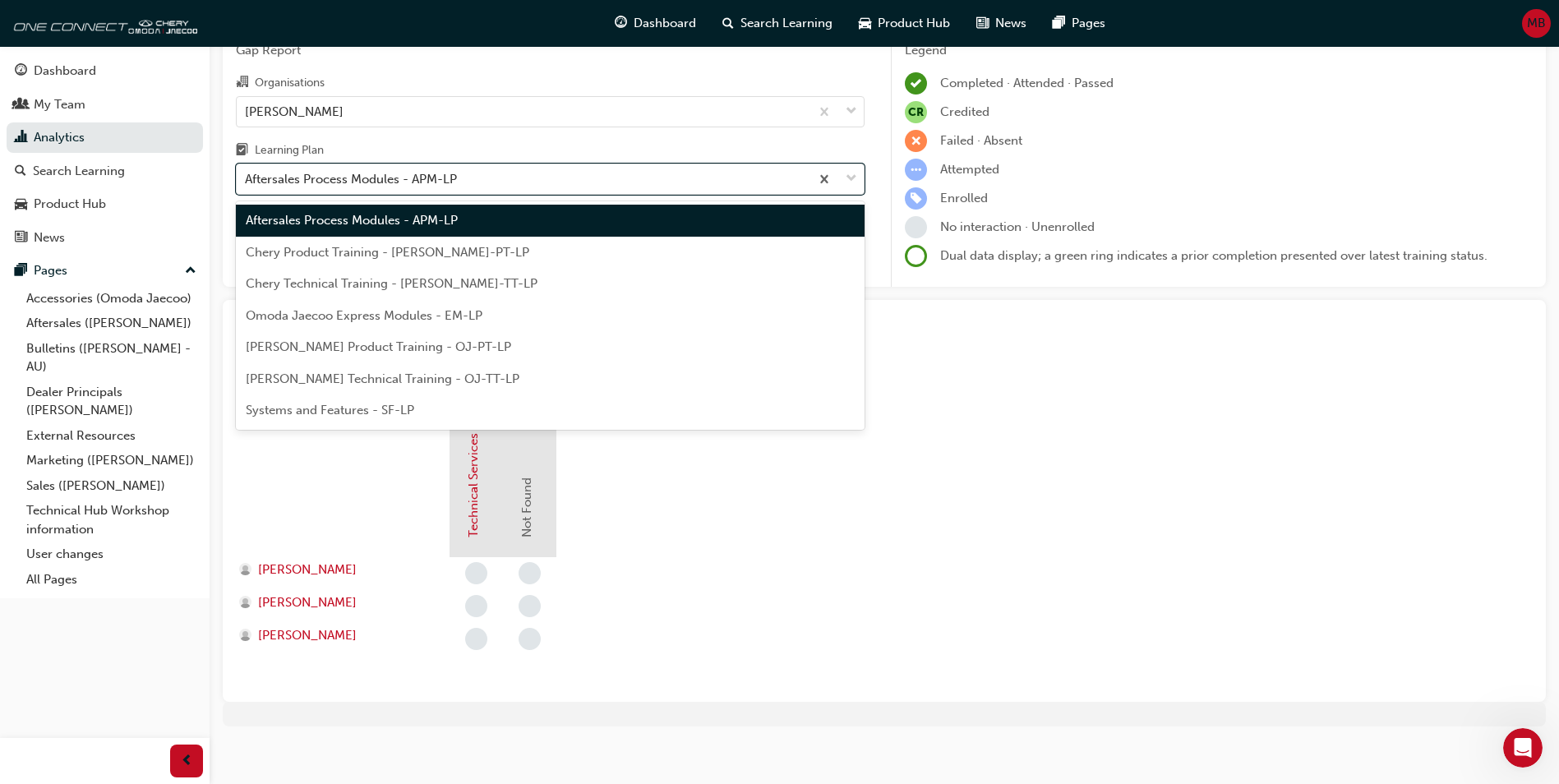
click at [397, 257] on span "Chery Product Training - CHAU-PT-LP" at bounding box center [388, 252] width 284 height 15
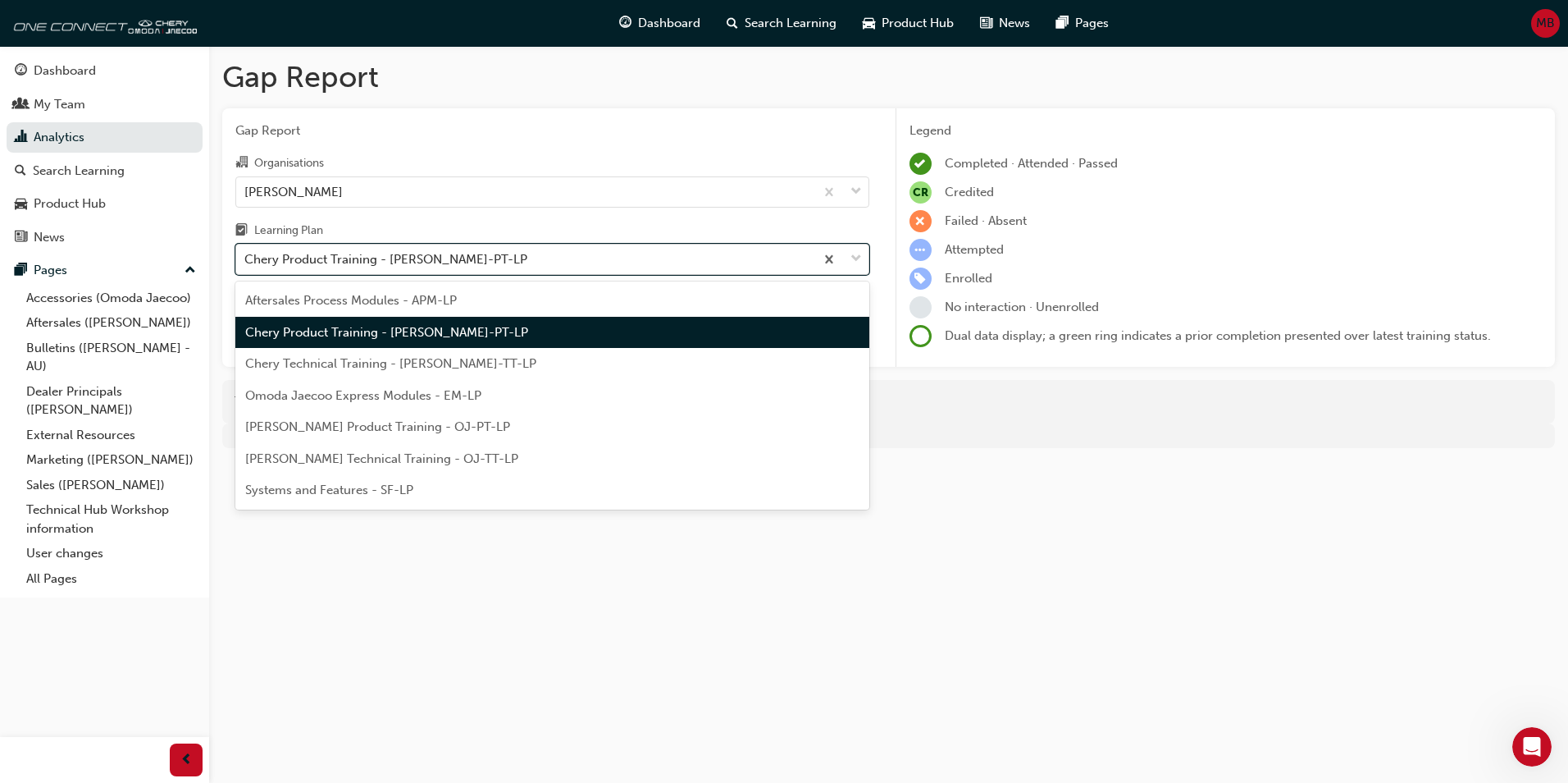
click at [366, 261] on div "Chery Product Training - CHAU-PT-LP" at bounding box center [386, 259] width 283 height 19
click at [246, 261] on input "Learning Plan option Chery Product Training - CHAU-PT-LP, selected. option Cher…" at bounding box center [245, 258] width 2 height 14
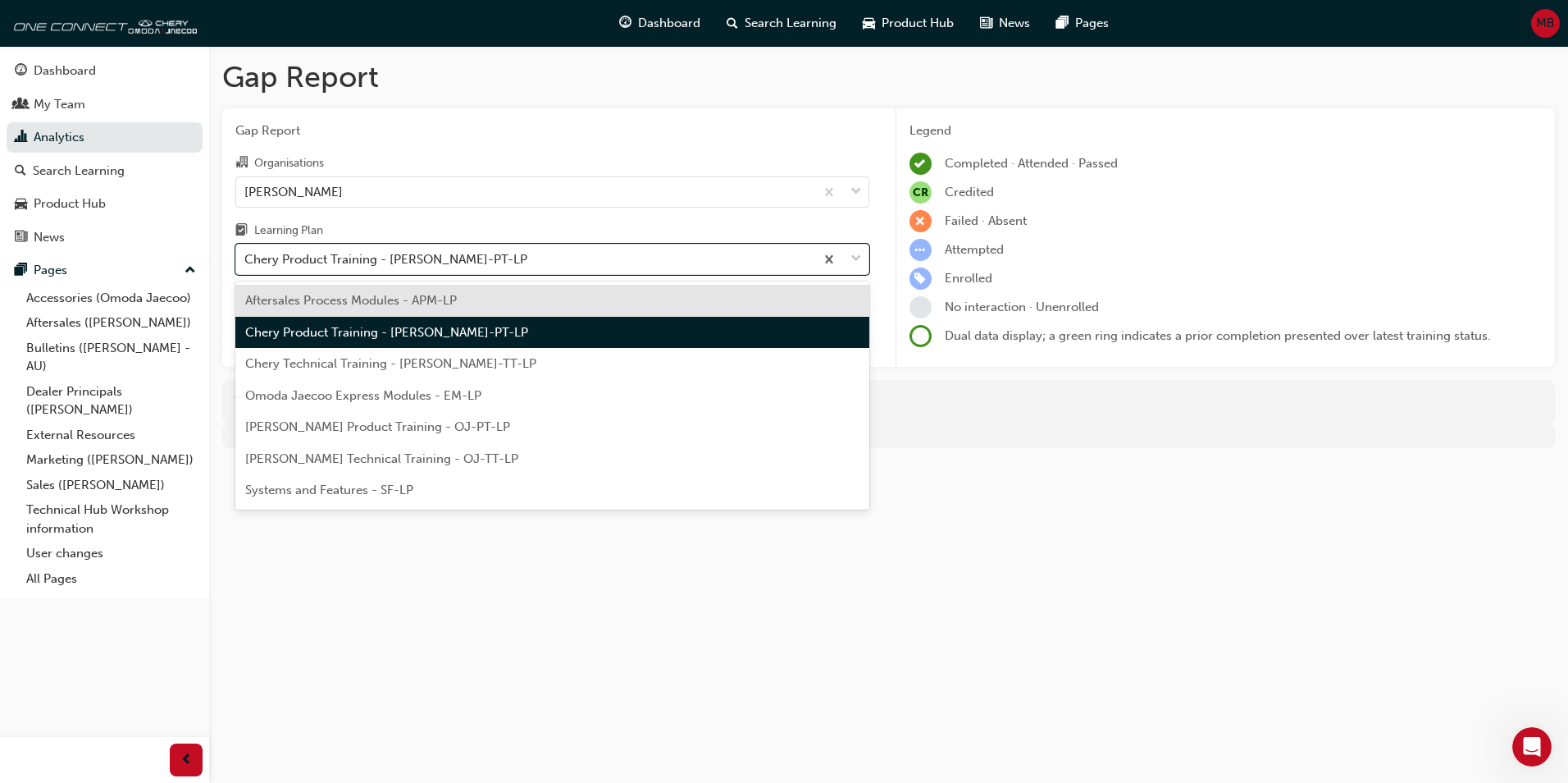
click at [352, 398] on span "Omoda Jaecoo Express Modules - EM-LP" at bounding box center [363, 395] width 236 height 15
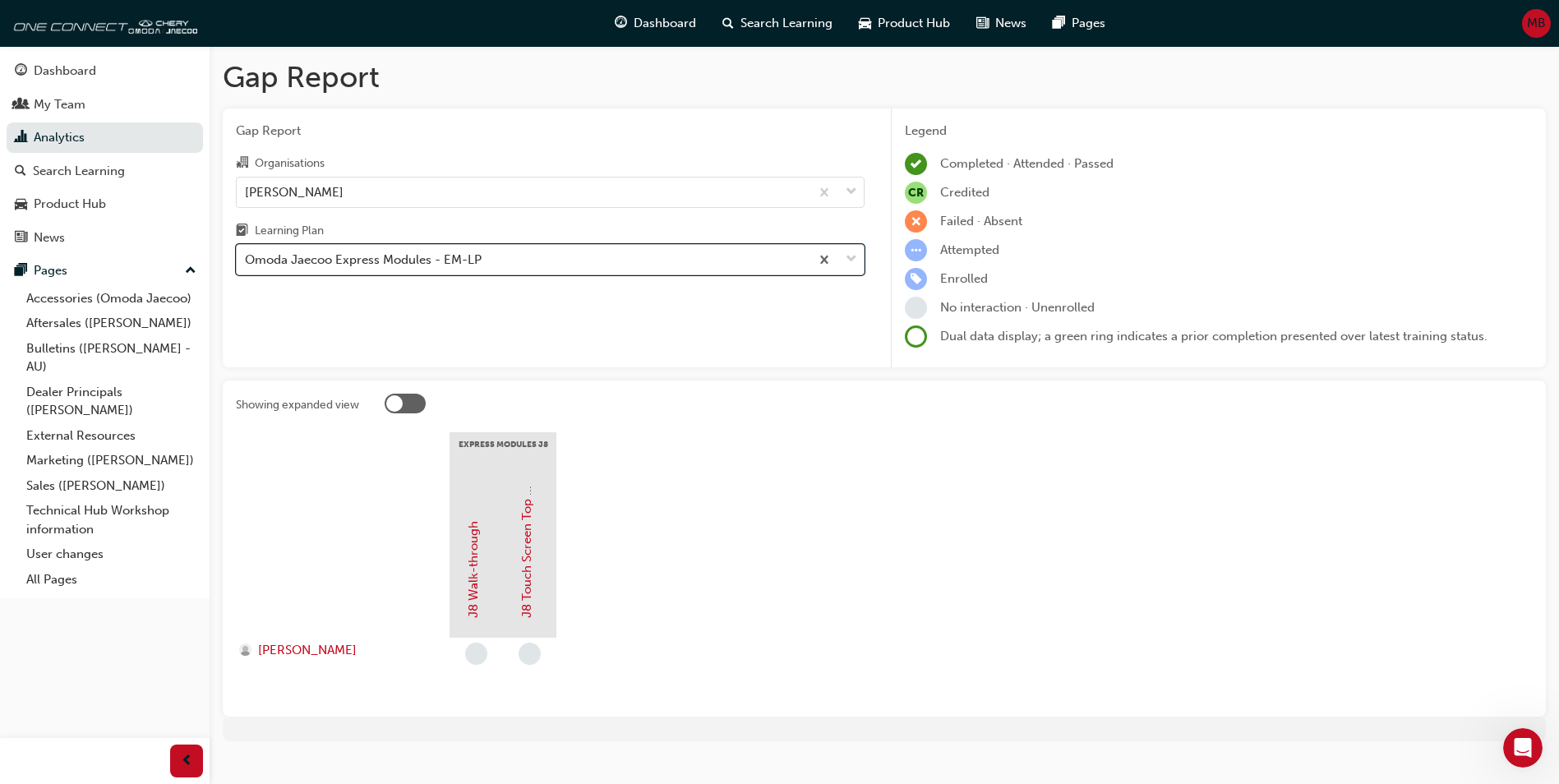
click at [353, 262] on div "Omoda Jaecoo Express Modules - EM-LP" at bounding box center [363, 260] width 237 height 19
click at [247, 262] on input "Learning Plan option Omoda Jaecoo Express Modules - EM-LP, selected. 0 results …" at bounding box center [246, 259] width 2 height 14
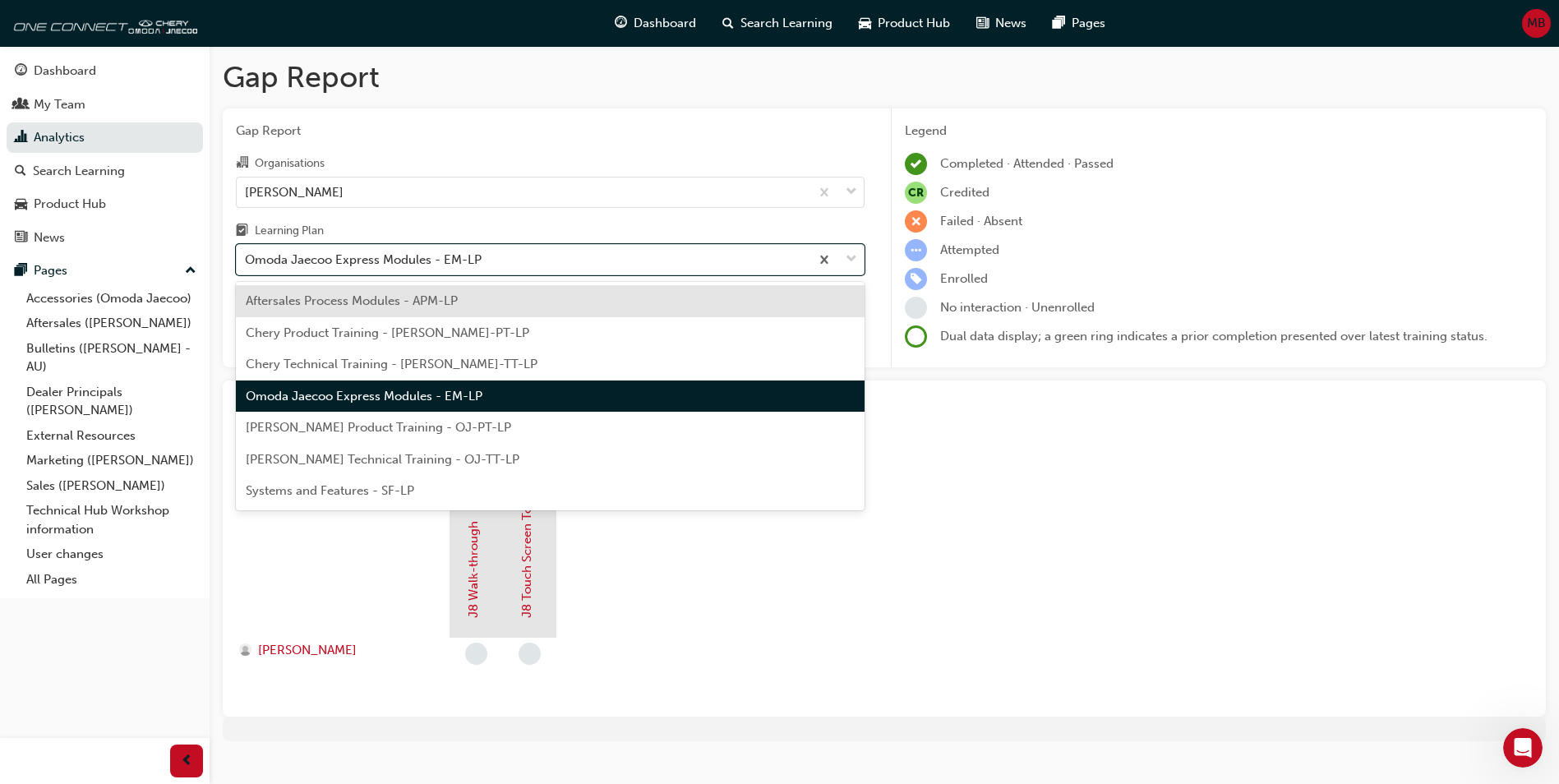
click at [322, 427] on span "[PERSON_NAME] Product Training - OJ-PT-LP" at bounding box center [379, 426] width 266 height 15
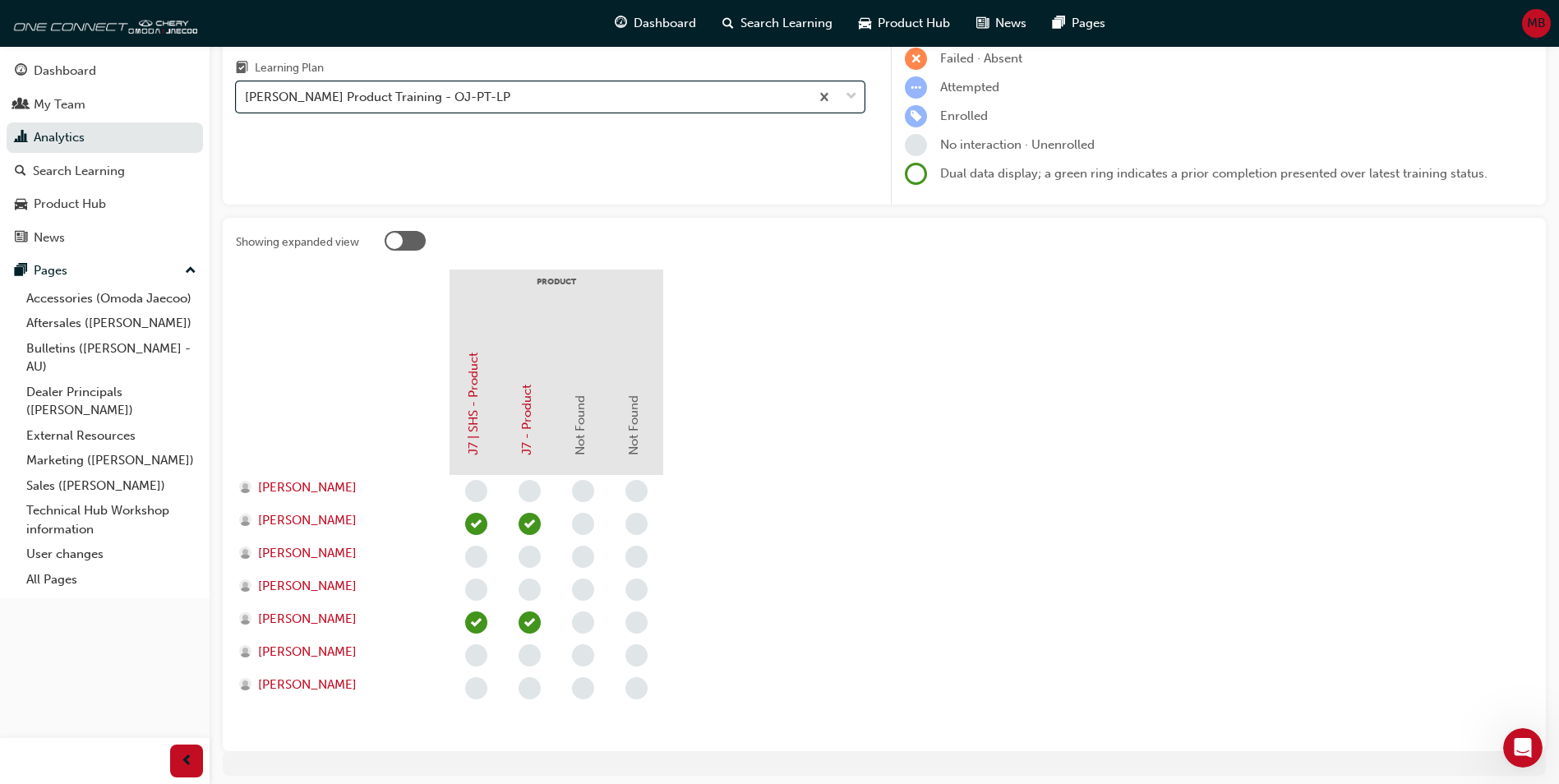
scroll to position [164, 0]
click at [73, 69] on div "Dashboard" at bounding box center [65, 71] width 63 height 19
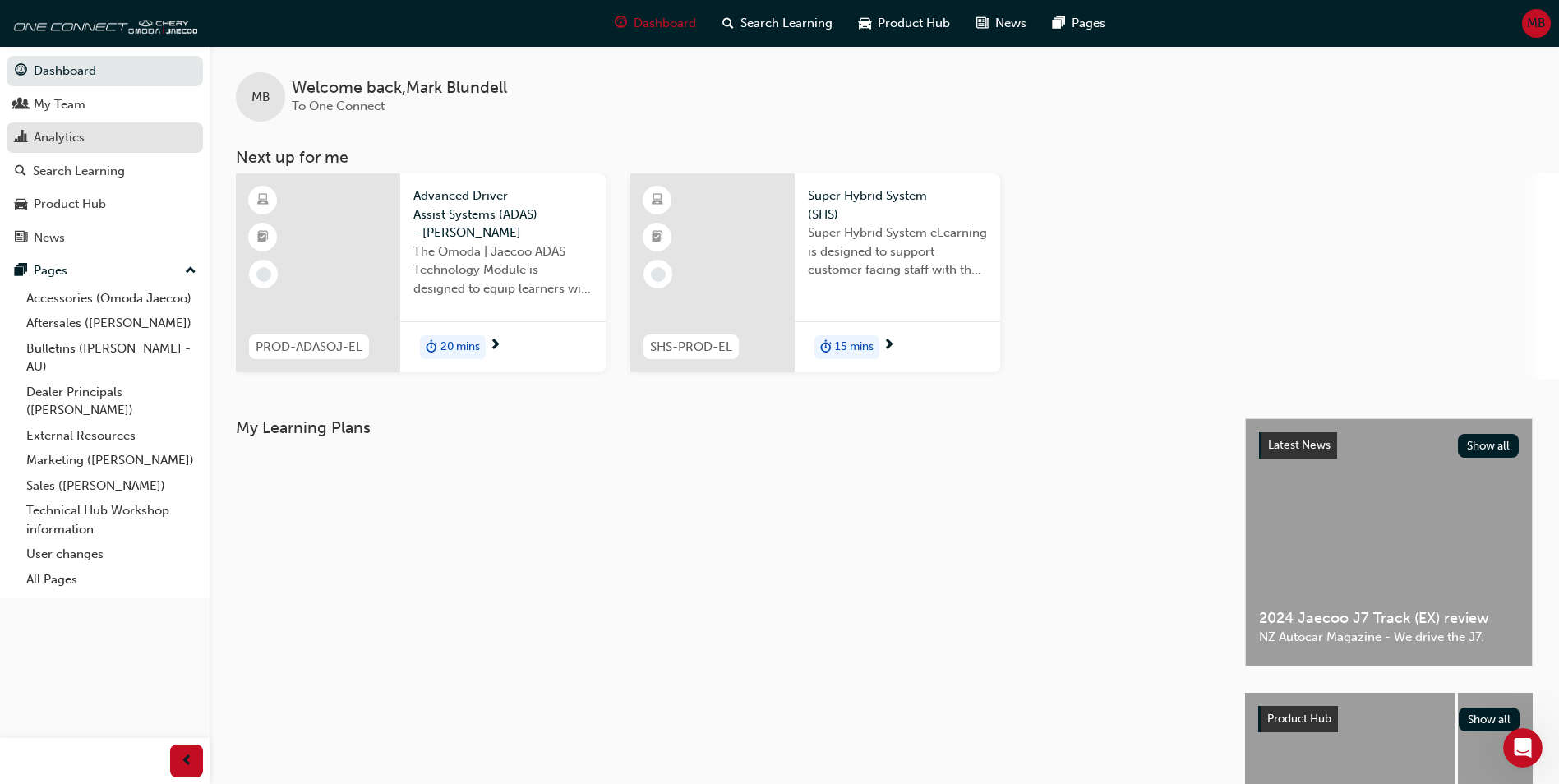
click at [101, 139] on div "Analytics" at bounding box center [105, 137] width 180 height 21
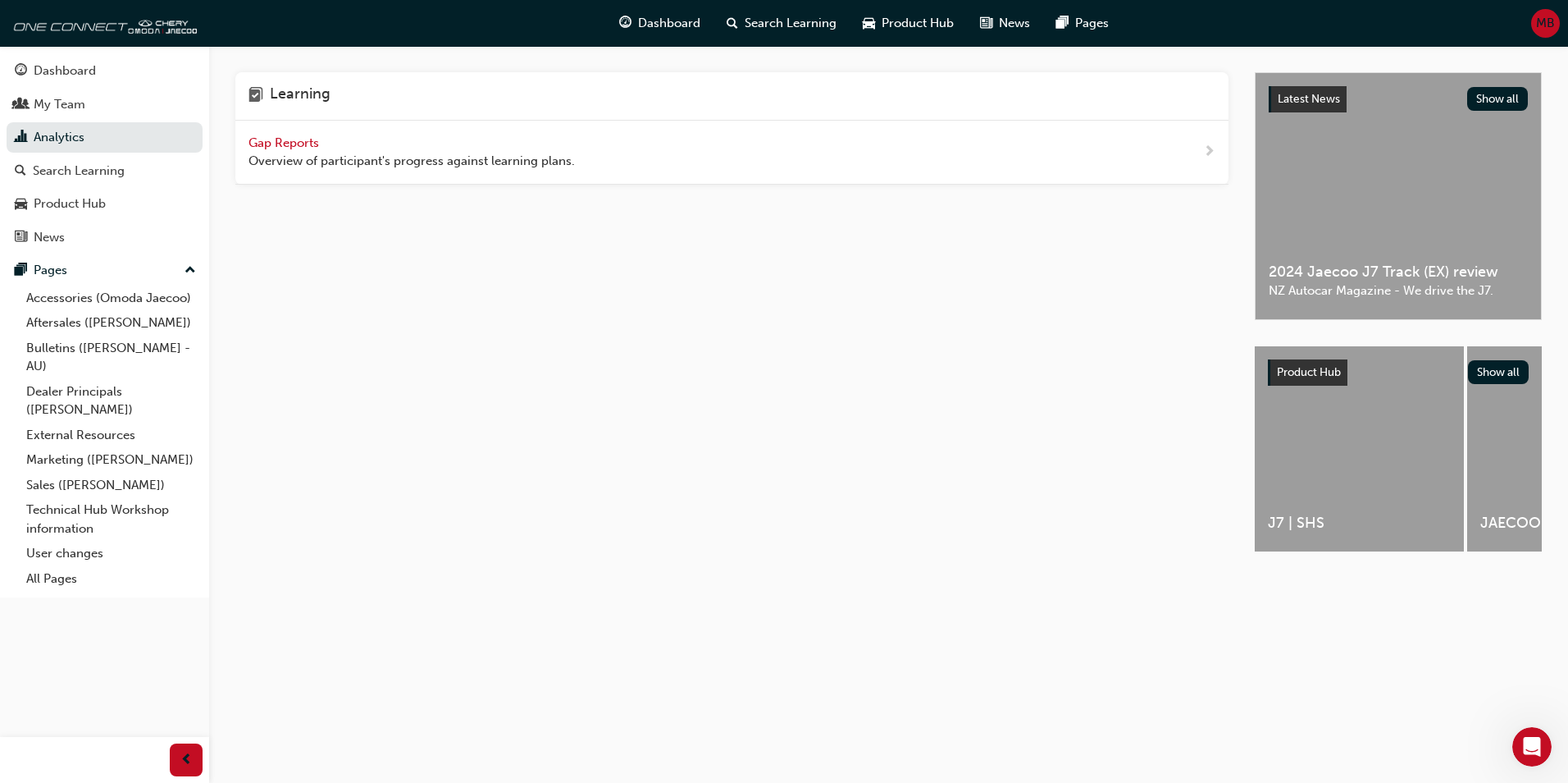
click at [283, 141] on span "Gap Reports" at bounding box center [285, 143] width 74 height 15
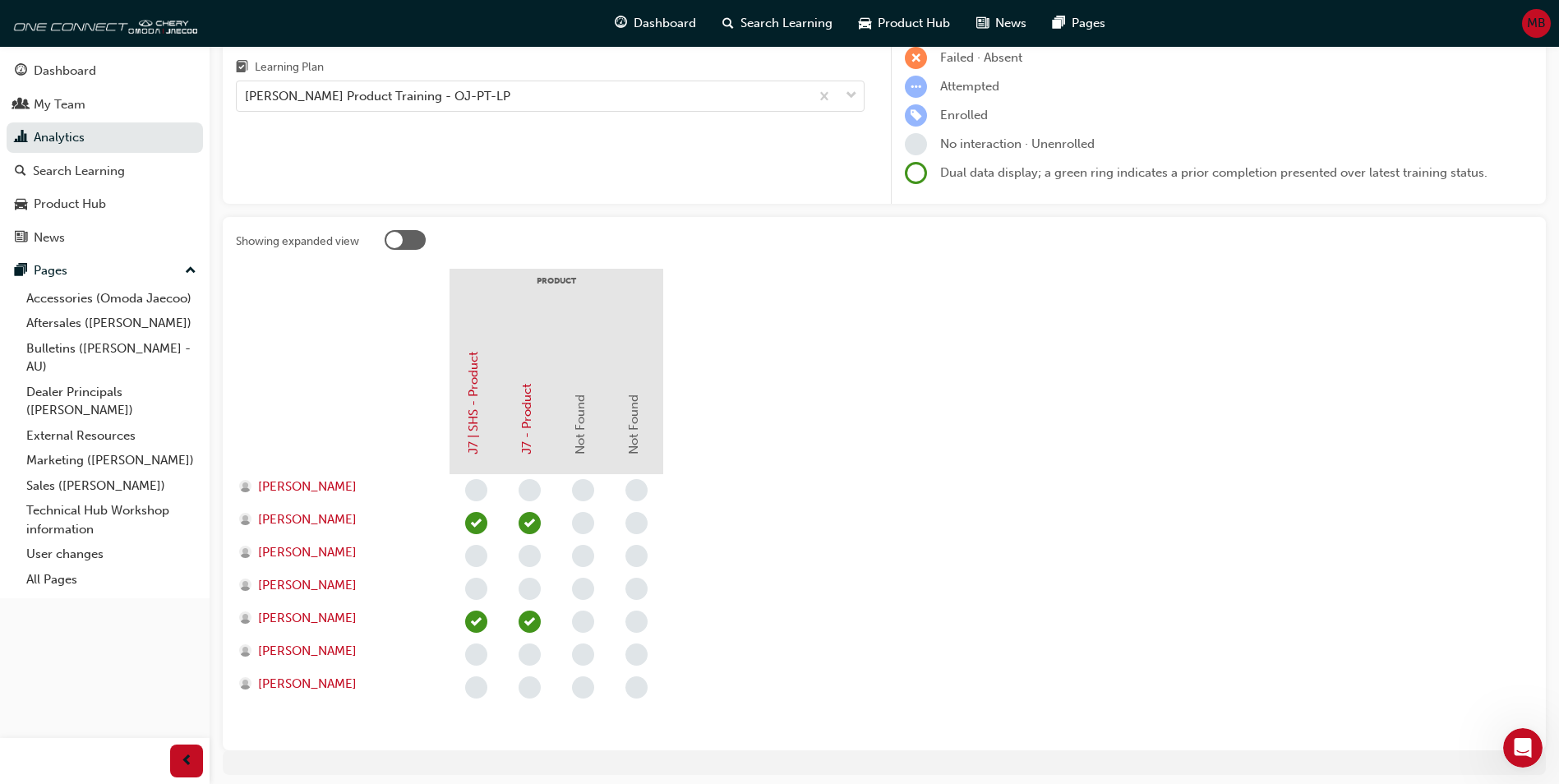
scroll to position [164, 0]
click at [54, 112] on div "My Team" at bounding box center [60, 104] width 52 height 19
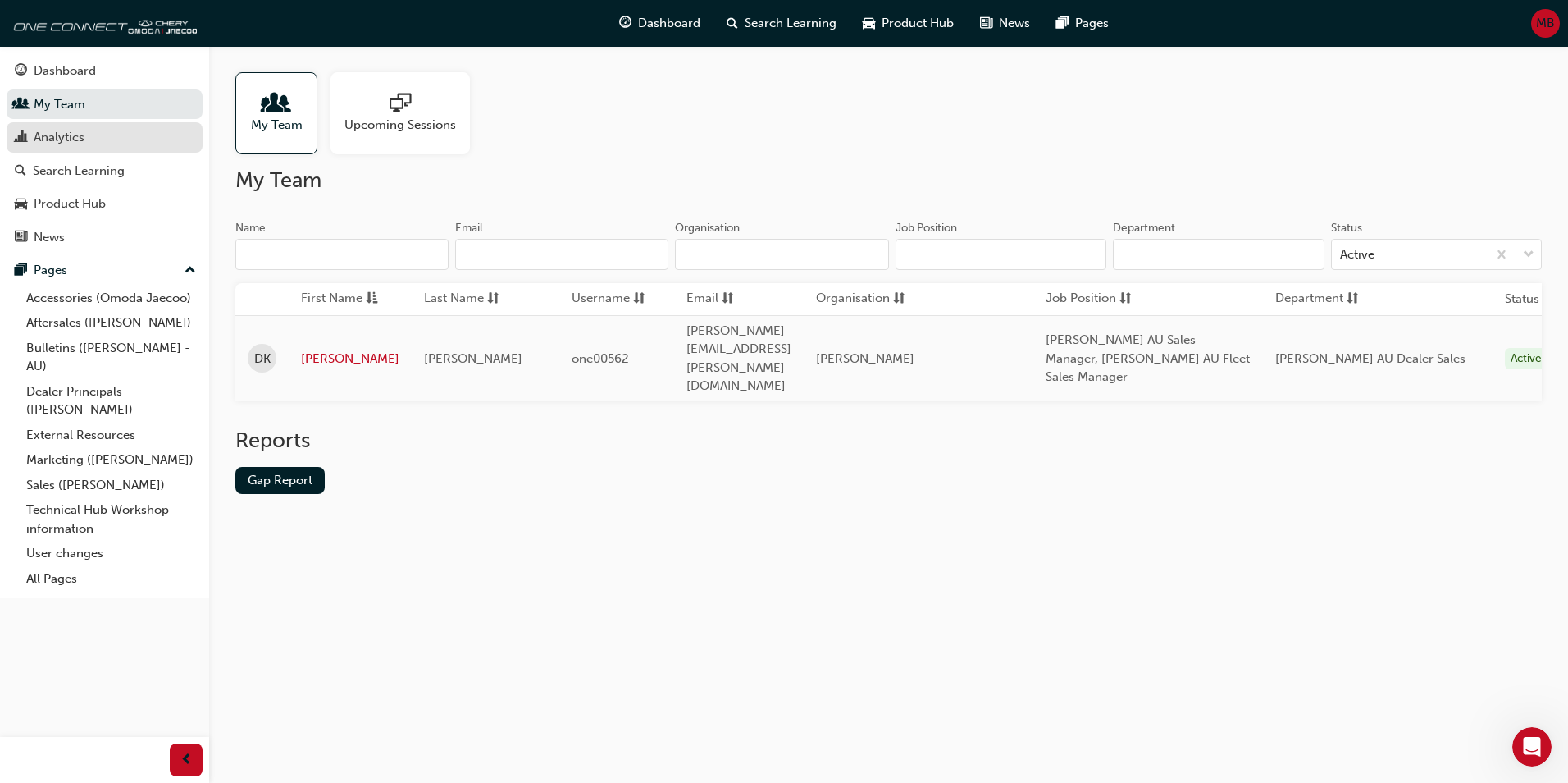
click at [54, 145] on div "Analytics" at bounding box center [59, 137] width 51 height 19
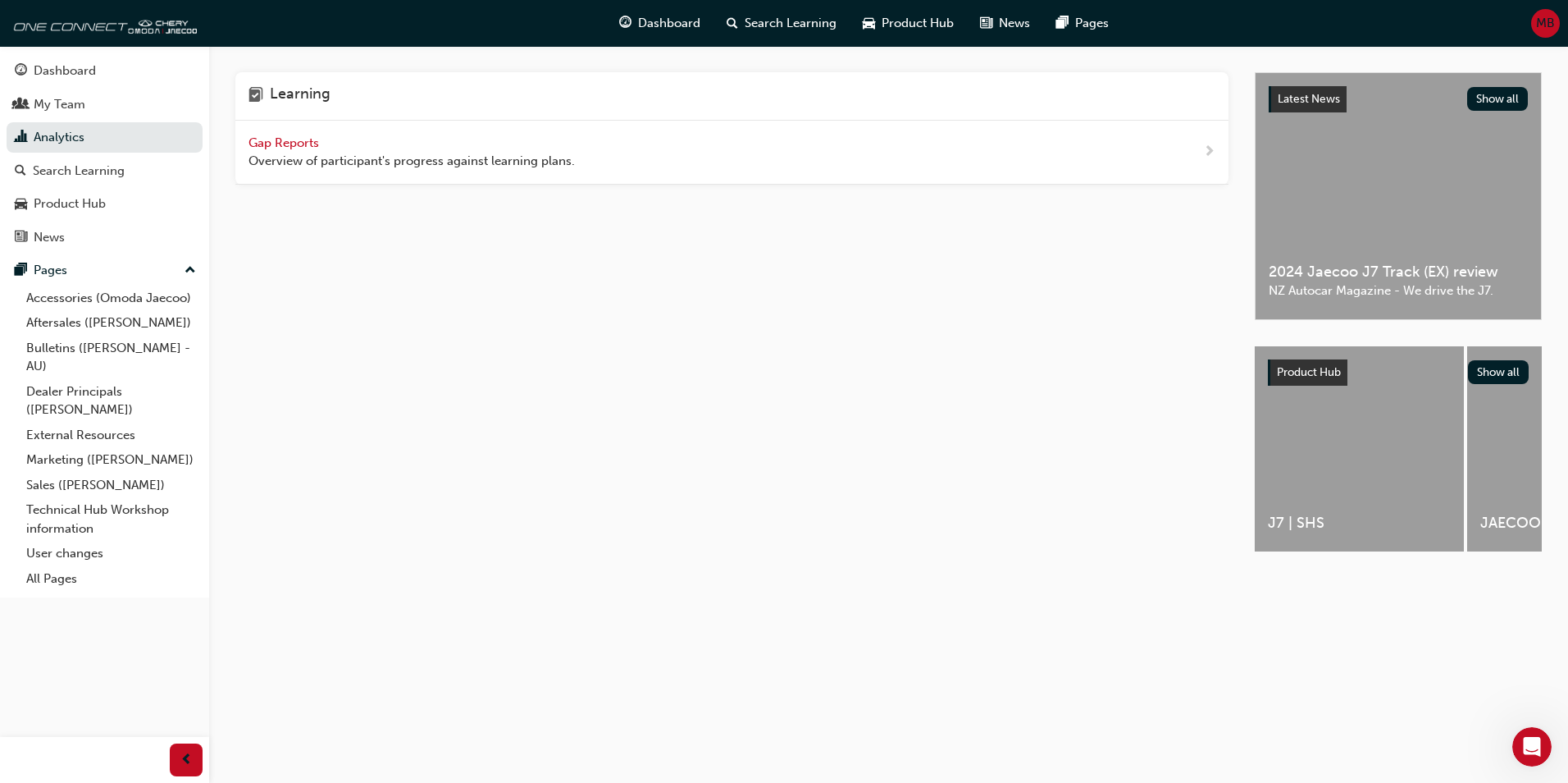
click at [275, 140] on span "Gap Reports" at bounding box center [285, 143] width 74 height 15
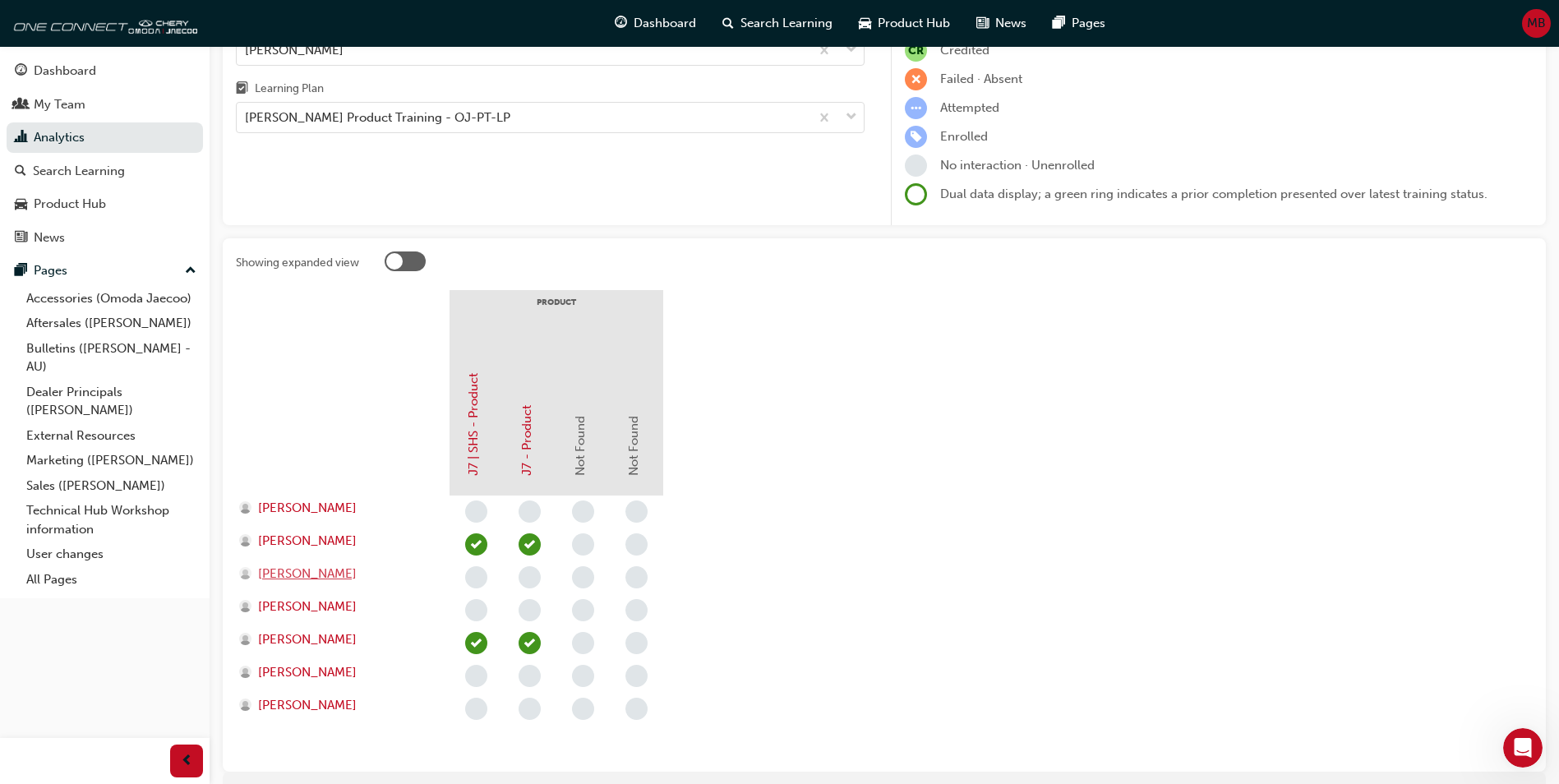
scroll to position [141, 0]
click at [287, 538] on span "[PERSON_NAME]" at bounding box center [307, 541] width 99 height 19
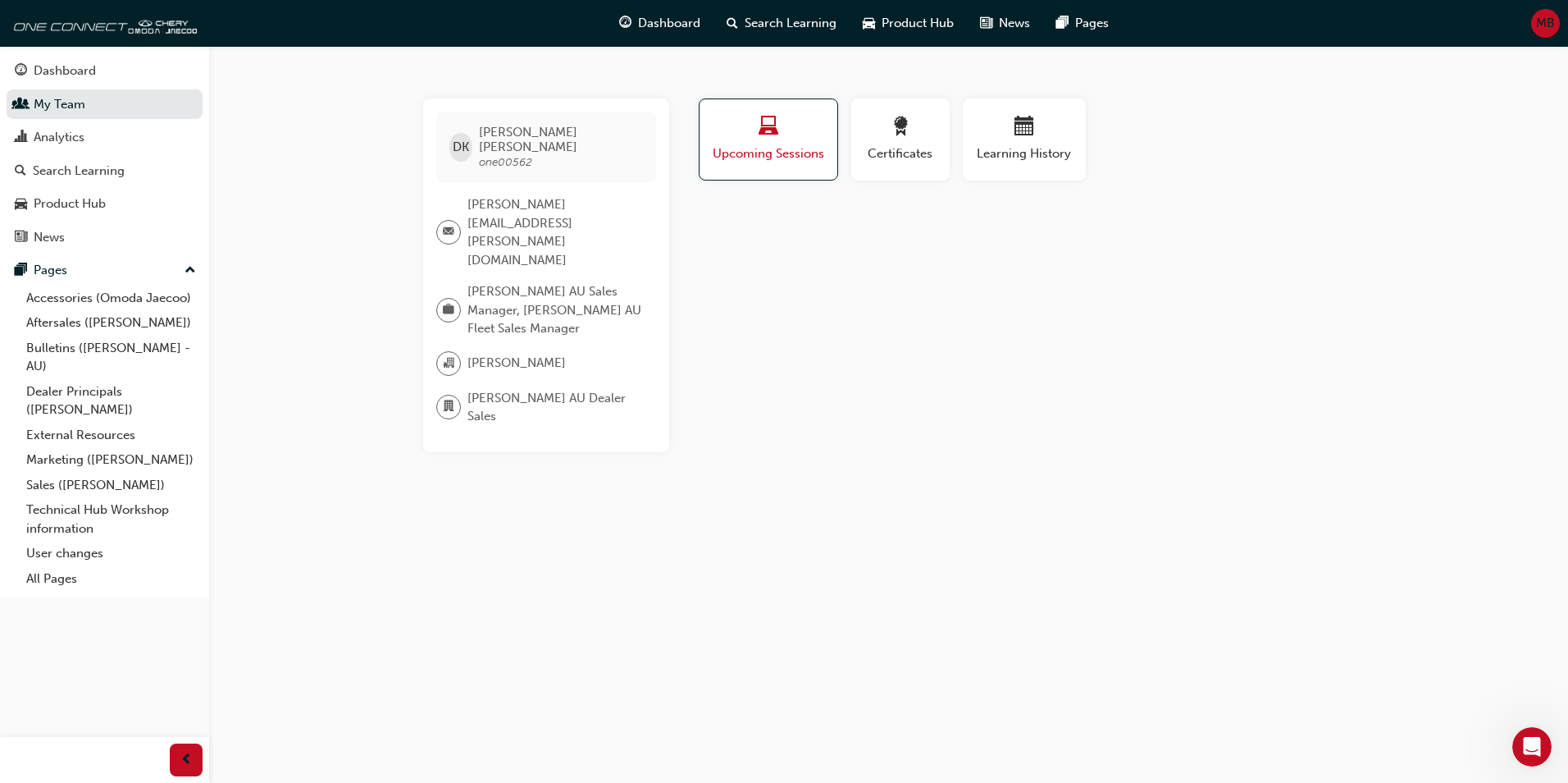
click at [756, 167] on button "Upcoming Sessions" at bounding box center [769, 140] width 140 height 82
click at [903, 141] on div "button" at bounding box center [901, 129] width 74 height 25
click at [1018, 138] on span "calendar-icon" at bounding box center [1024, 128] width 20 height 22
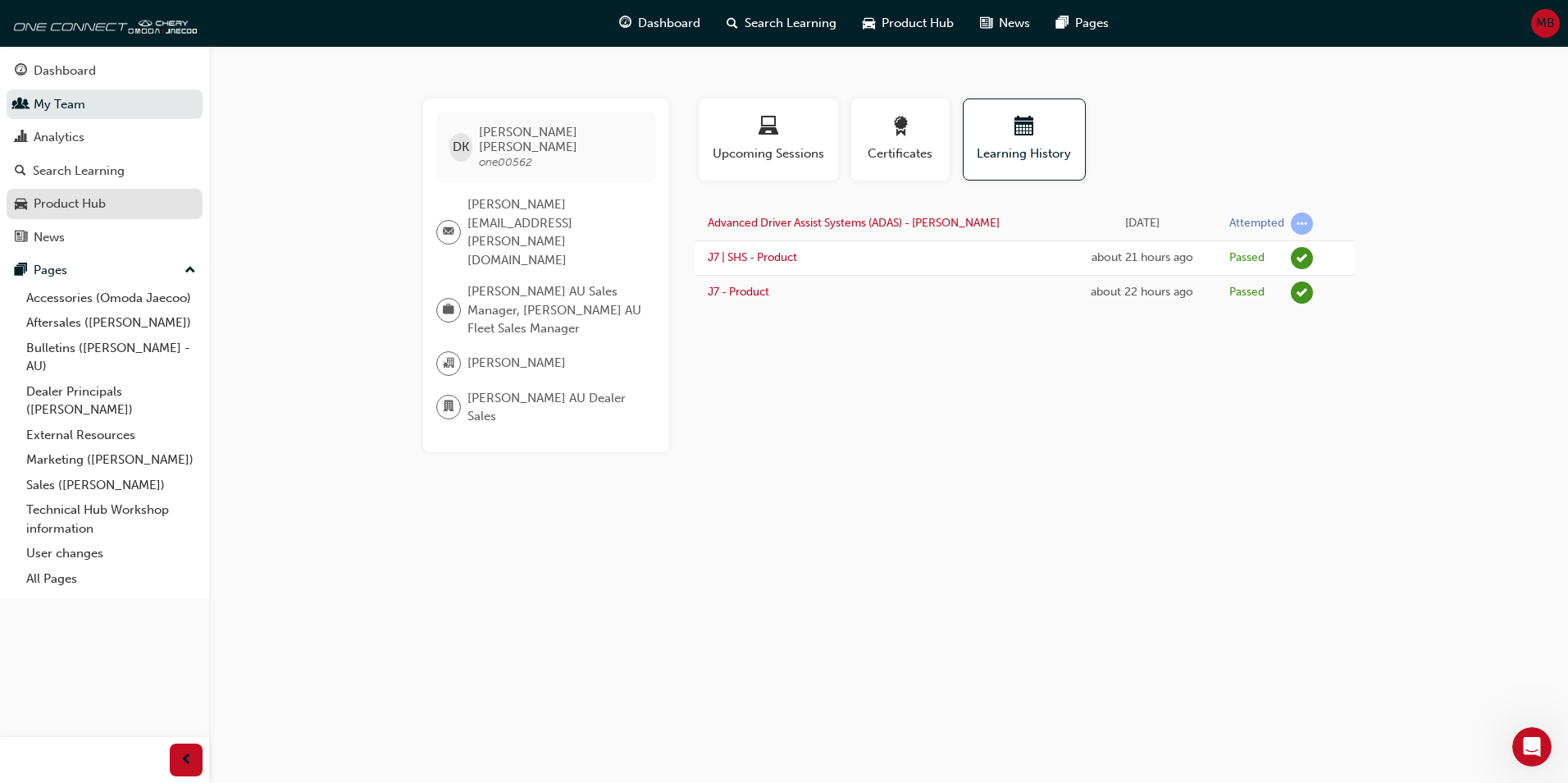
click at [75, 200] on div "Product Hub" at bounding box center [70, 203] width 72 height 19
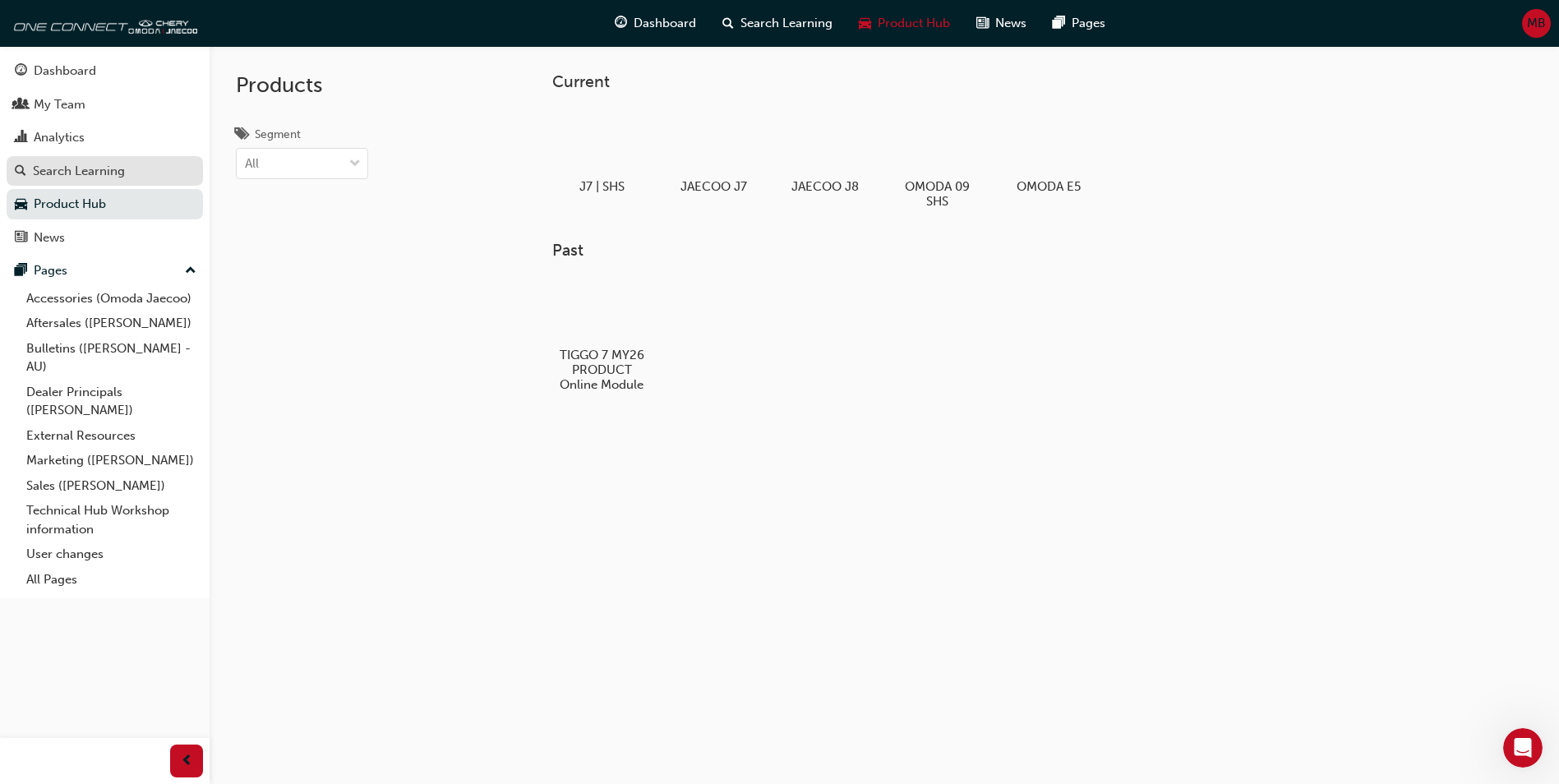
click at [70, 178] on div "Search Learning" at bounding box center [79, 171] width 92 height 19
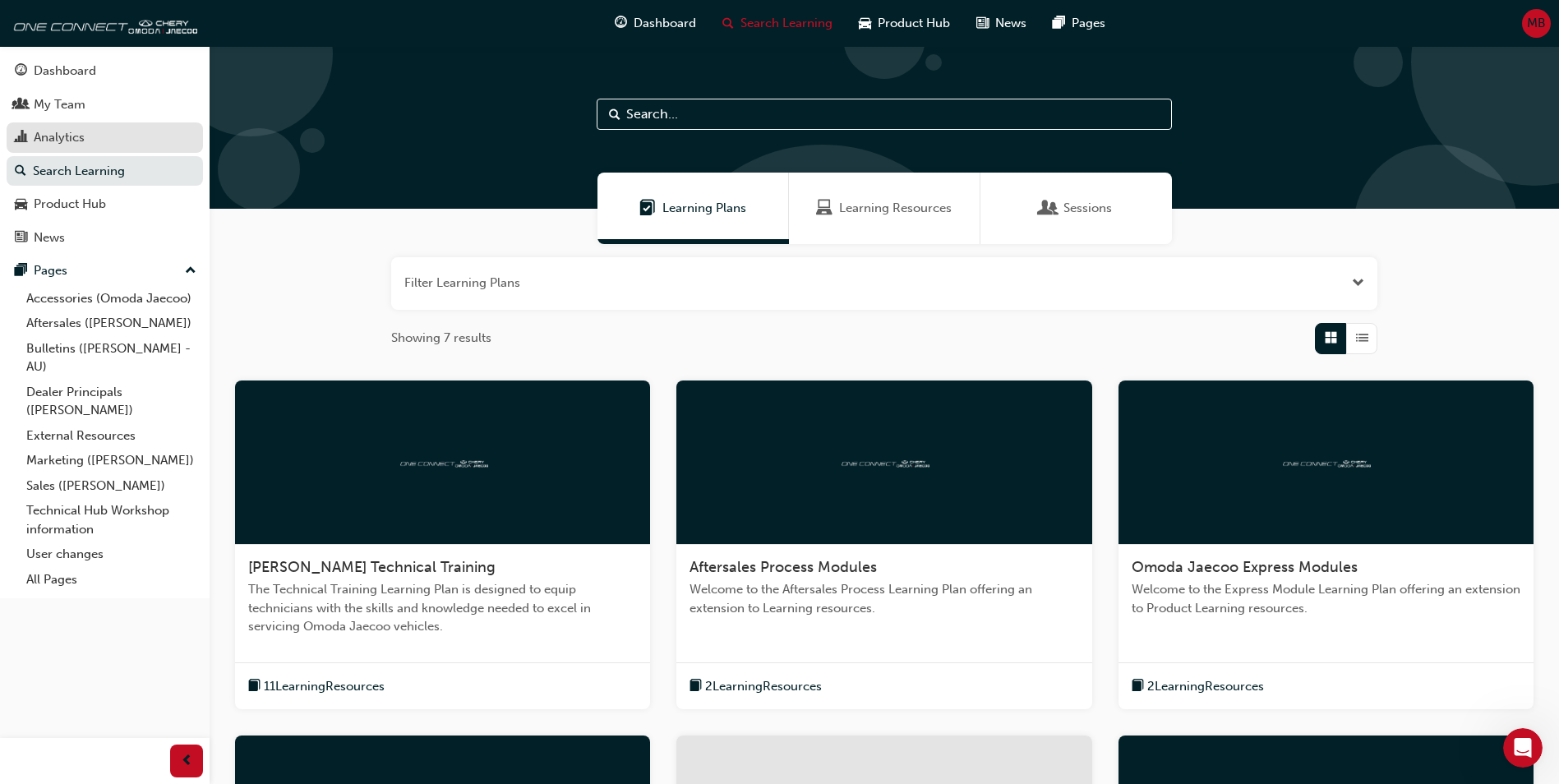
click at [57, 131] on div "Analytics" at bounding box center [59, 137] width 51 height 19
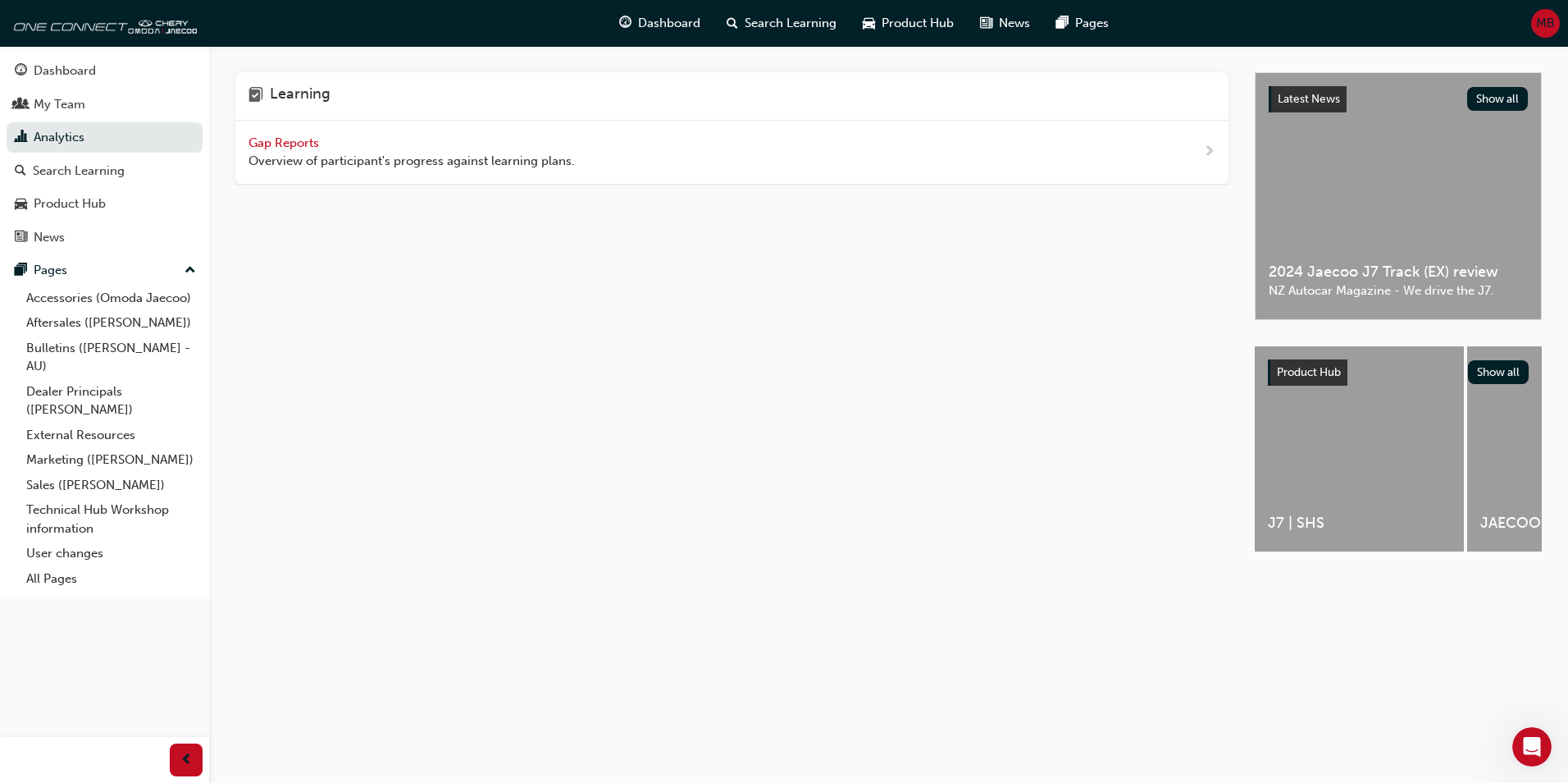
click at [288, 141] on span "Gap Reports" at bounding box center [285, 143] width 74 height 15
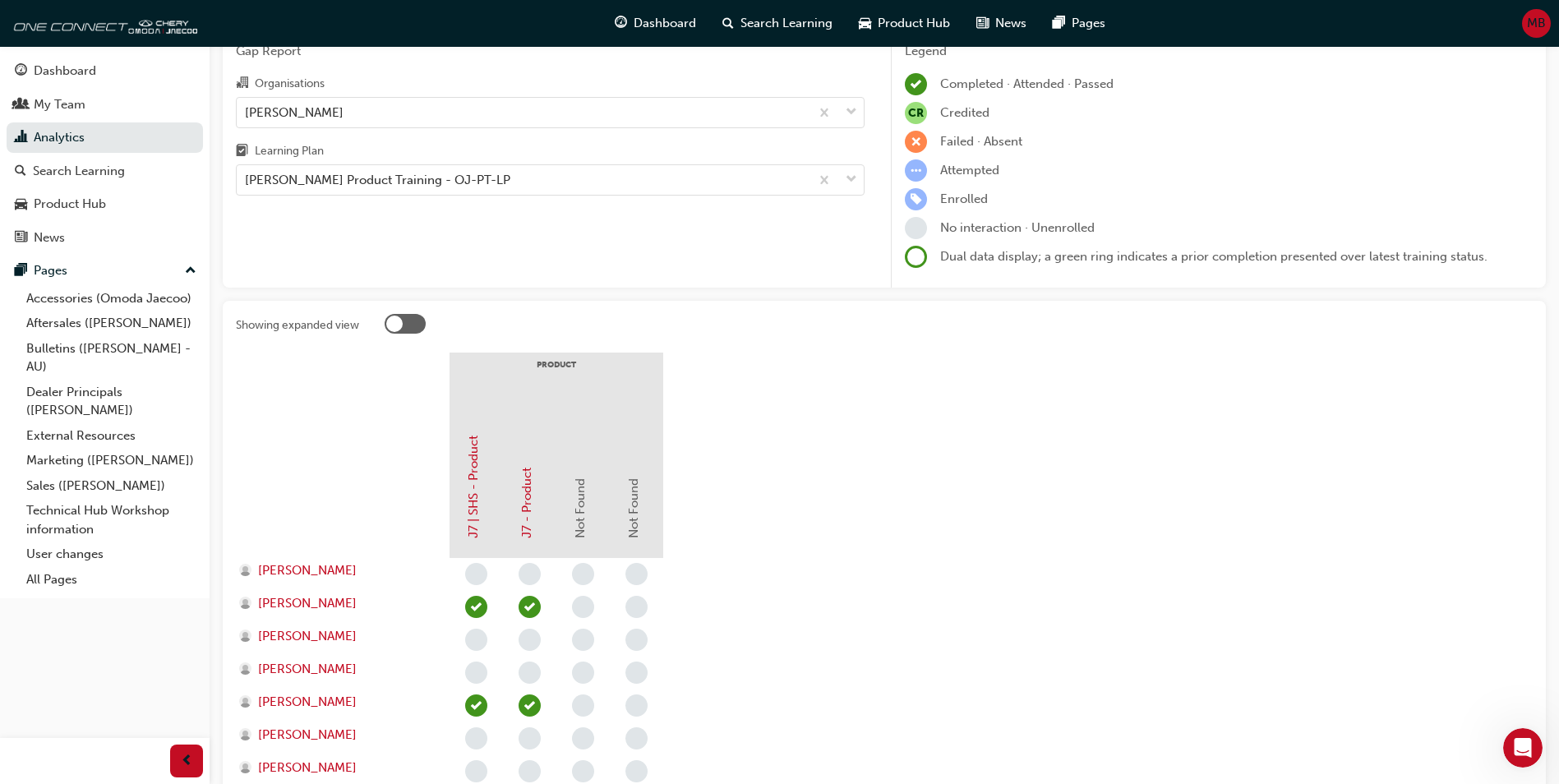
scroll to position [81, 0]
click at [456, 183] on div "[PERSON_NAME] Product Training - OJ-PT-LP" at bounding box center [378, 179] width 266 height 19
click at [247, 183] on input "Learning Plan Omoda Jaecoo Product Training - OJ-PT-LP" at bounding box center [246, 179] width 2 height 14
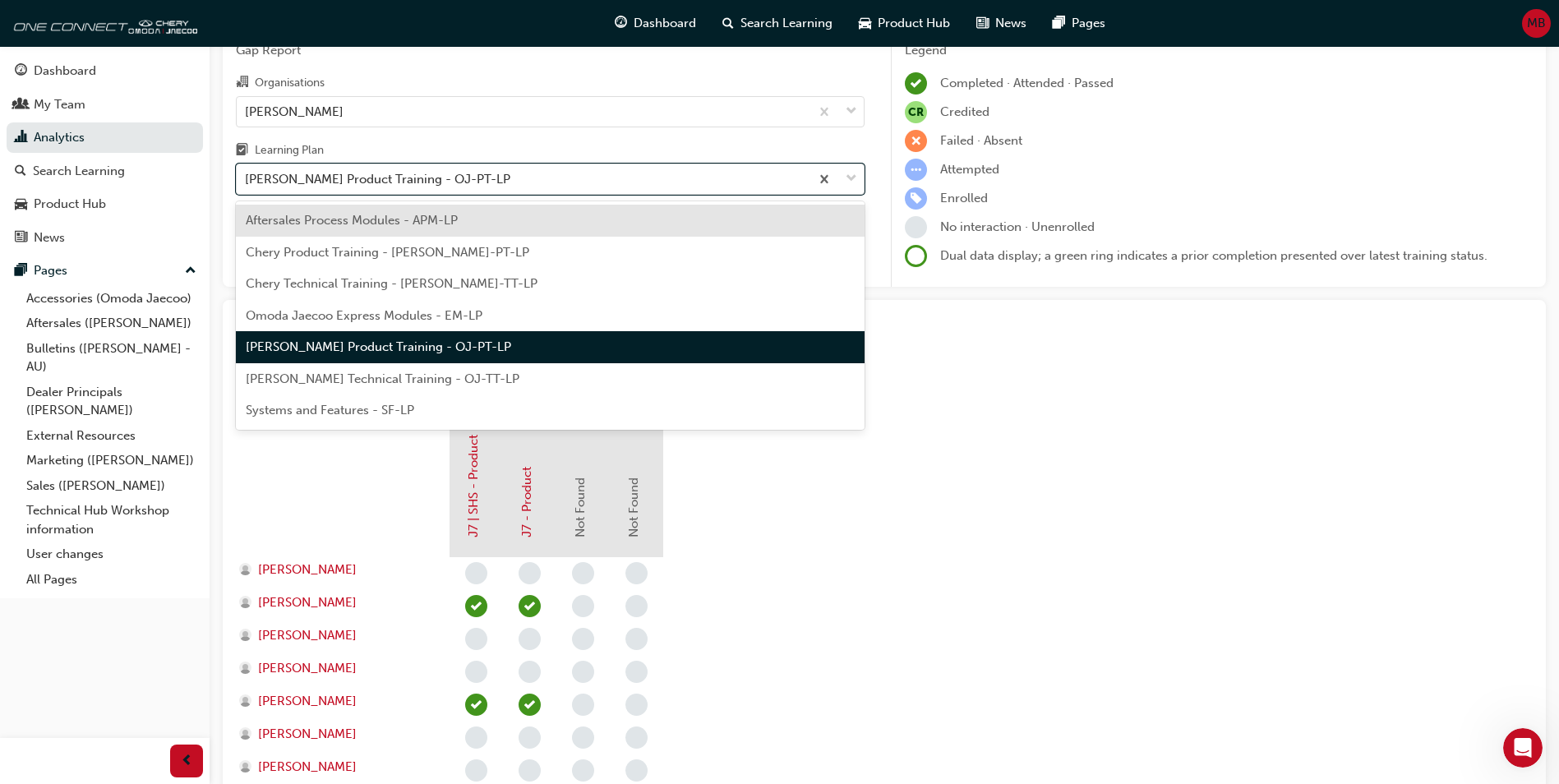
click at [375, 319] on span "Omoda Jaecoo Express Modules - EM-LP" at bounding box center [364, 315] width 237 height 15
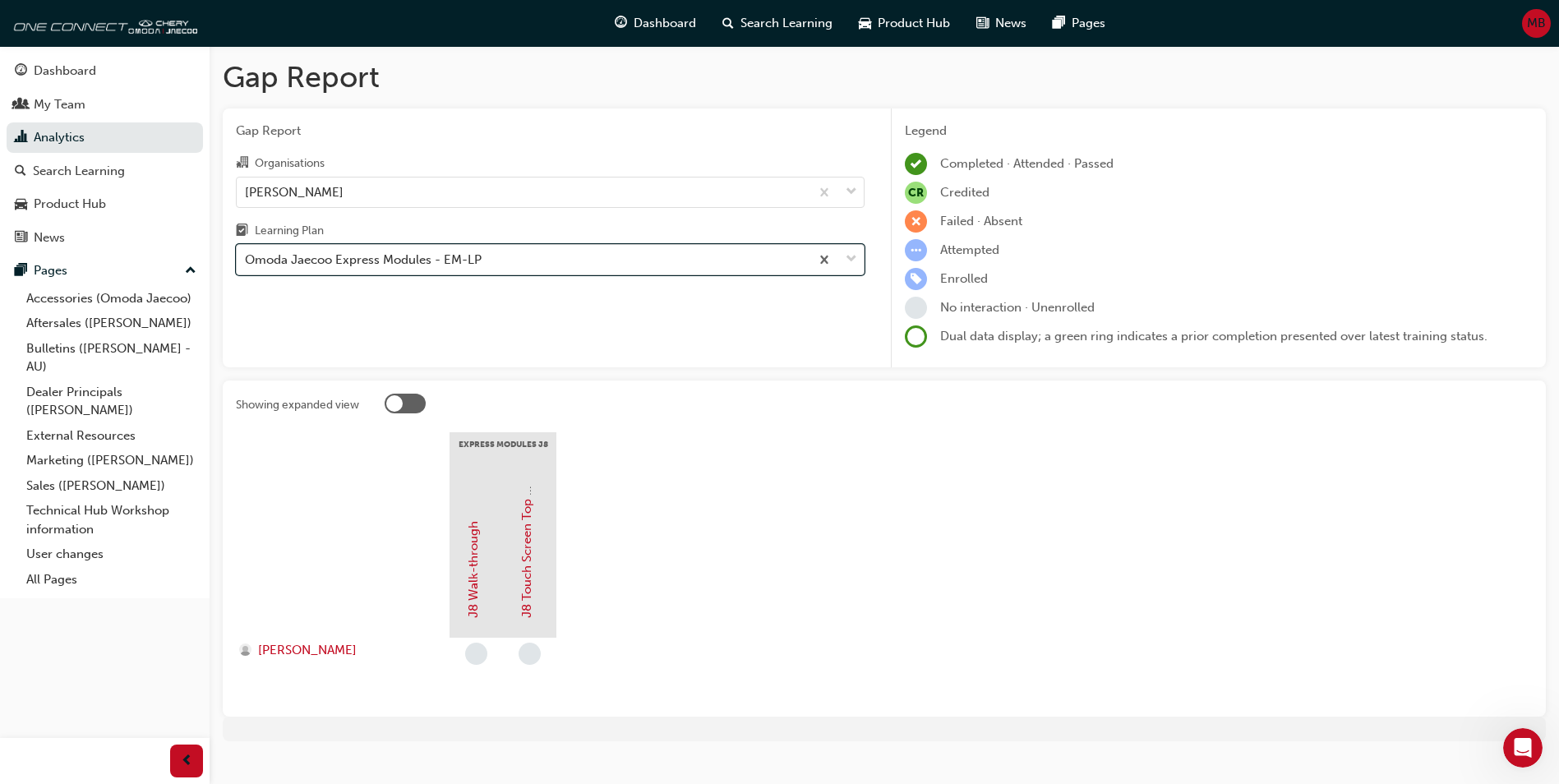
click at [317, 259] on div "Omoda Jaecoo Express Modules - EM-LP" at bounding box center [363, 260] width 237 height 19
click at [247, 259] on input "Learning Plan option Omoda Jaecoo Express Modules - EM-LP, selected. 0 results …" at bounding box center [246, 259] width 2 height 14
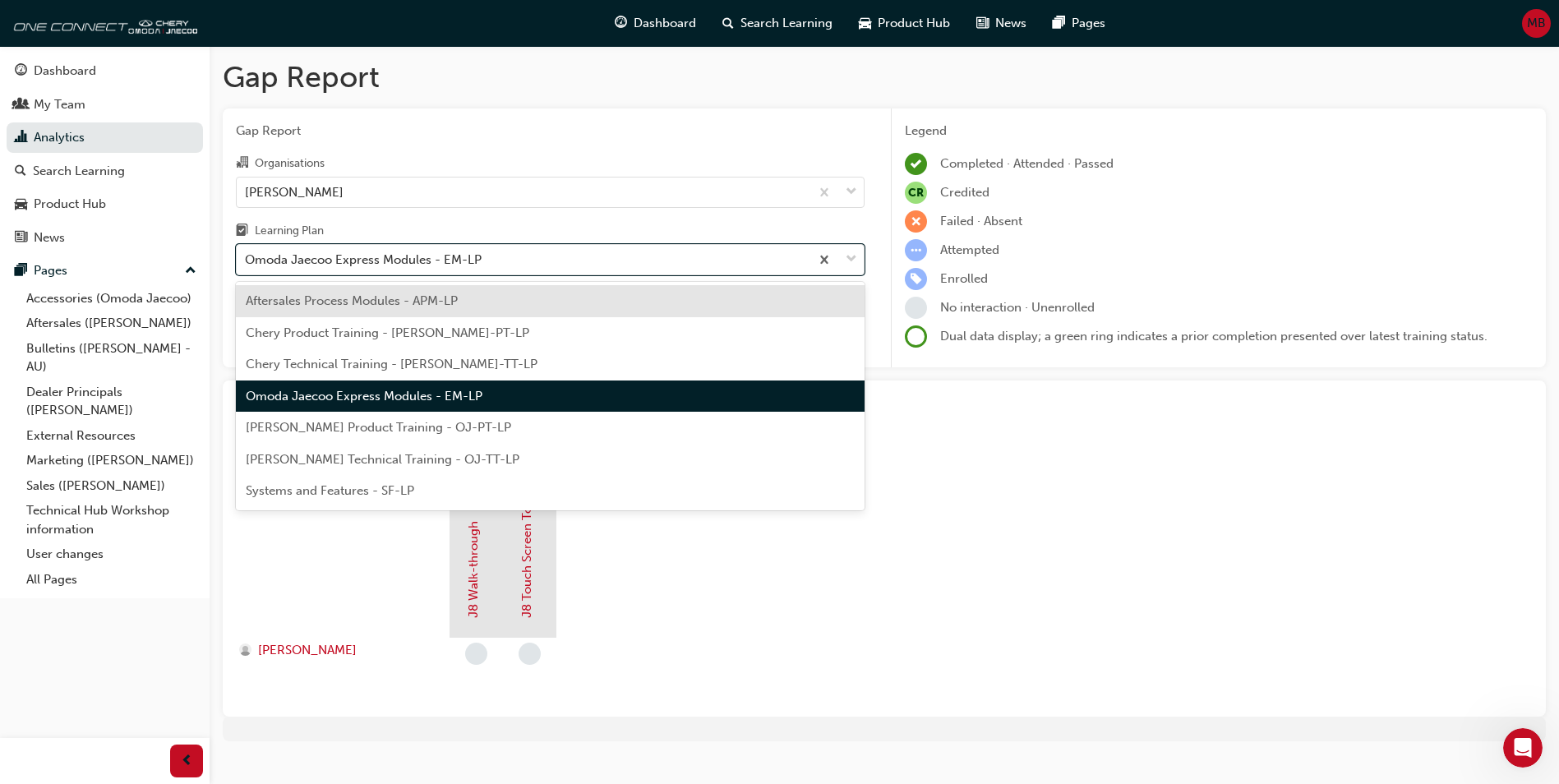
click at [300, 423] on span "[PERSON_NAME] Product Training - OJ-PT-LP" at bounding box center [379, 426] width 266 height 15
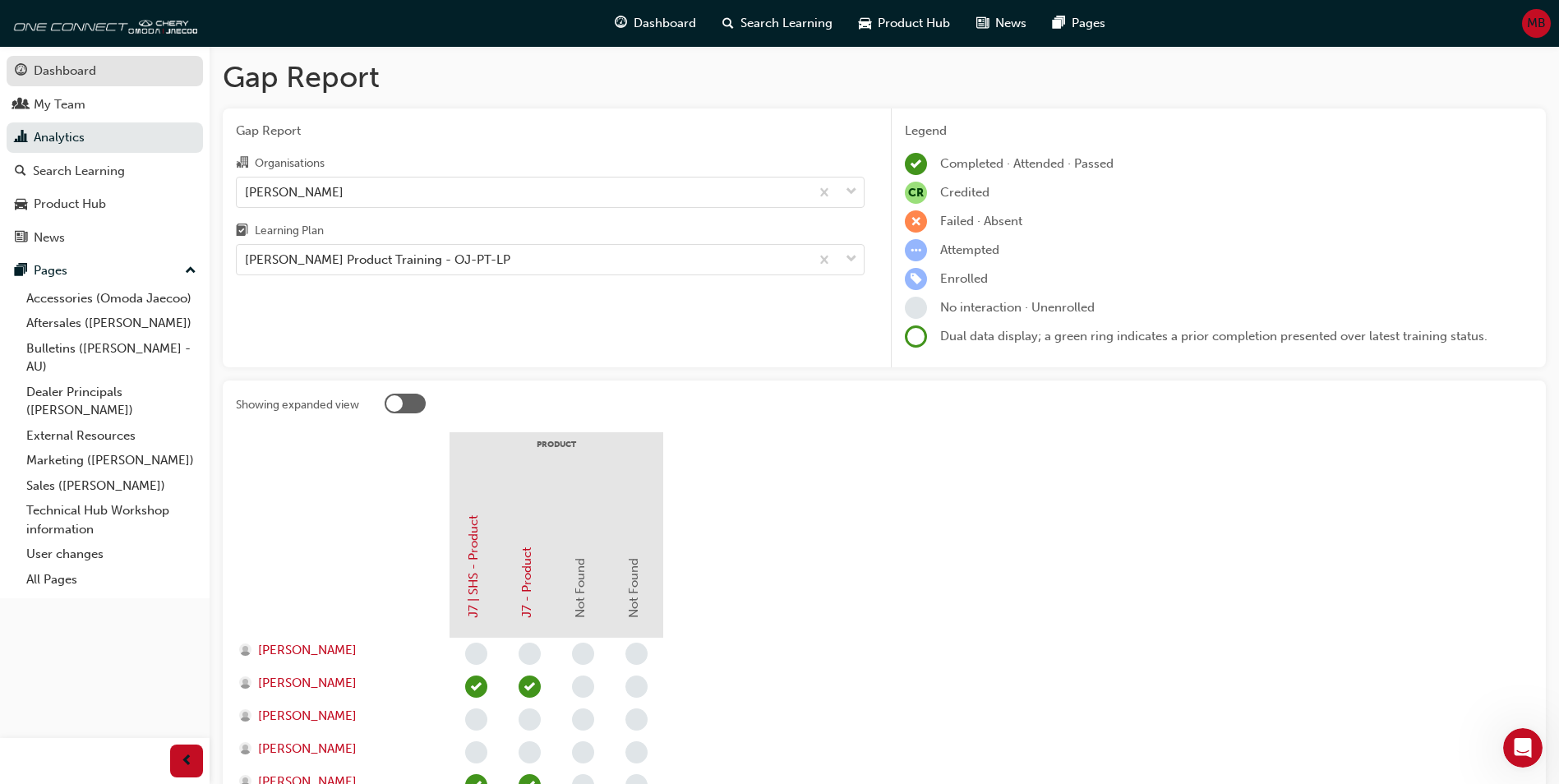
click at [48, 81] on div "Dashboard" at bounding box center [105, 71] width 180 height 21
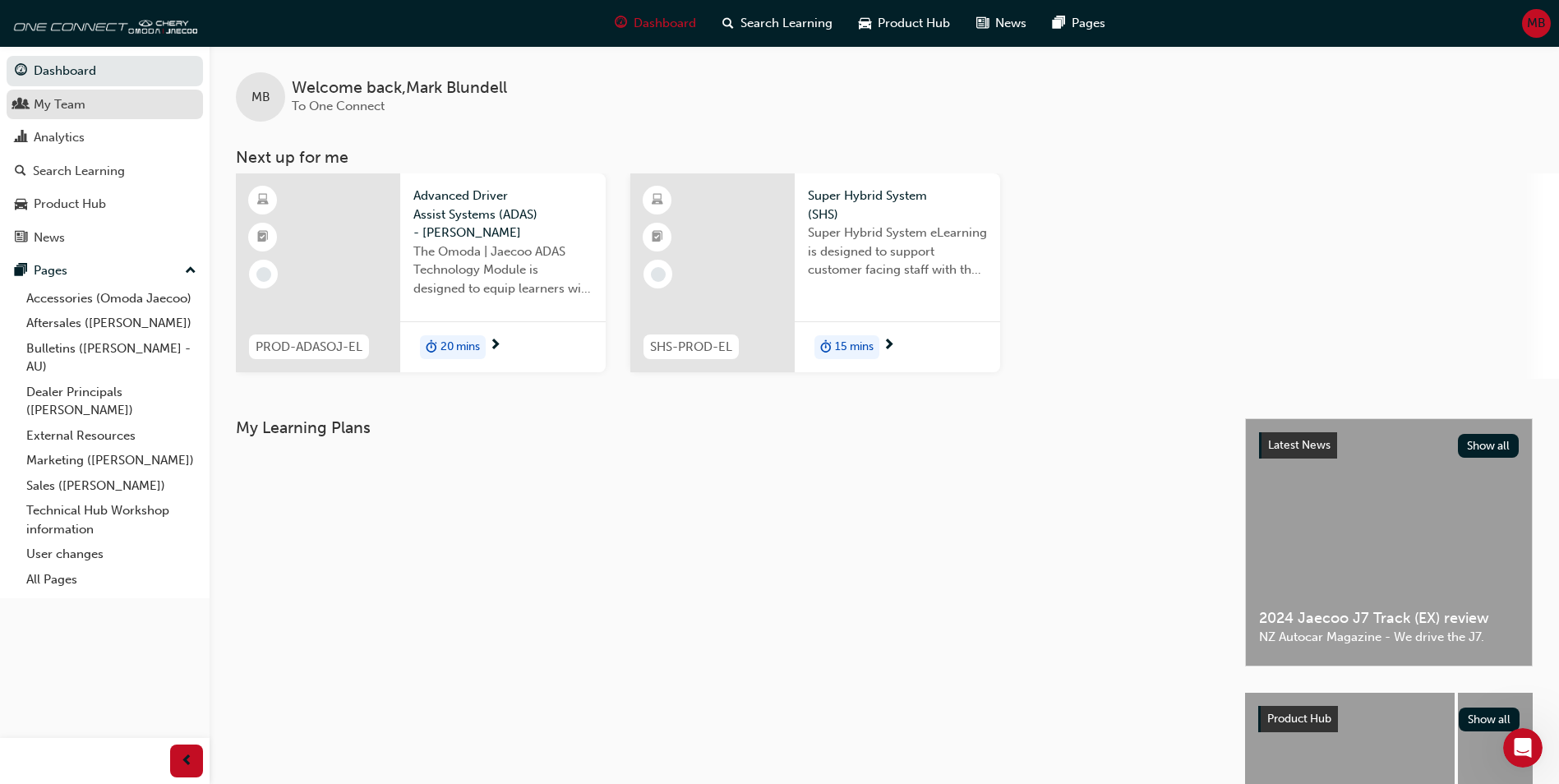
click at [104, 116] on link "My Team" at bounding box center [105, 105] width 197 height 30
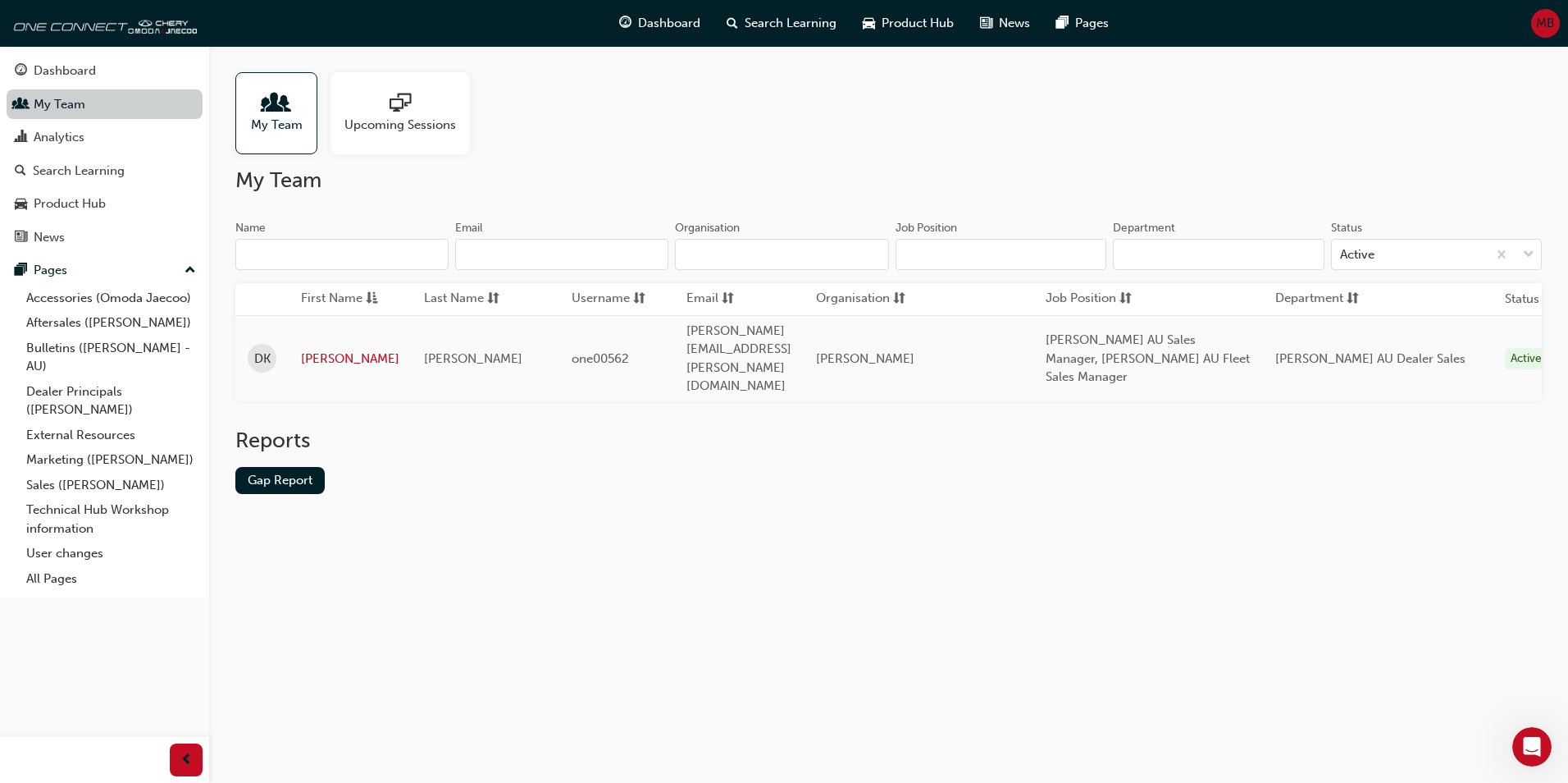
click at [68, 111] on link "My Team" at bounding box center [105, 105] width 196 height 30
click at [60, 176] on div "Search Learning" at bounding box center [79, 171] width 92 height 19
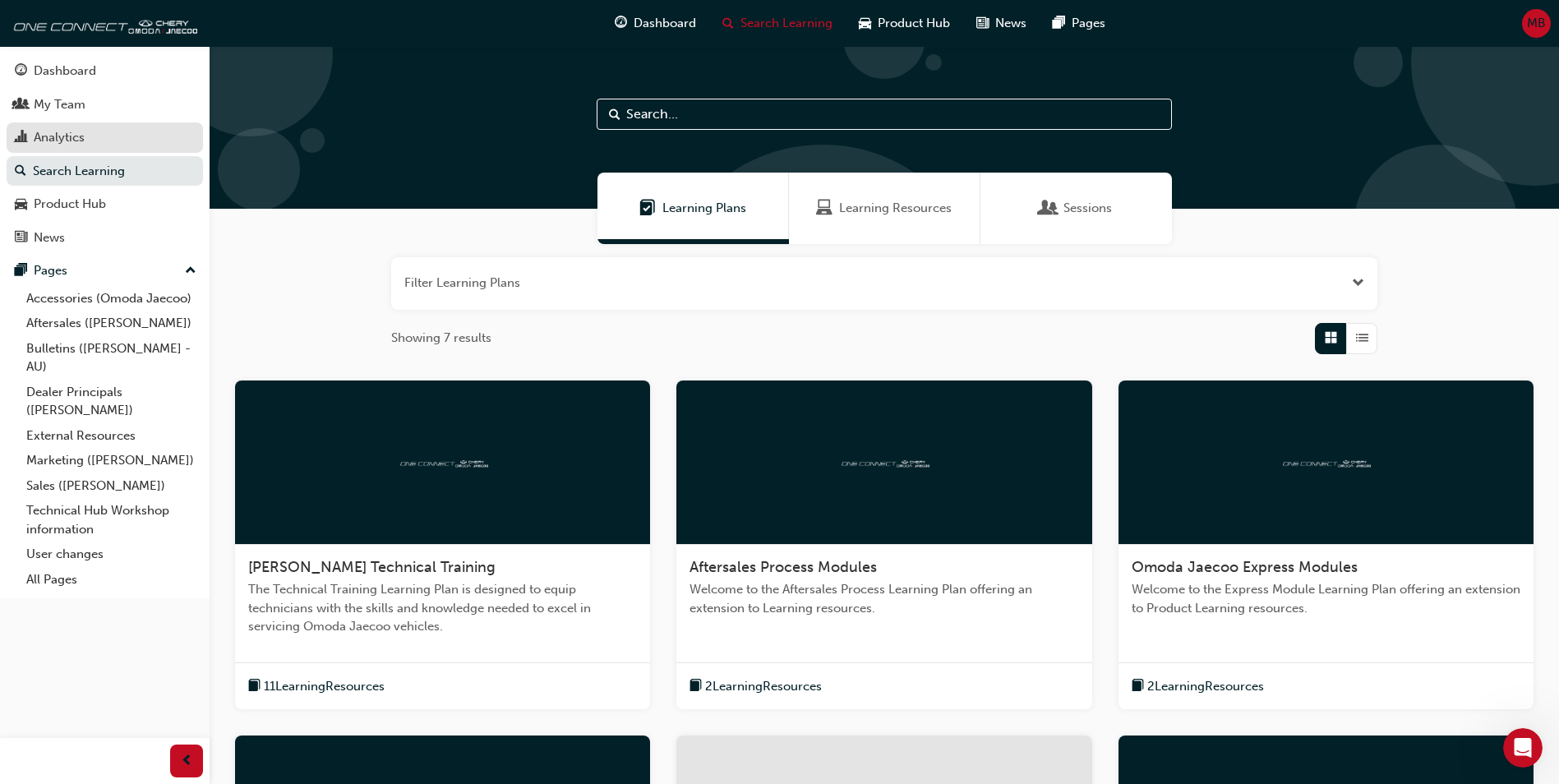
click at [35, 139] on div "Analytics" at bounding box center [59, 137] width 51 height 19
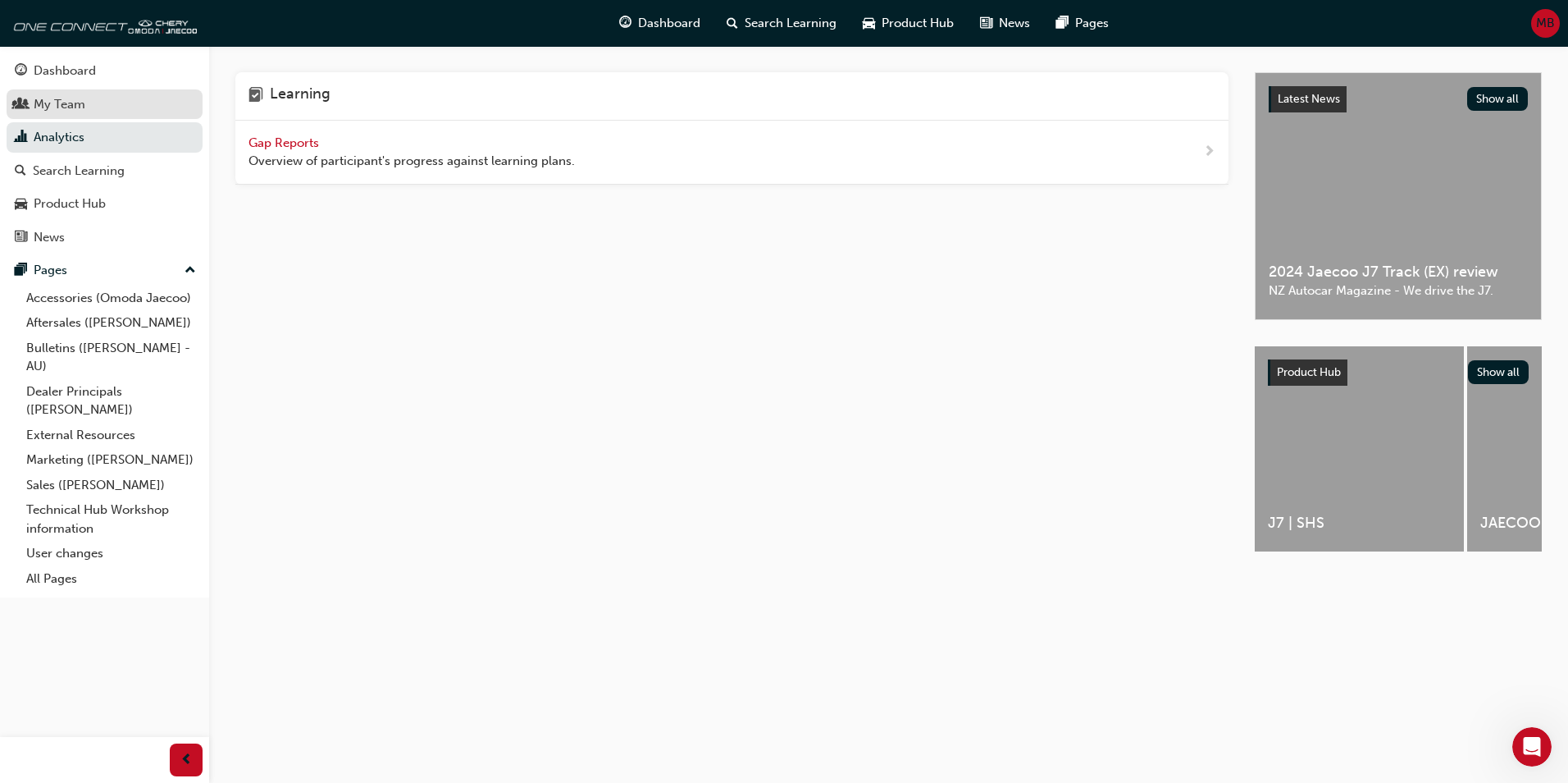
click at [49, 110] on div "My Team" at bounding box center [60, 104] width 52 height 19
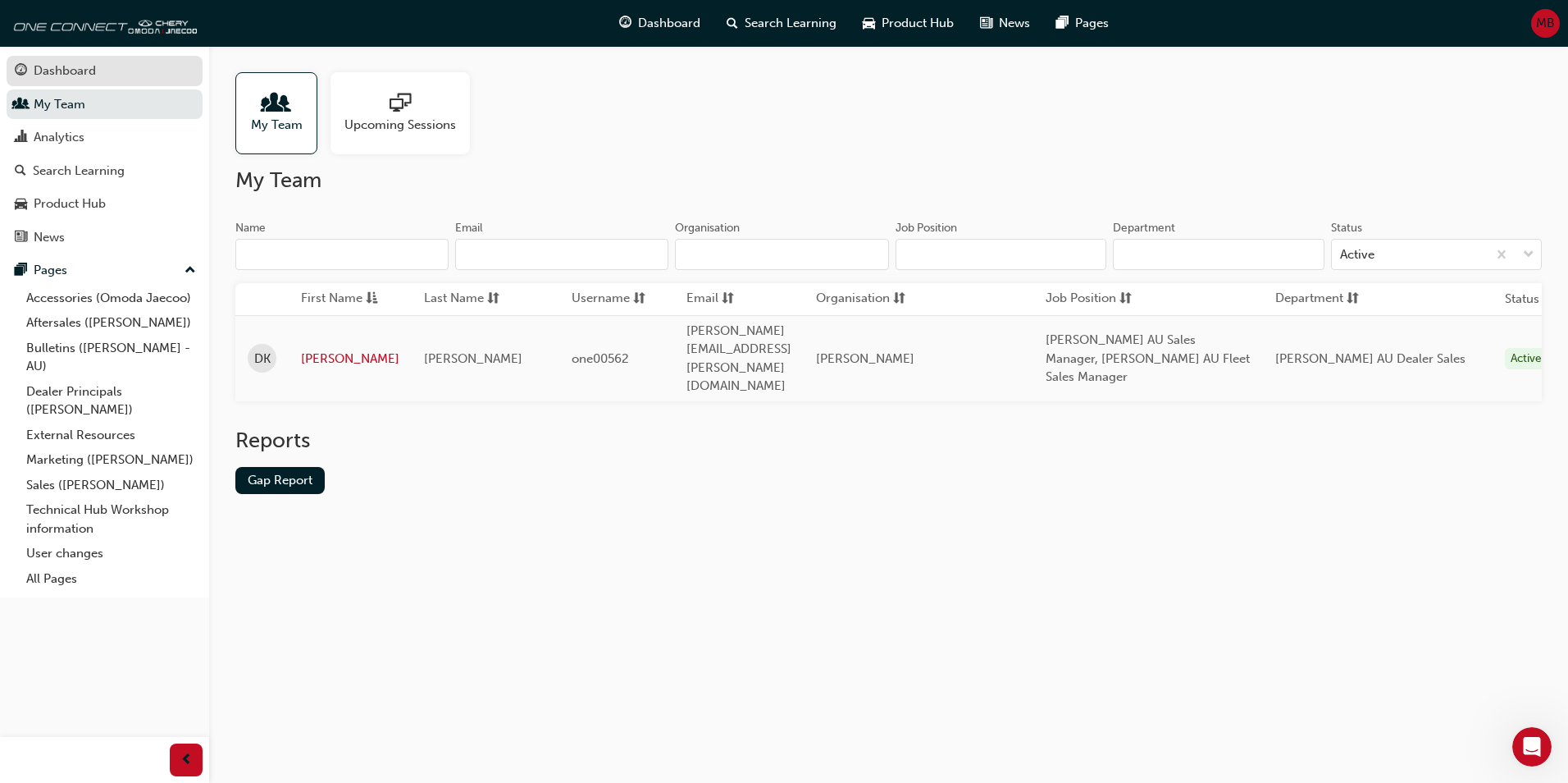
click at [44, 73] on div "Dashboard" at bounding box center [65, 71] width 63 height 19
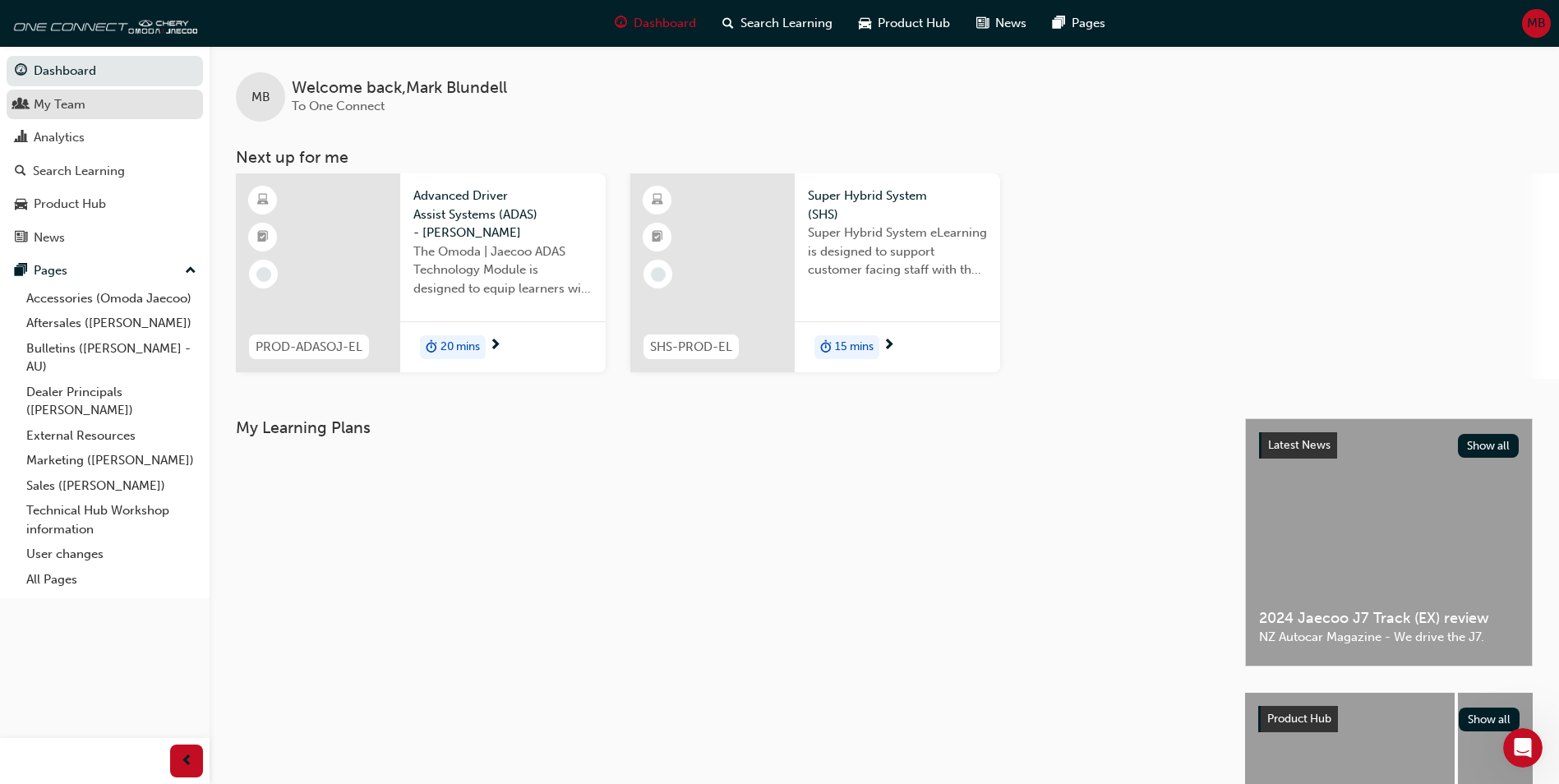
click at [64, 109] on div "My Team" at bounding box center [60, 104] width 52 height 19
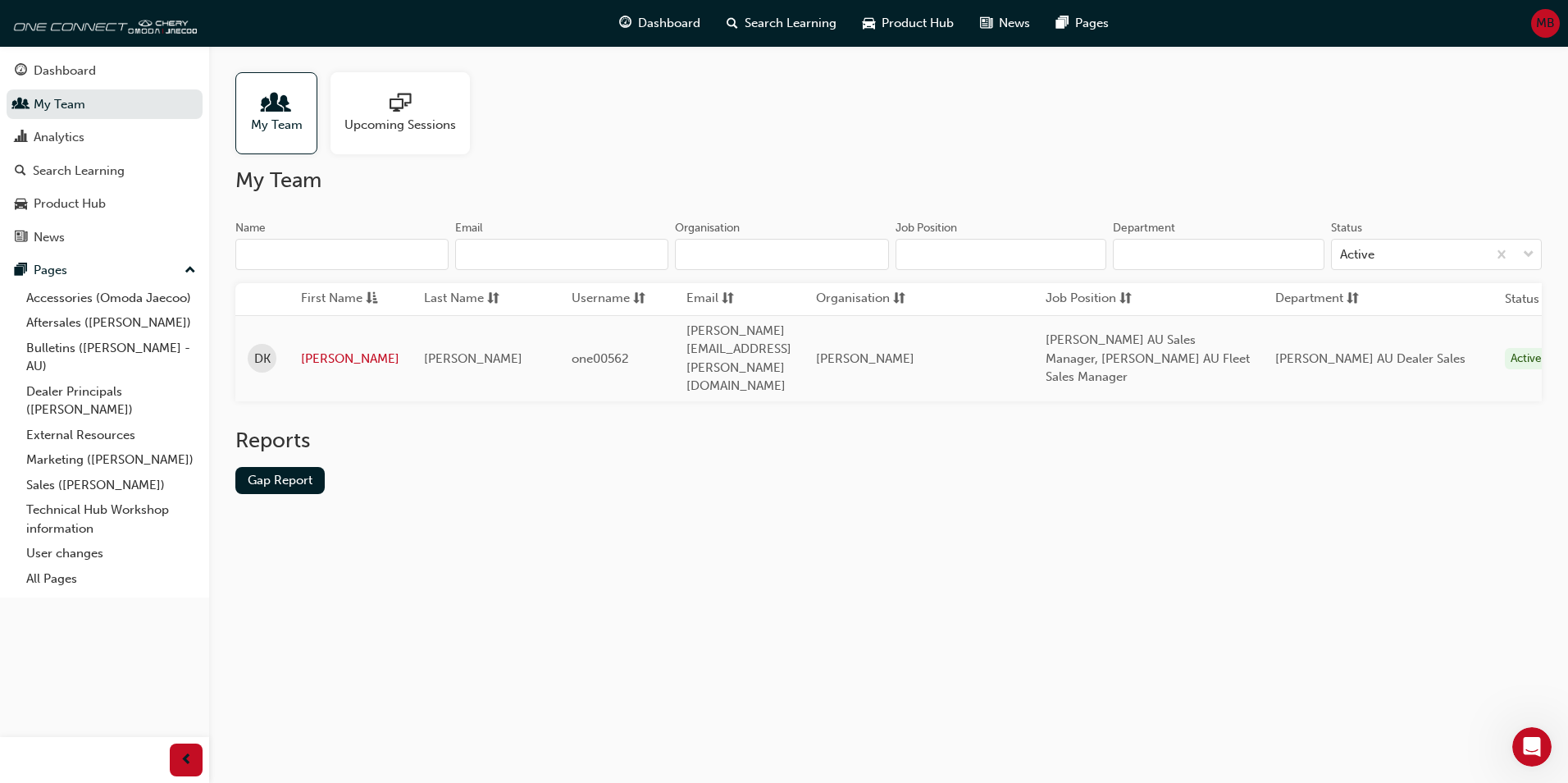
click at [298, 123] on span "My Team" at bounding box center [277, 125] width 52 height 19
click at [58, 140] on div "Analytics" at bounding box center [59, 137] width 51 height 19
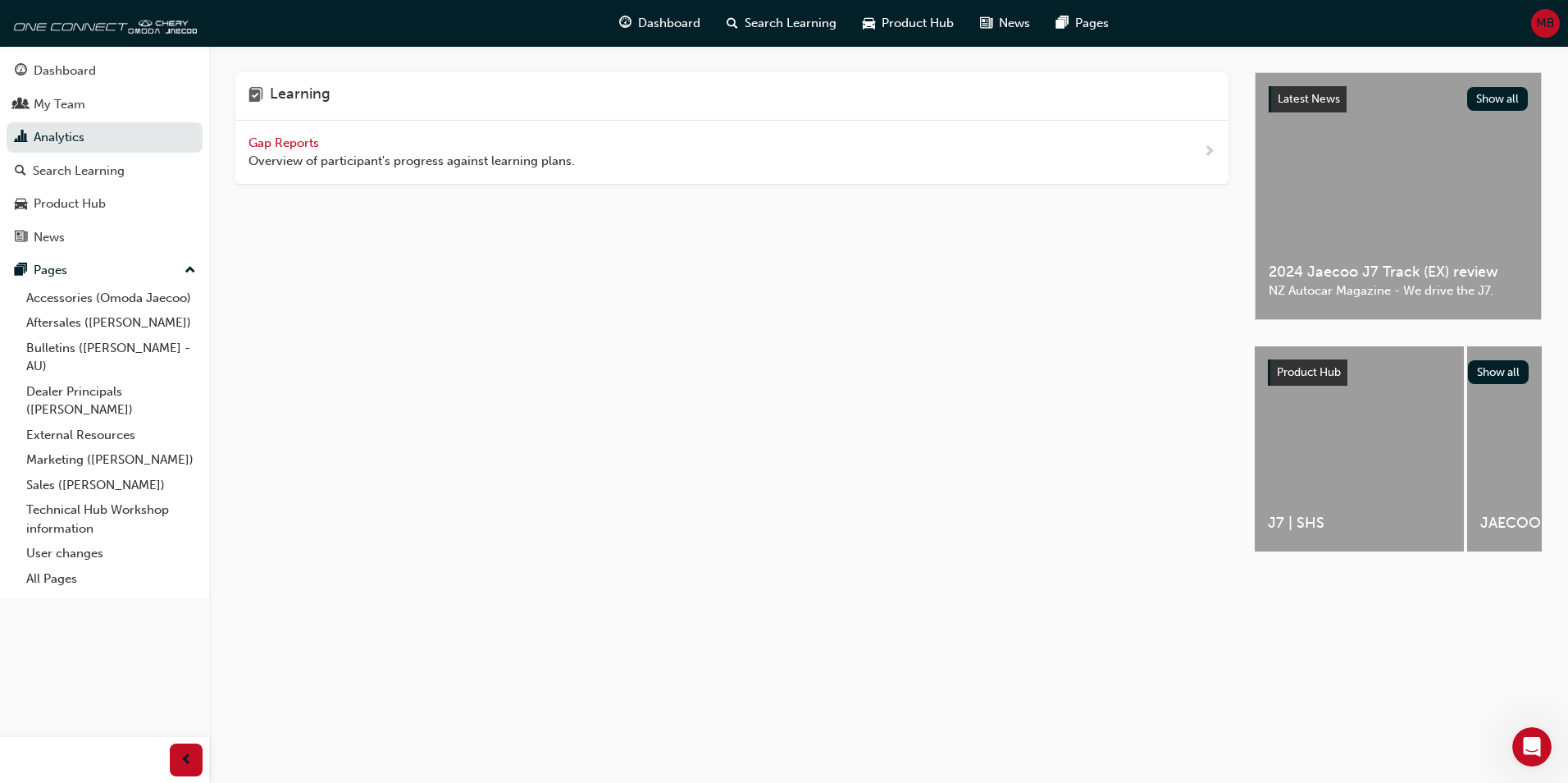
click at [284, 148] on span "Gap Reports" at bounding box center [285, 143] width 74 height 15
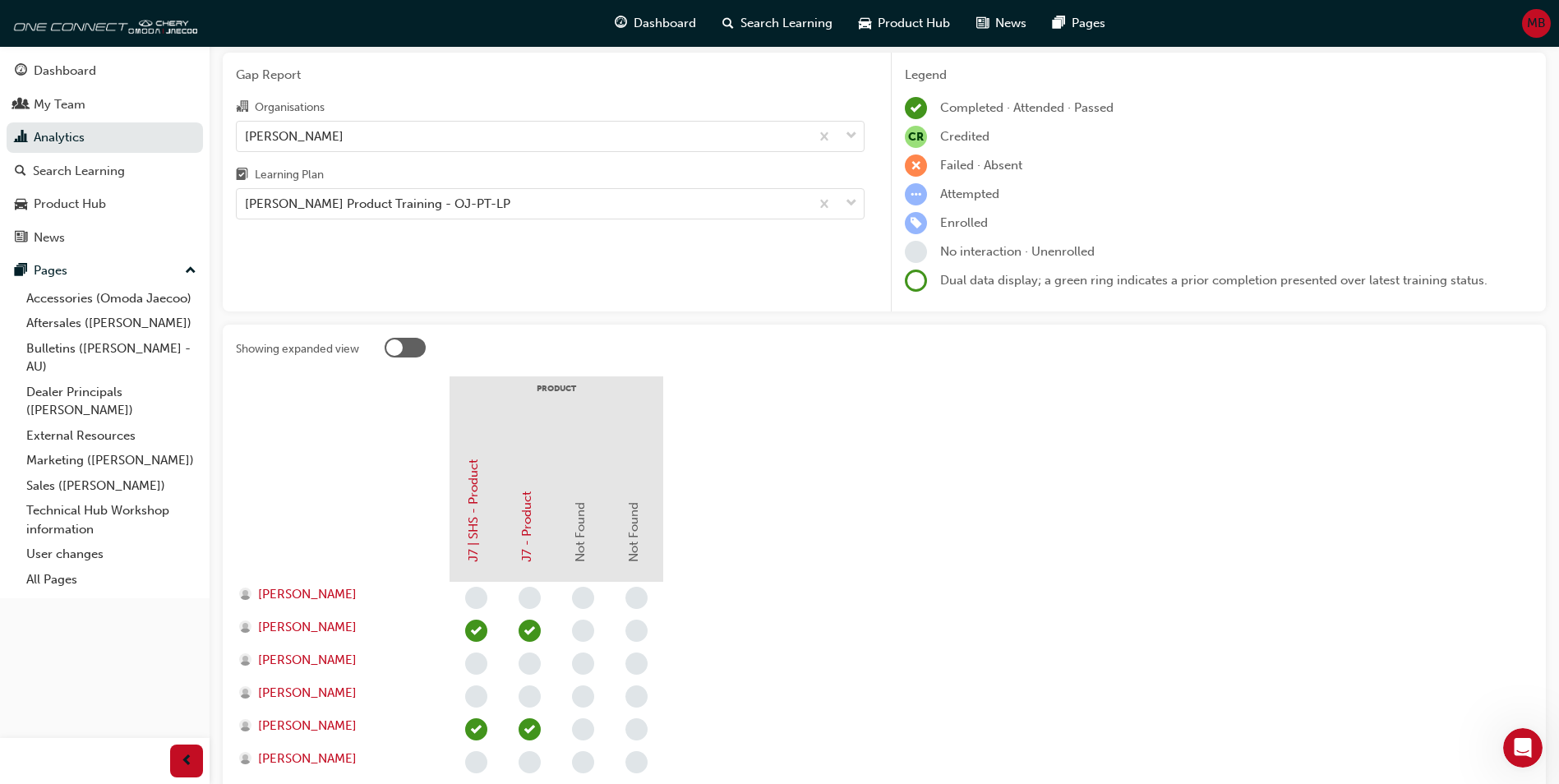
scroll to position [222, 0]
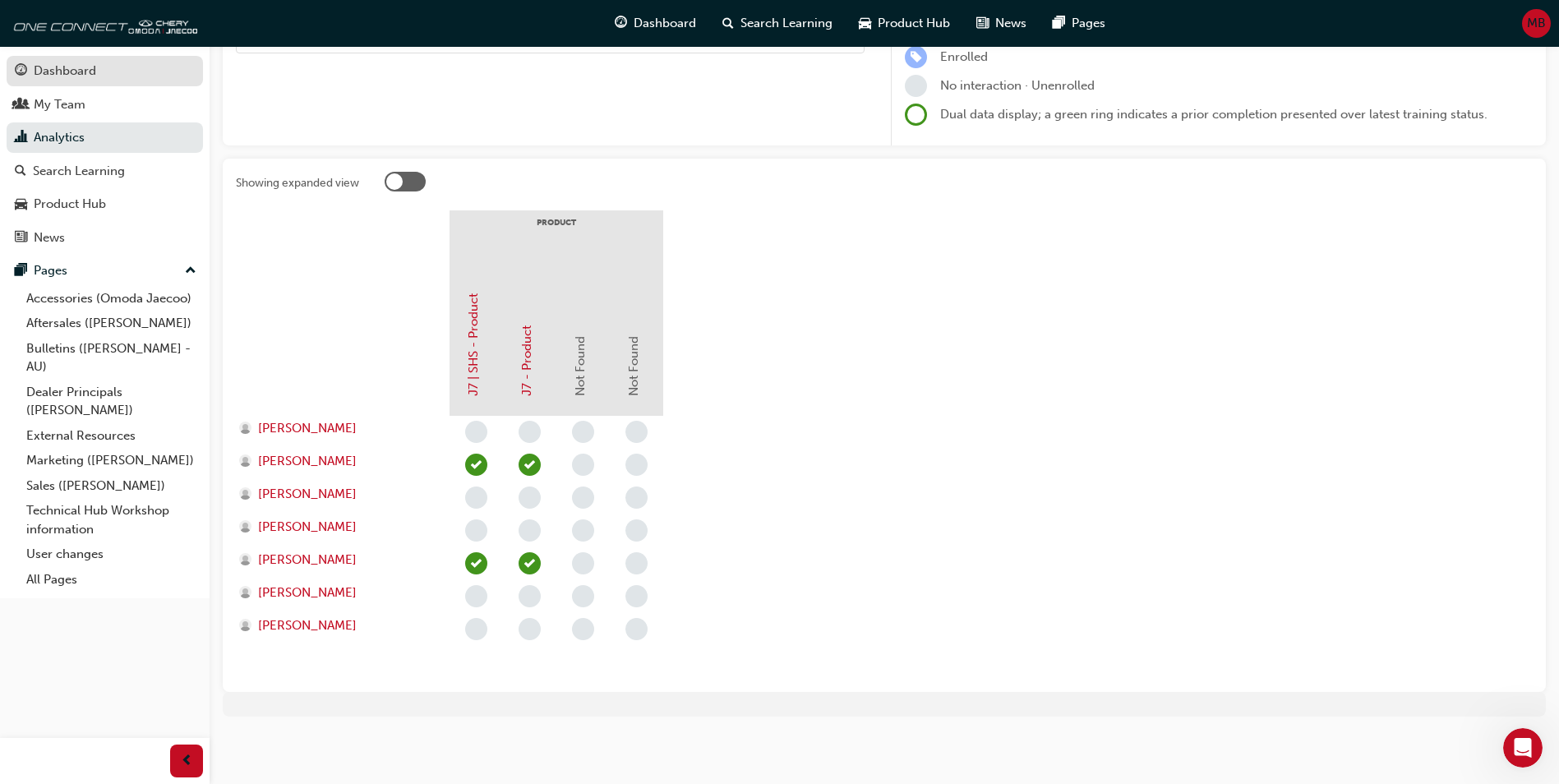
click at [102, 77] on div "Dashboard" at bounding box center [105, 71] width 180 height 21
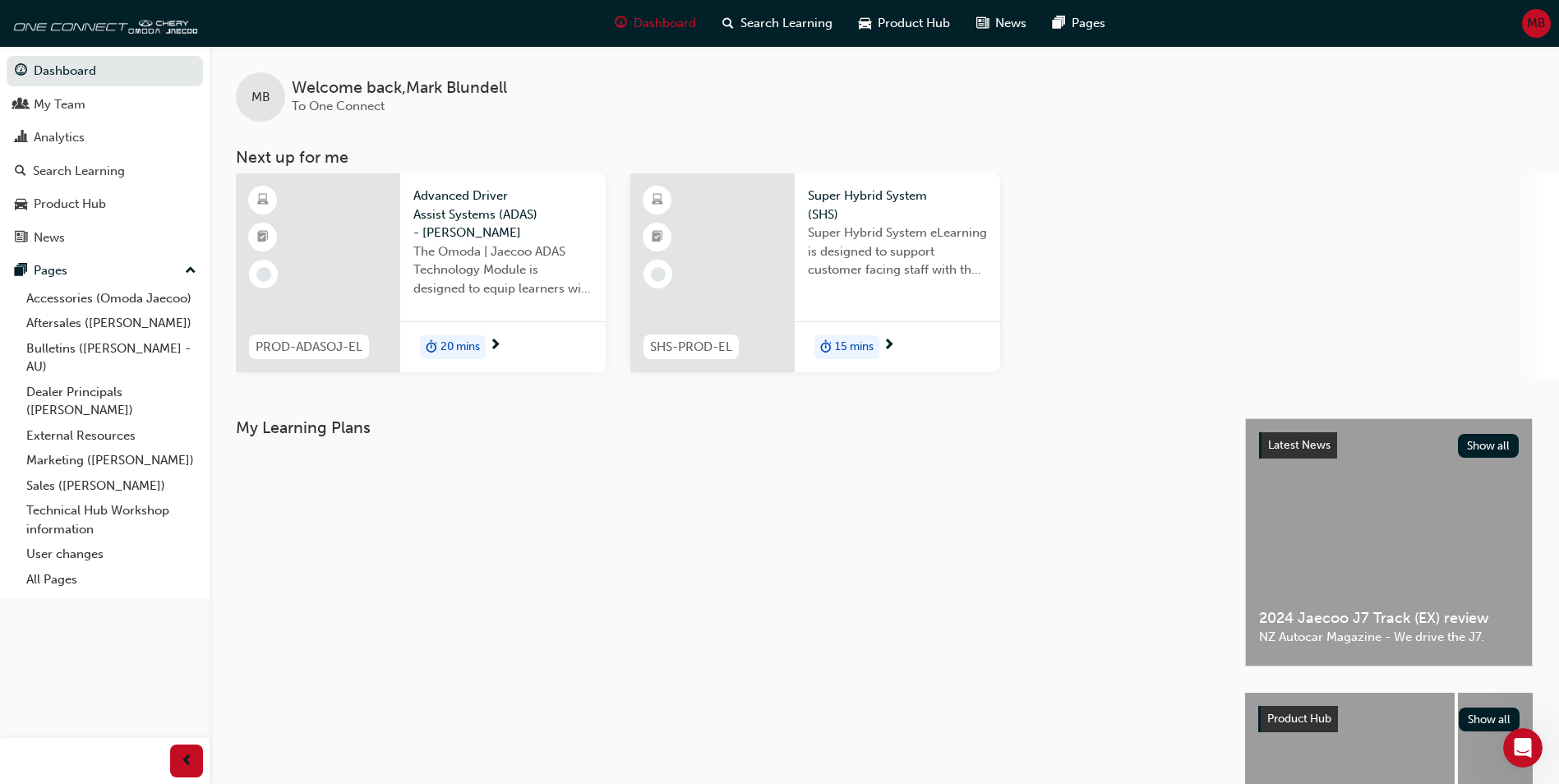
click at [371, 271] on div at bounding box center [318, 273] width 164 height 199
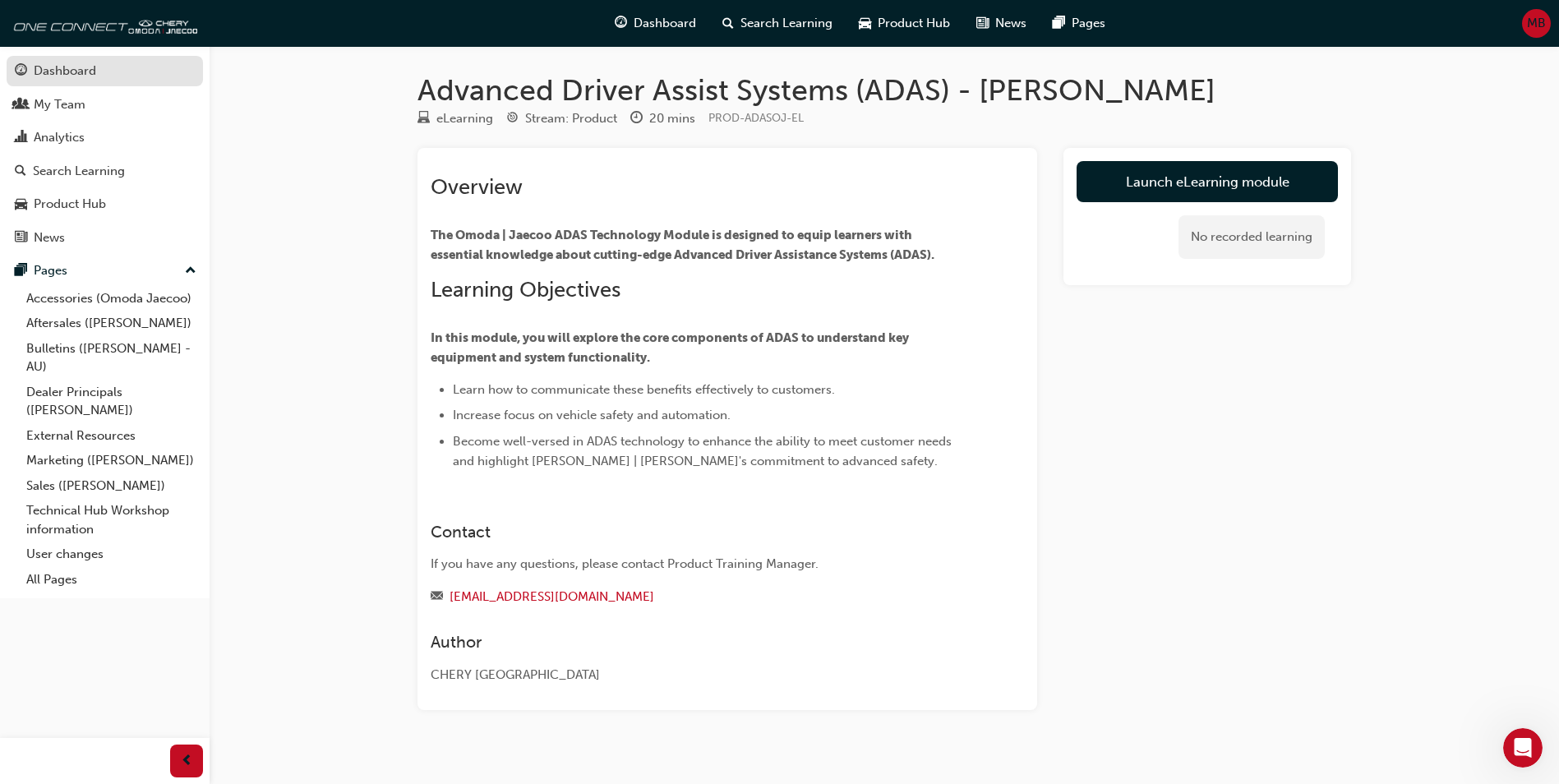
click at [71, 72] on div "Dashboard" at bounding box center [65, 71] width 63 height 19
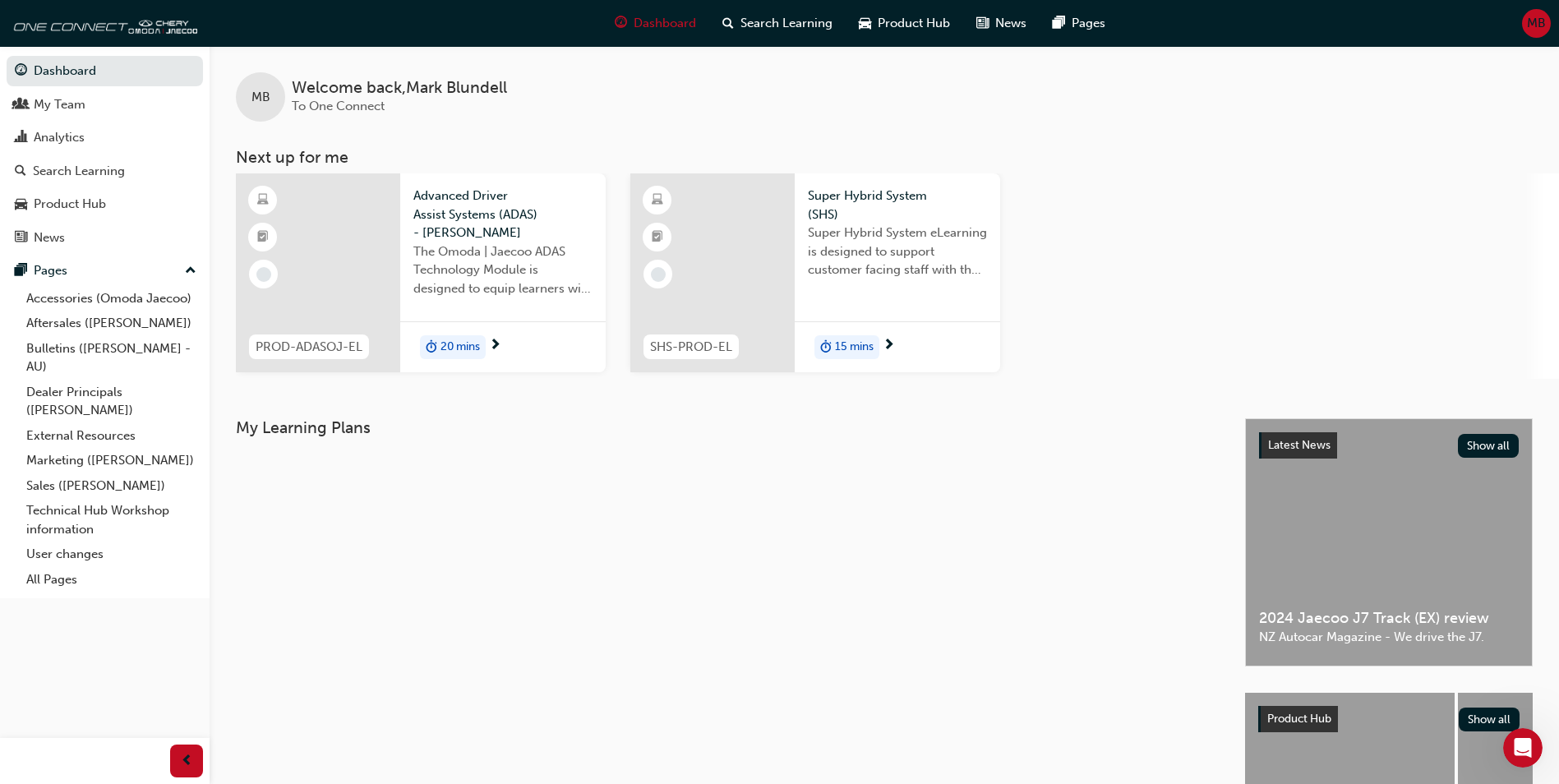
click at [748, 296] on div at bounding box center [713, 273] width 164 height 199
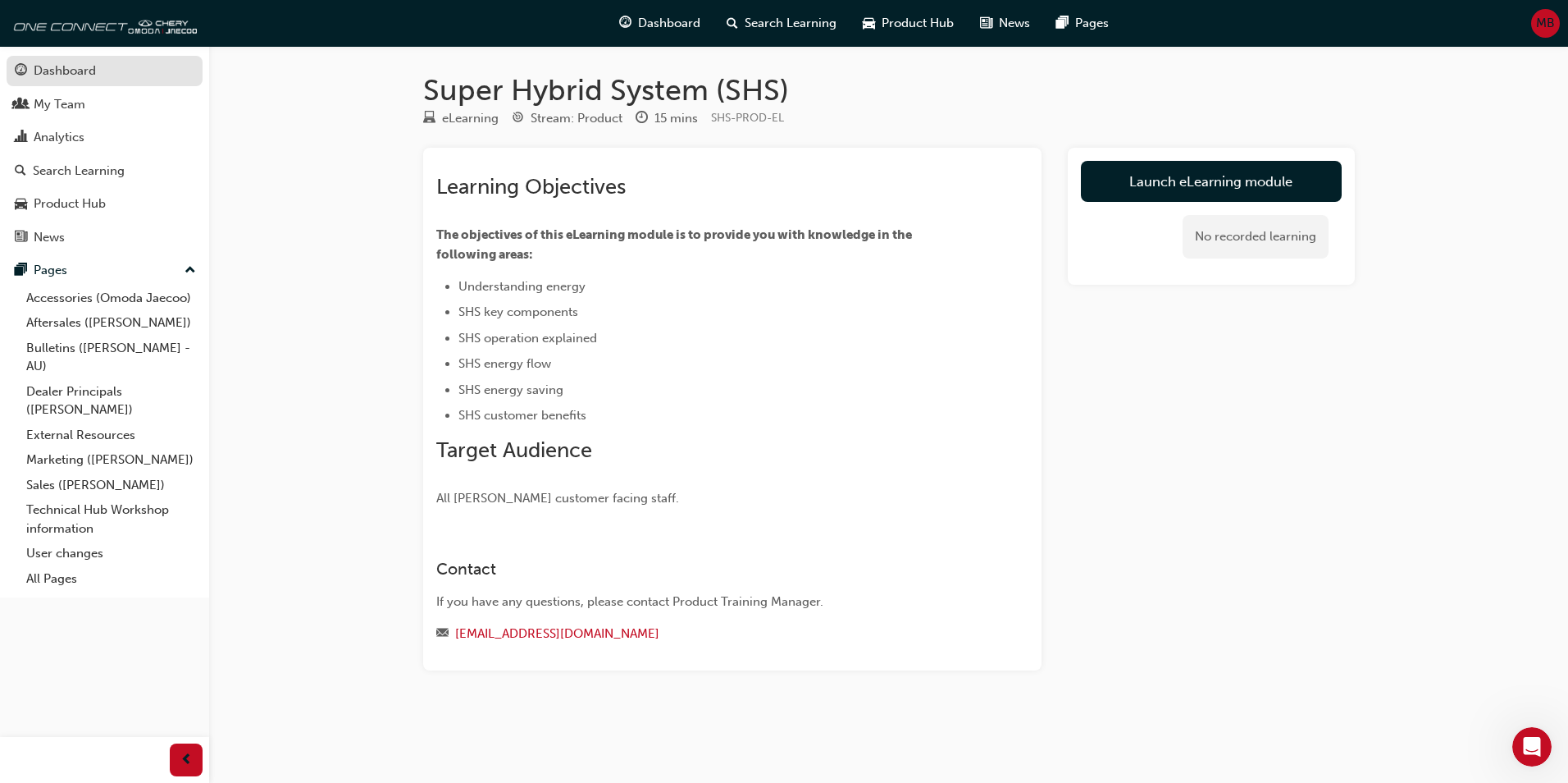
click at [45, 67] on div "Dashboard" at bounding box center [65, 71] width 63 height 19
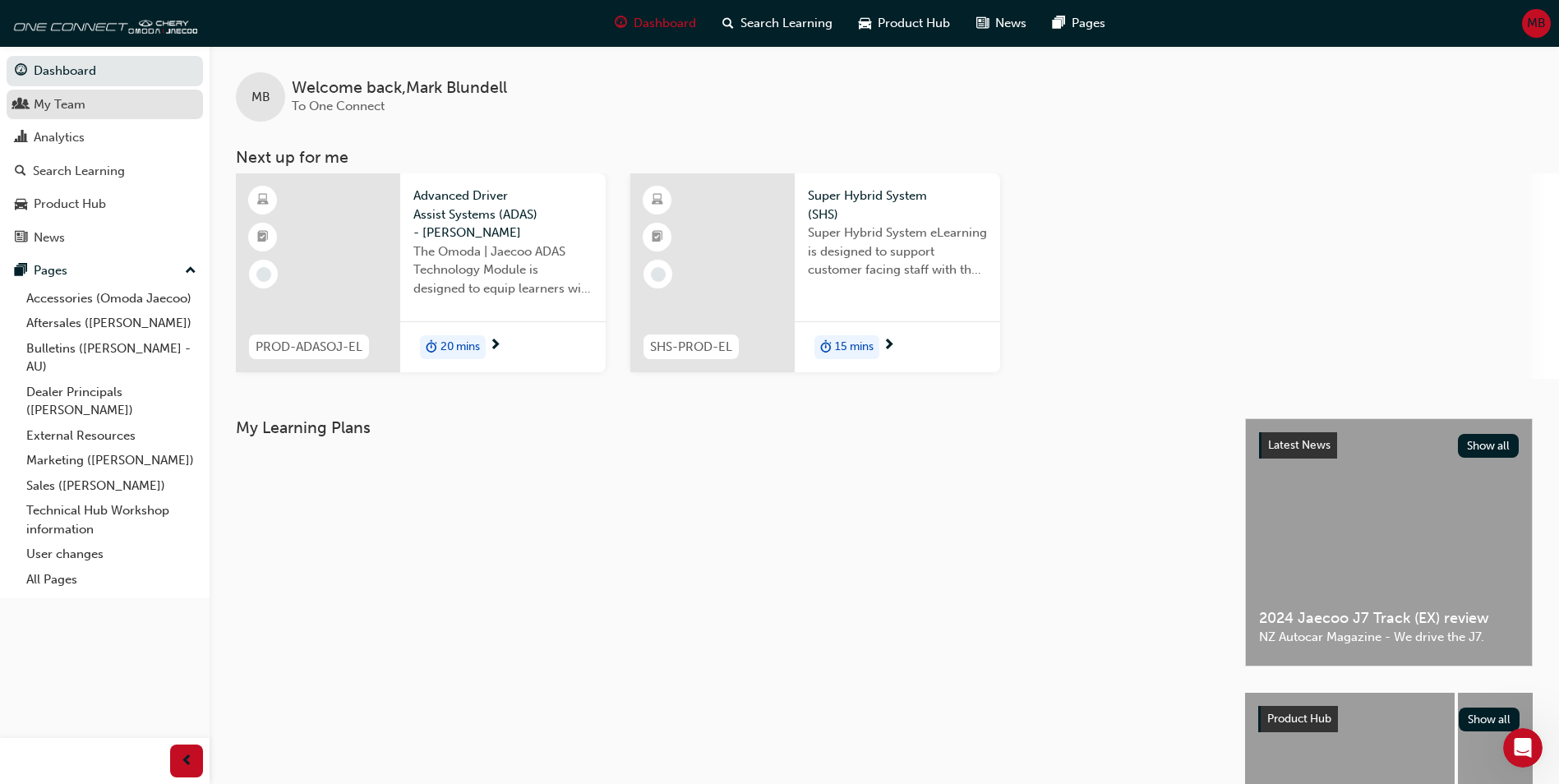
click at [71, 105] on div "My Team" at bounding box center [60, 104] width 52 height 19
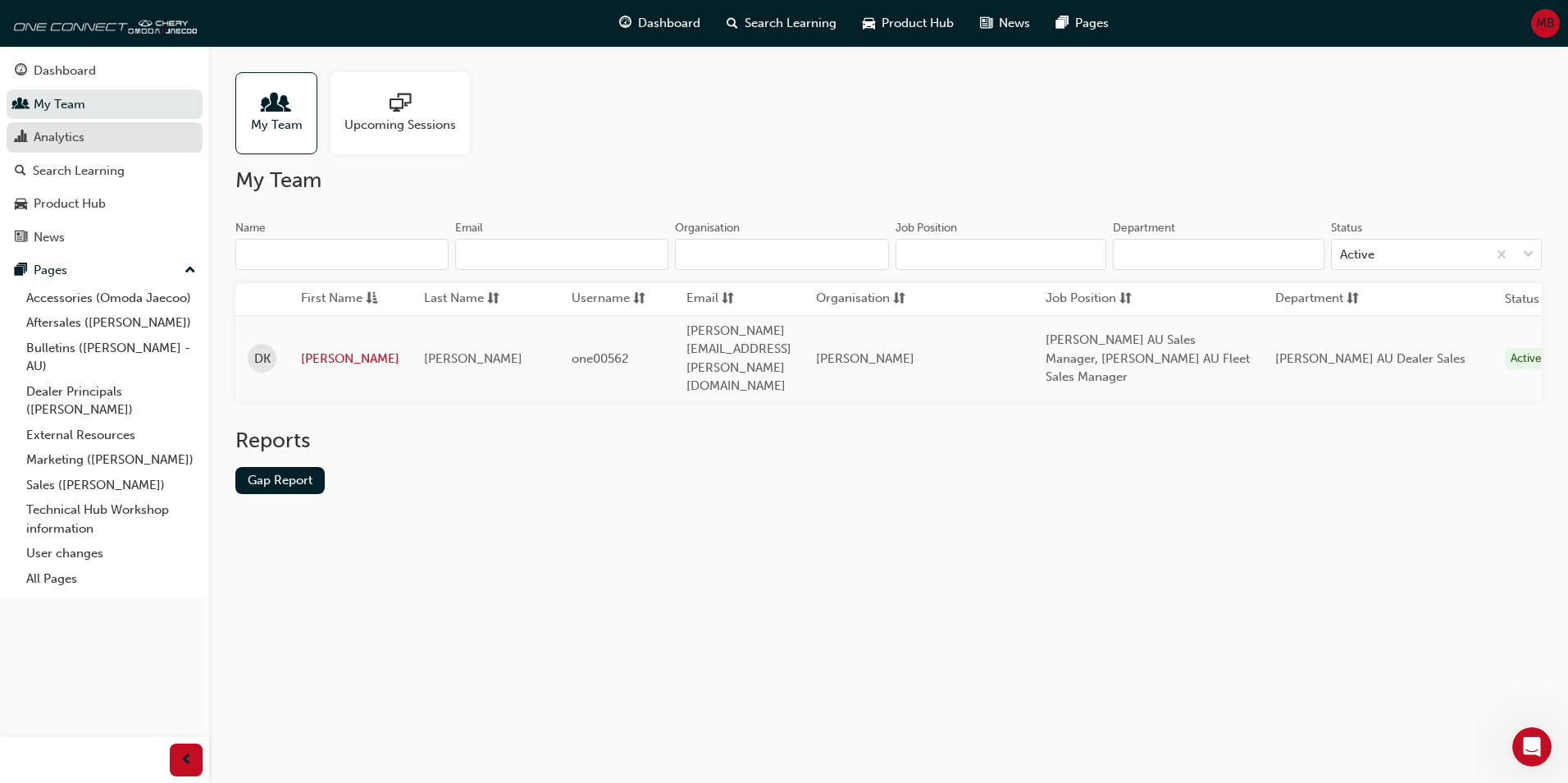
click at [102, 141] on div "Analytics" at bounding box center [105, 137] width 180 height 21
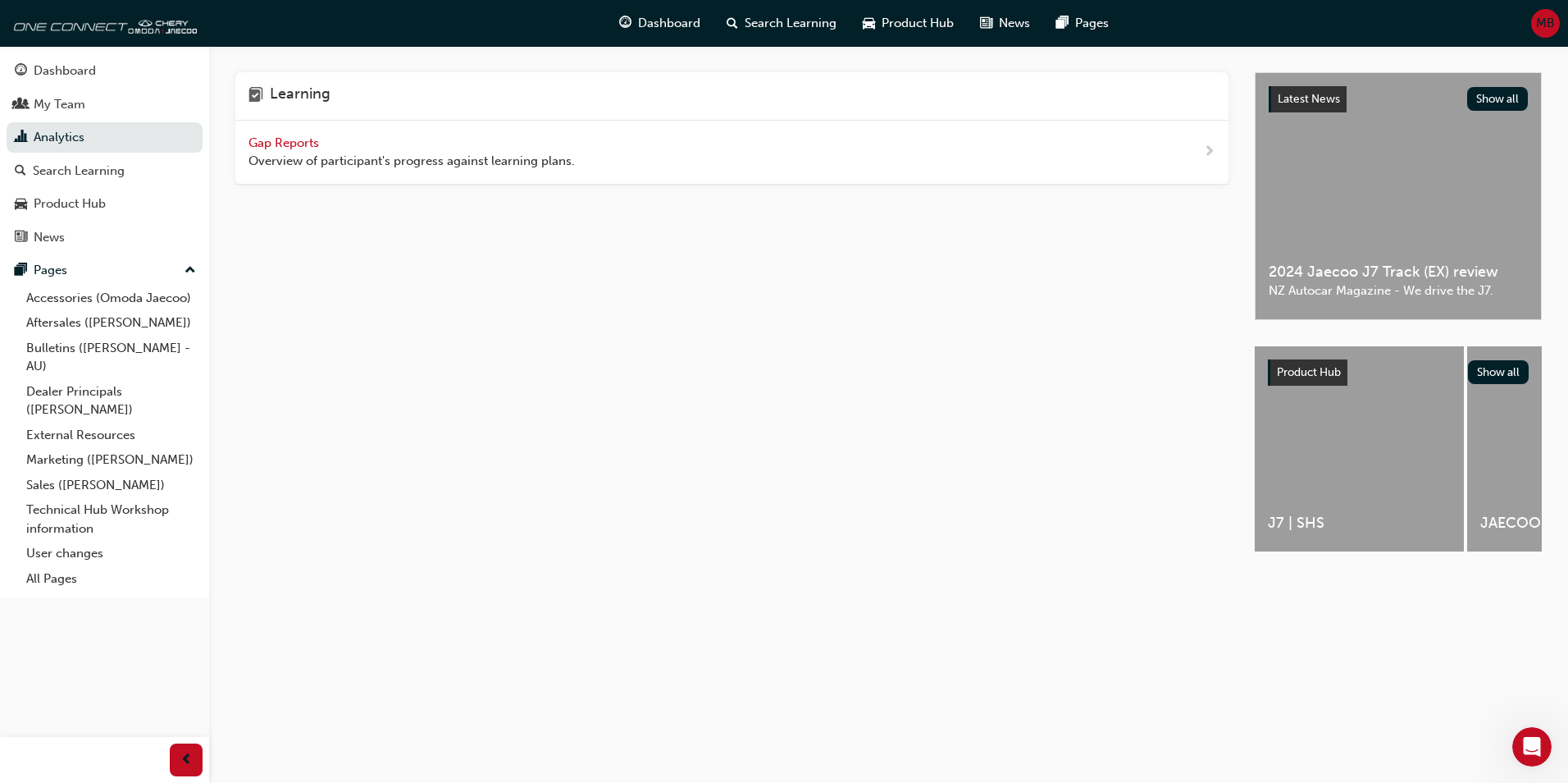
click at [286, 150] on div "Gap Reports Overview of participant's progress against learning plans." at bounding box center [411, 152] width 326 height 37
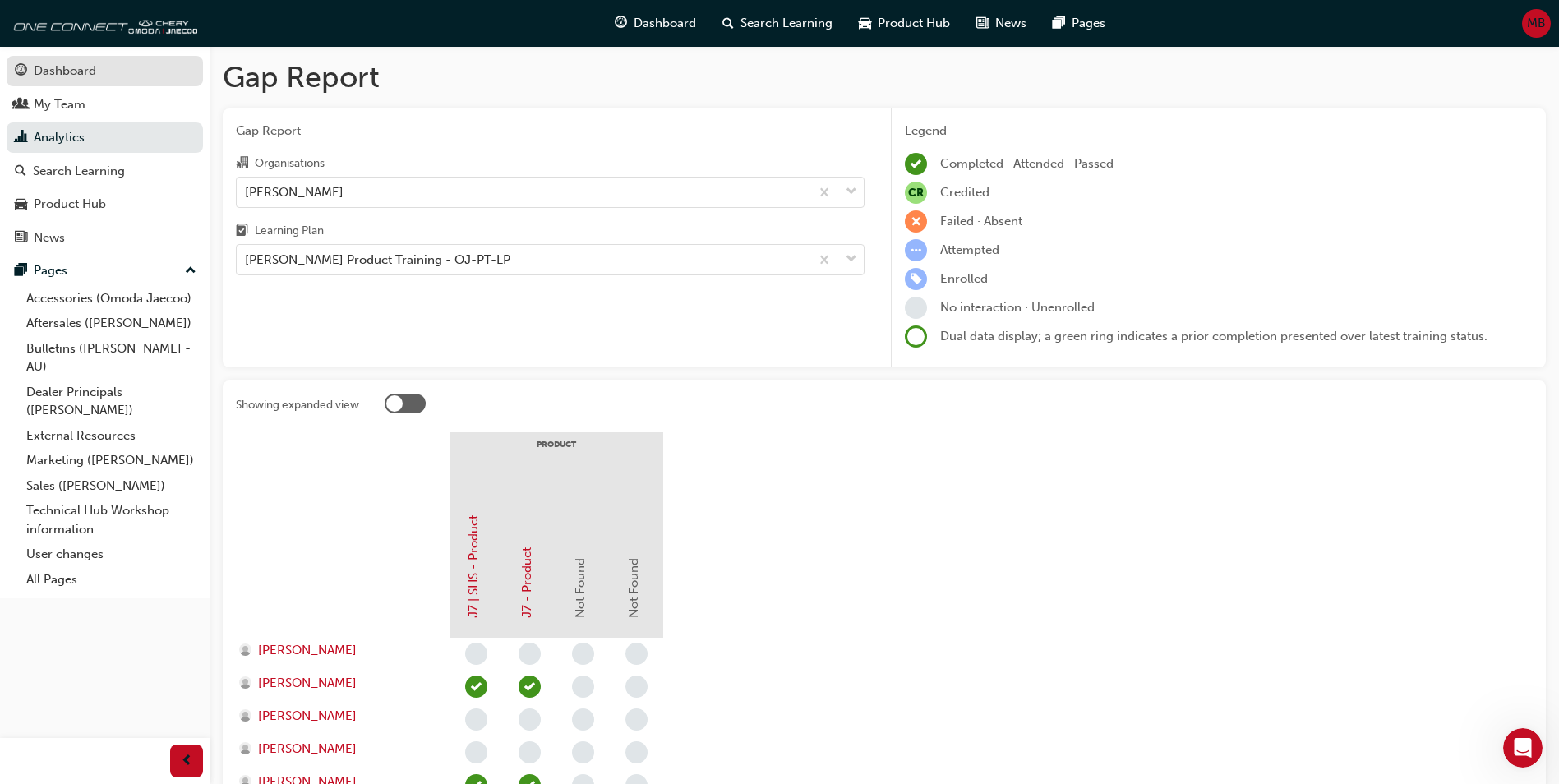
click at [44, 61] on div "Dashboard" at bounding box center [105, 71] width 180 height 21
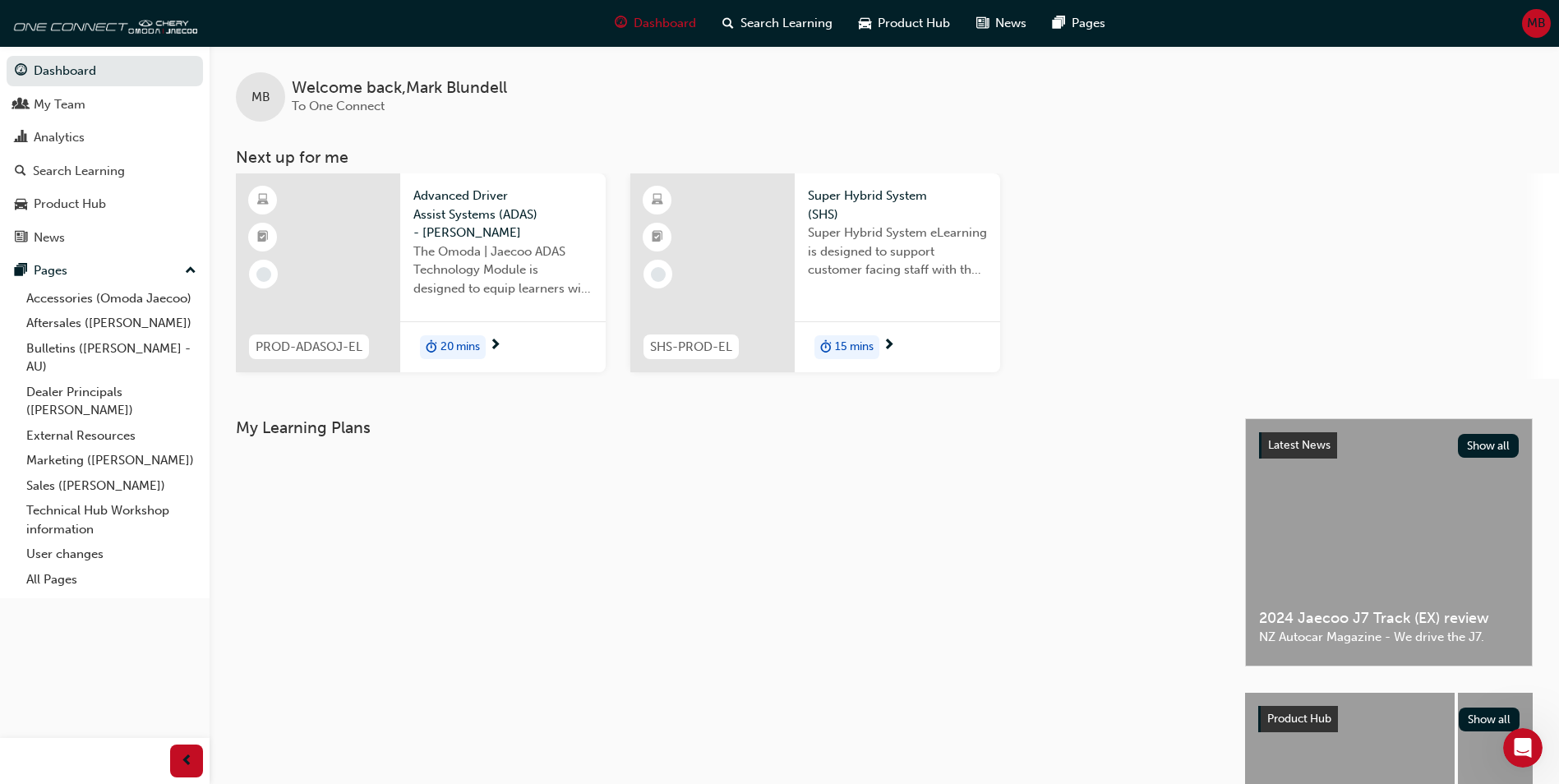
click at [470, 257] on span "The Omoda | Jaecoo ADAS Technology Module is designed to equip learners with es…" at bounding box center [503, 271] width 179 height 56
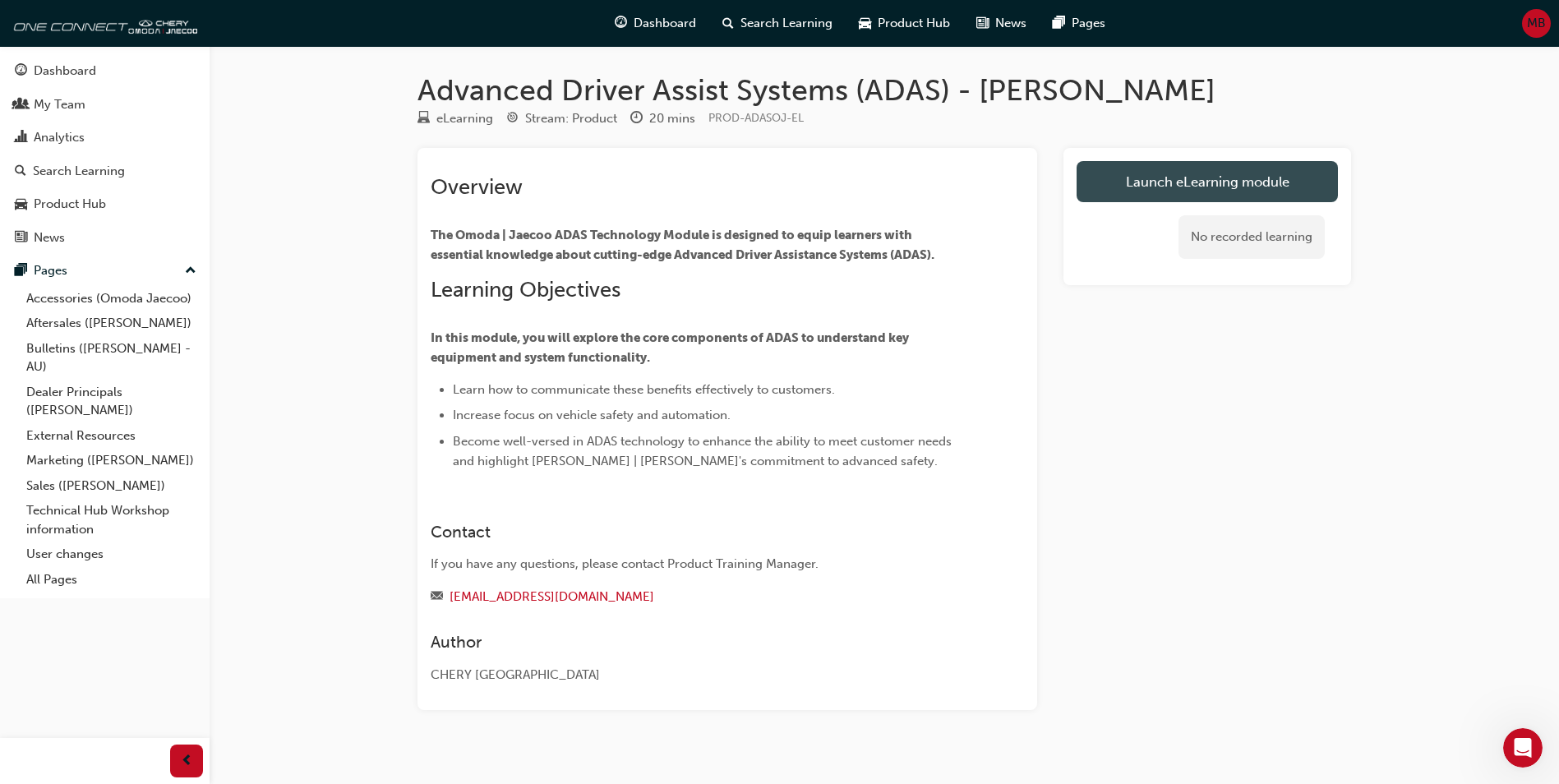
click at [1151, 179] on link "Launch eLearning module" at bounding box center [1207, 181] width 262 height 41
